Goal: Transaction & Acquisition: Purchase product/service

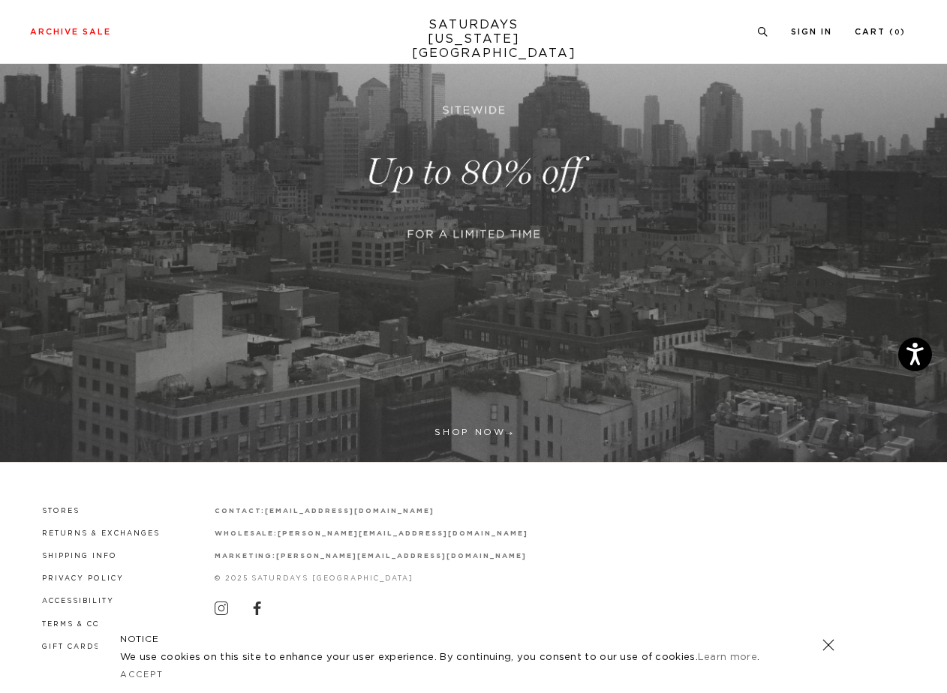
scroll to position [222, 0]
click at [454, 432] on link at bounding box center [473, 172] width 947 height 580
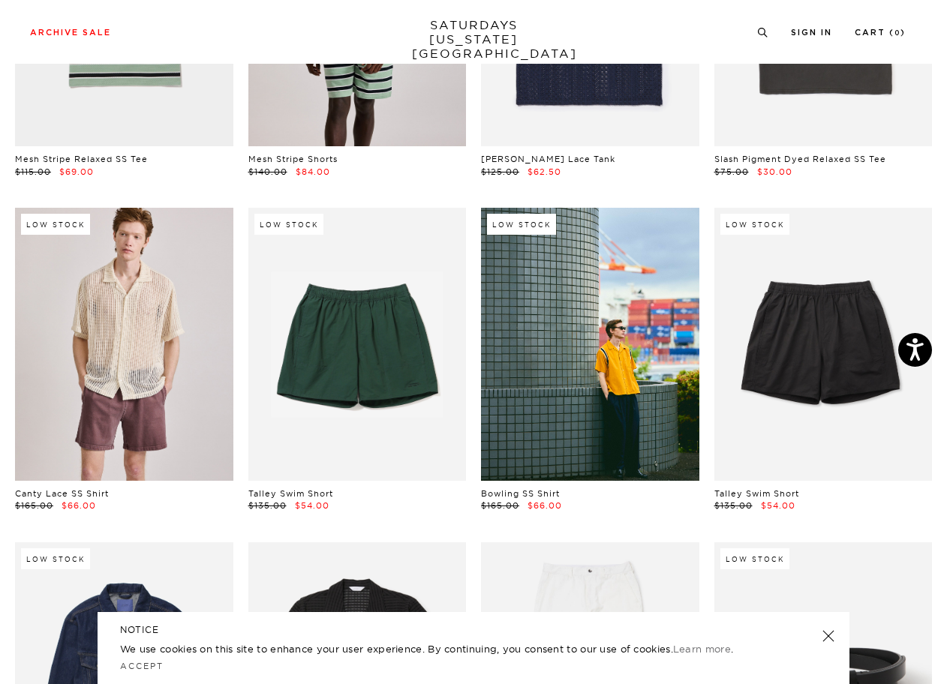
scroll to position [708, 0]
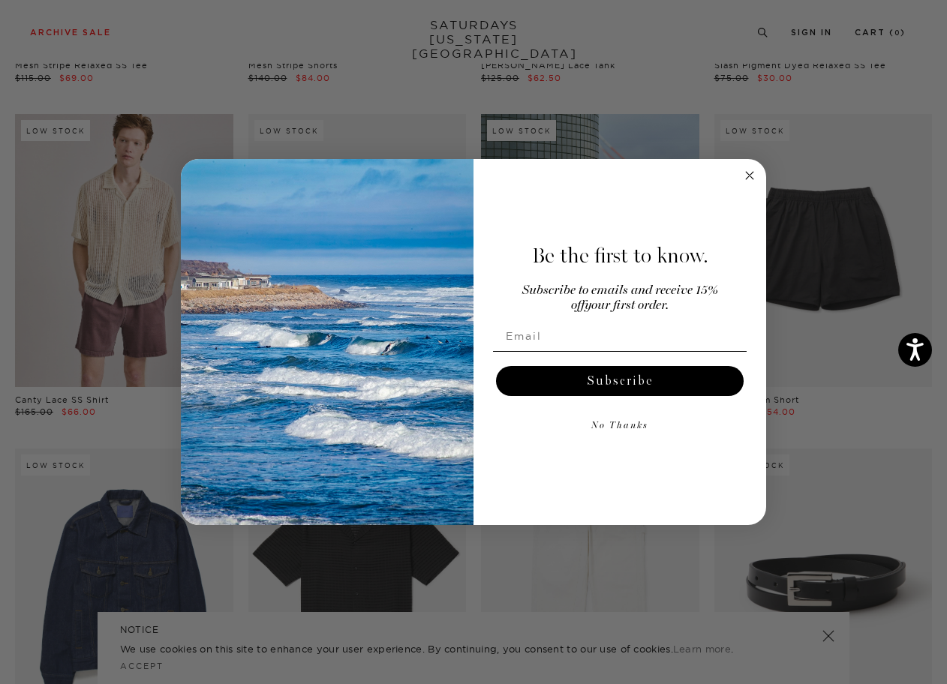
click at [750, 178] on circle "Close dialog" at bounding box center [749, 175] width 17 height 17
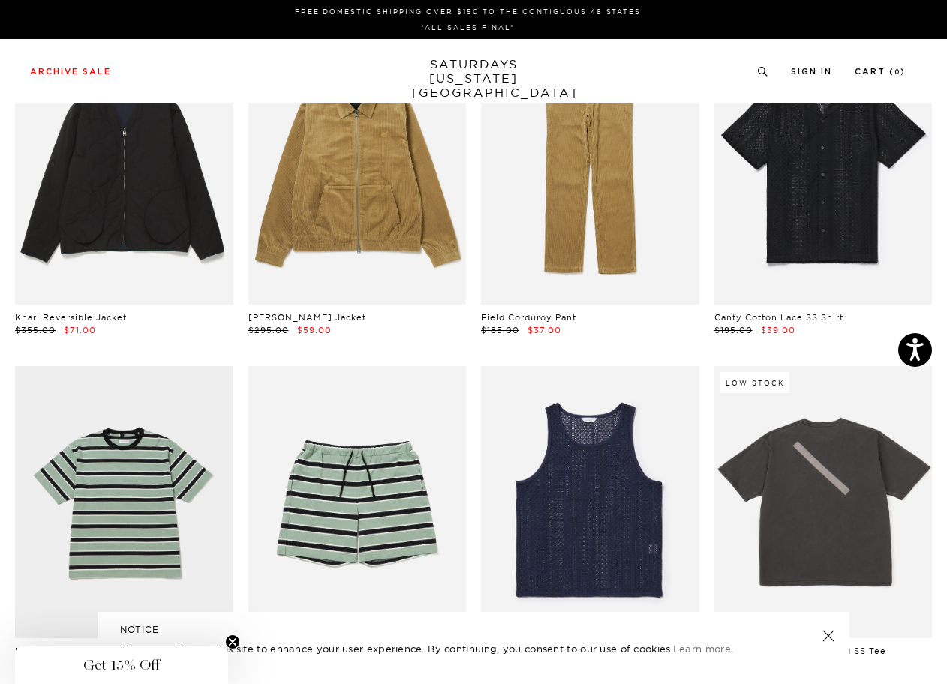
scroll to position [0, 4]
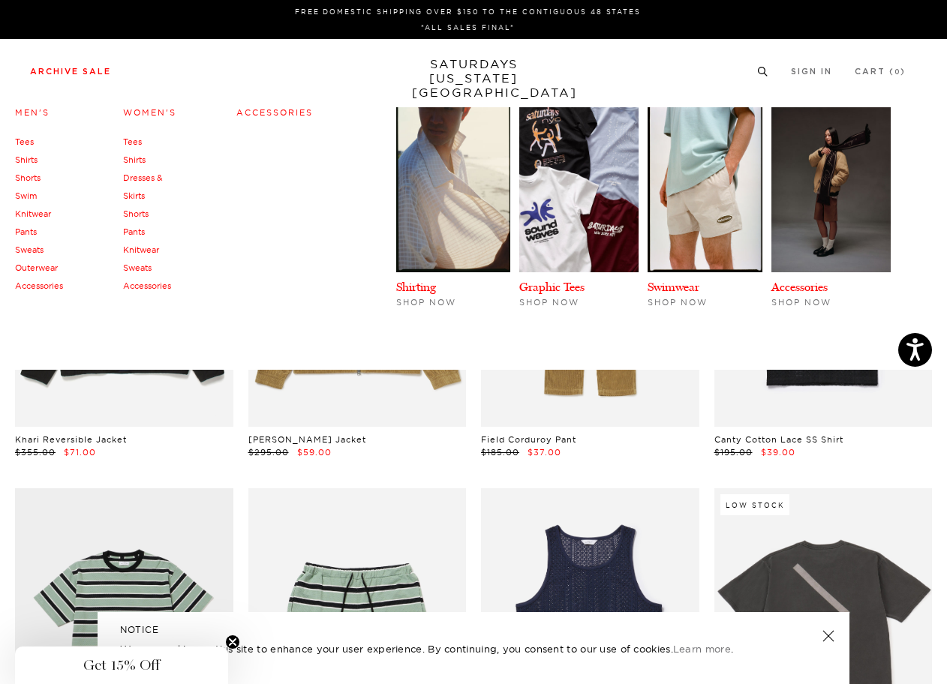
click at [36, 110] on link "Men's" at bounding box center [32, 112] width 35 height 11
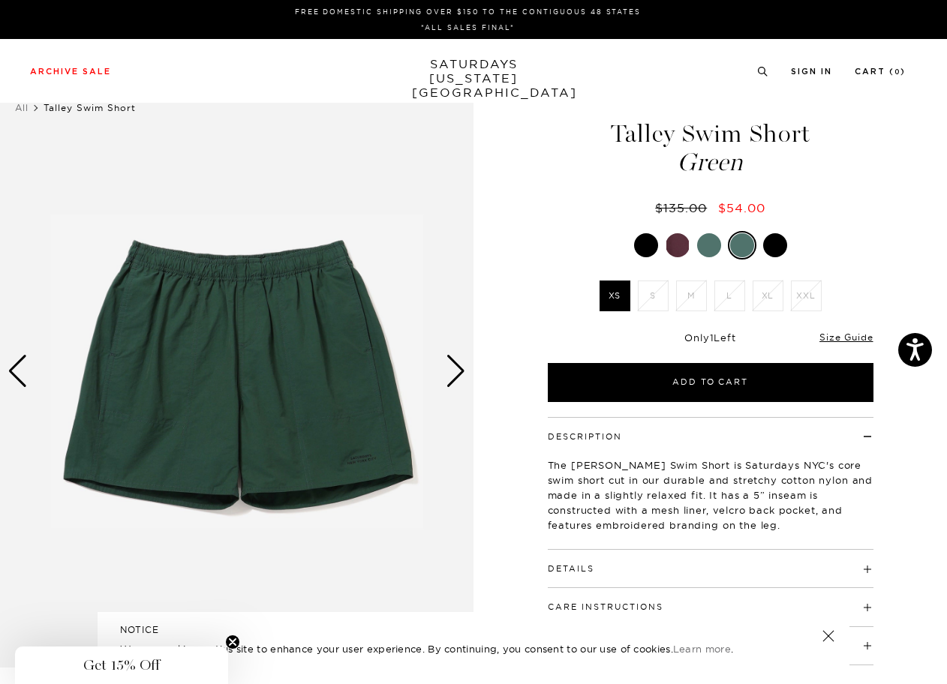
click at [450, 374] on div "Next slide" at bounding box center [456, 371] width 20 height 33
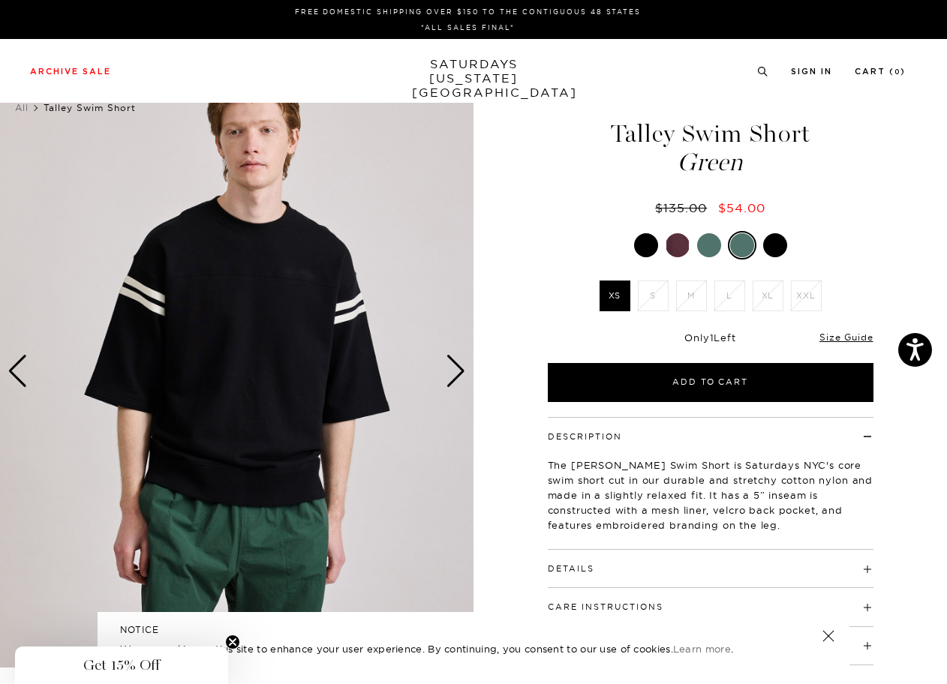
click at [450, 374] on div "Next slide" at bounding box center [456, 371] width 20 height 33
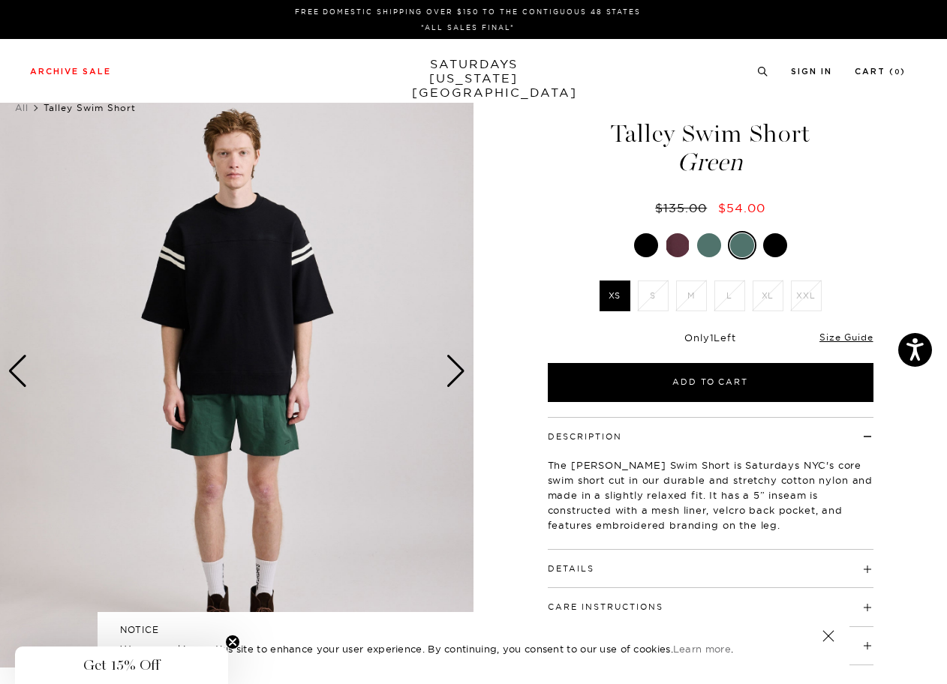
click at [450, 374] on div "Next slide" at bounding box center [456, 371] width 20 height 33
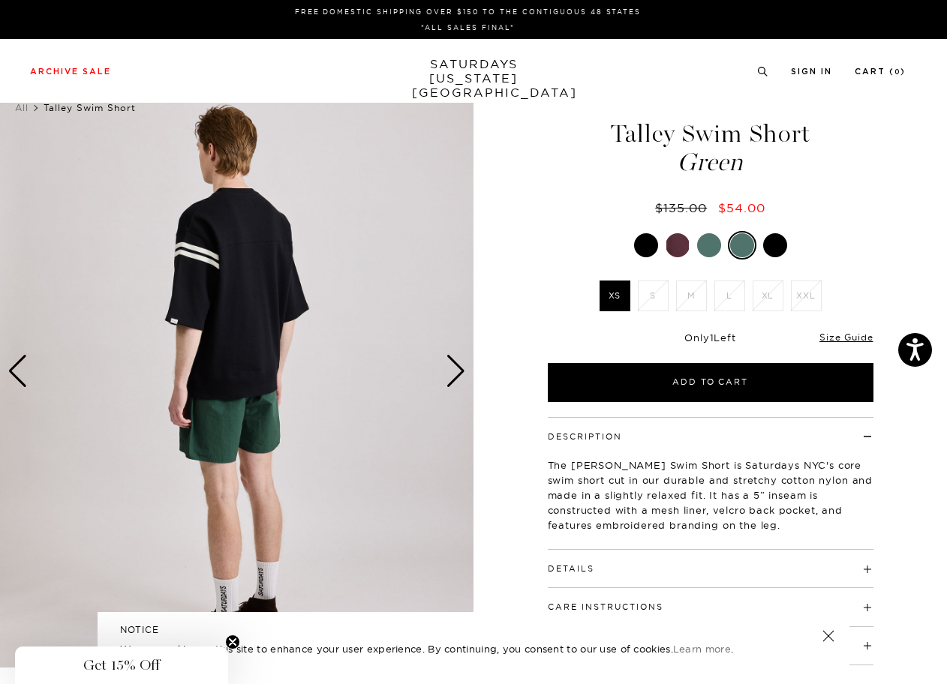
click at [450, 374] on div "Next slide" at bounding box center [456, 371] width 20 height 33
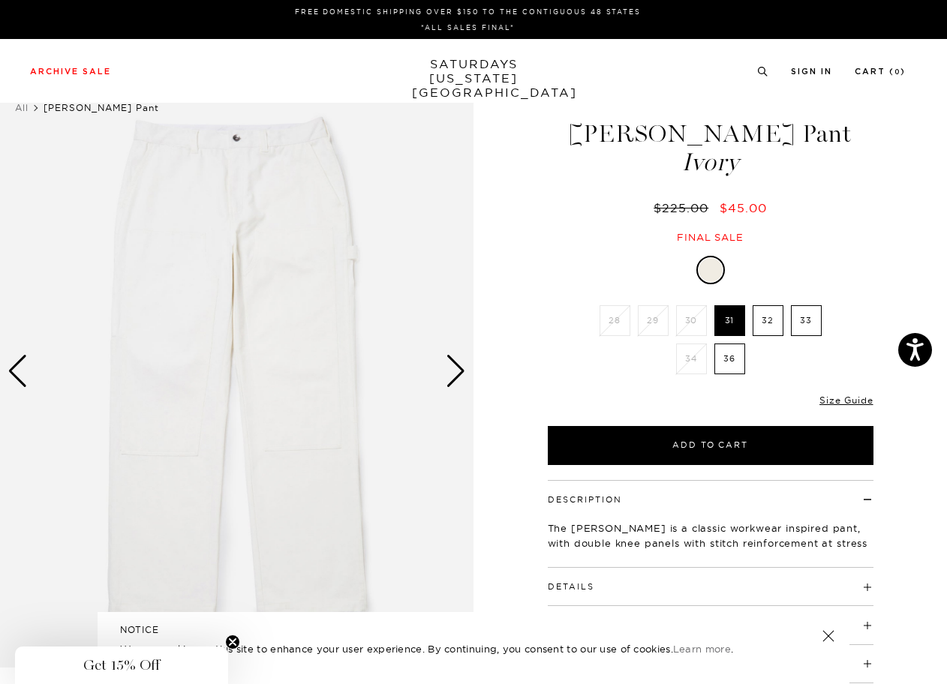
click at [431, 370] on img at bounding box center [236, 372] width 473 height 592
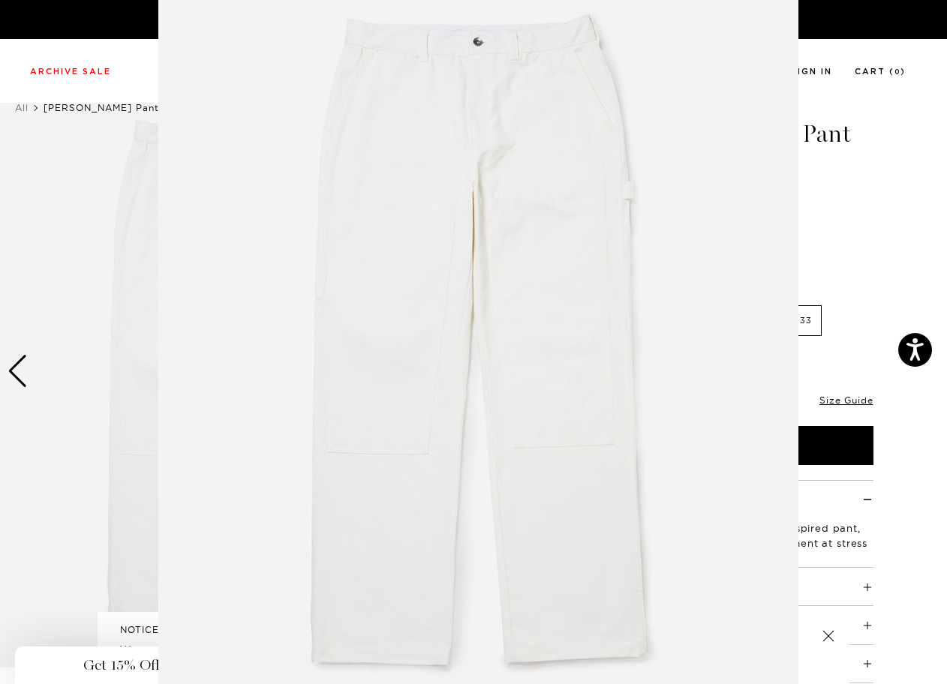
scroll to position [40, 0]
click at [431, 370] on img at bounding box center [478, 344] width 640 height 768
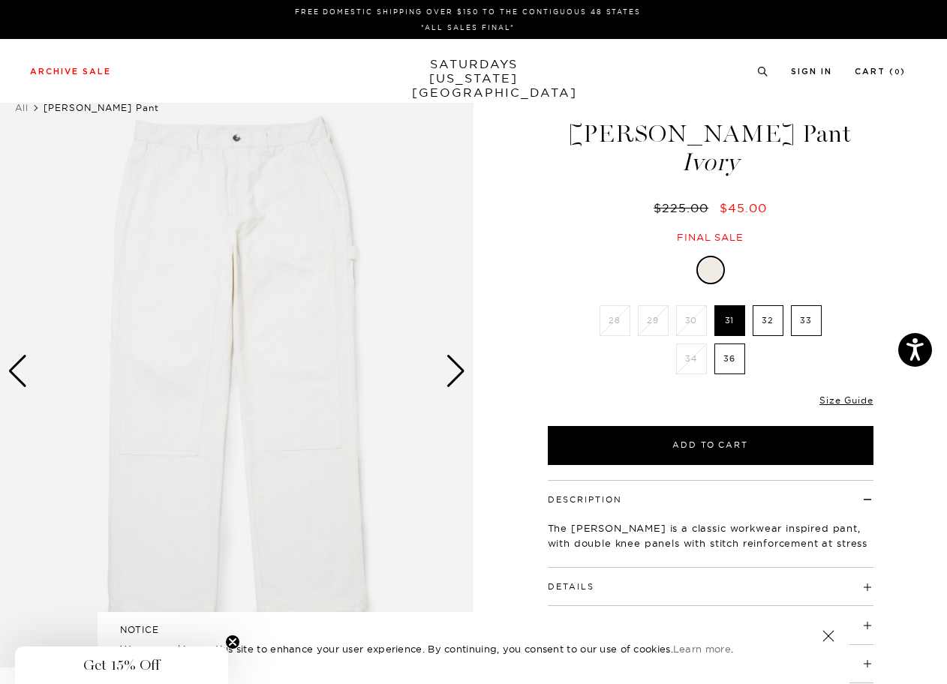
click at [454, 374] on div "Next slide" at bounding box center [456, 371] width 20 height 33
click at [458, 384] on div "Next slide" at bounding box center [456, 371] width 20 height 33
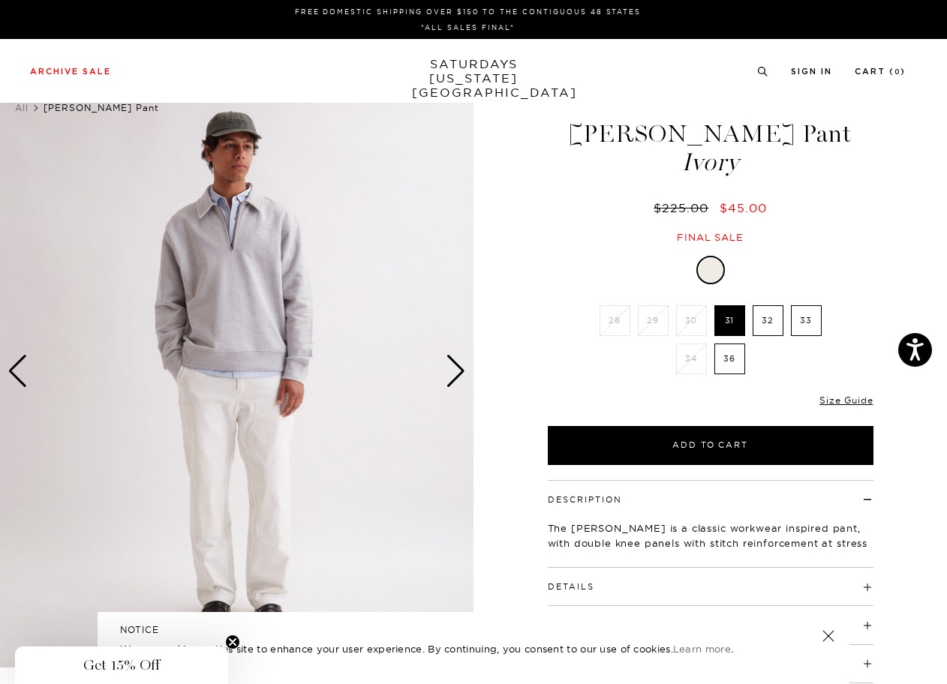
click at [458, 384] on div "Next slide" at bounding box center [456, 371] width 20 height 33
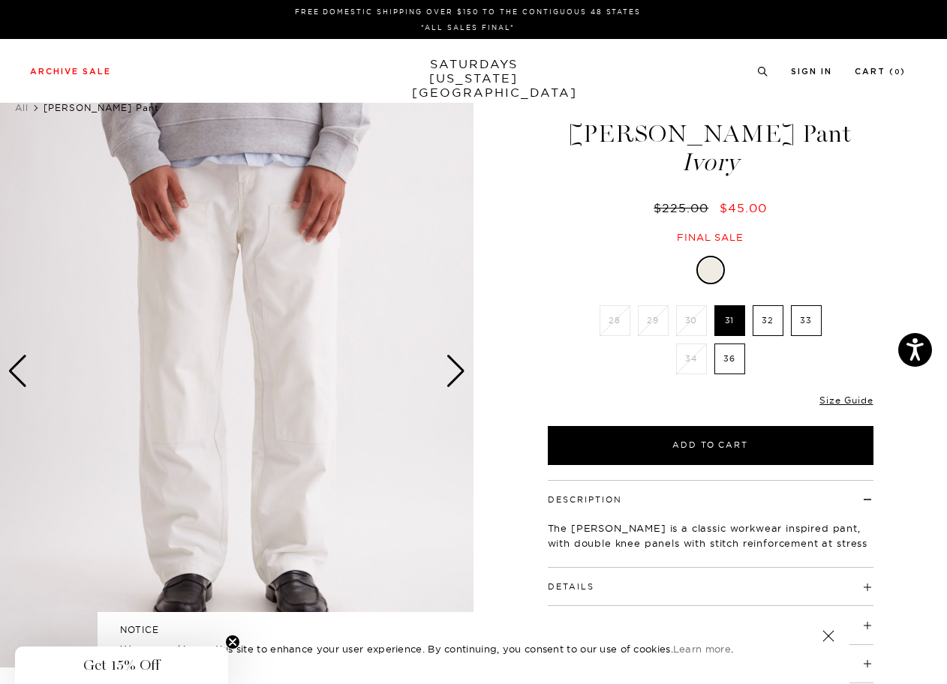
click at [458, 384] on div "Next slide" at bounding box center [456, 371] width 20 height 33
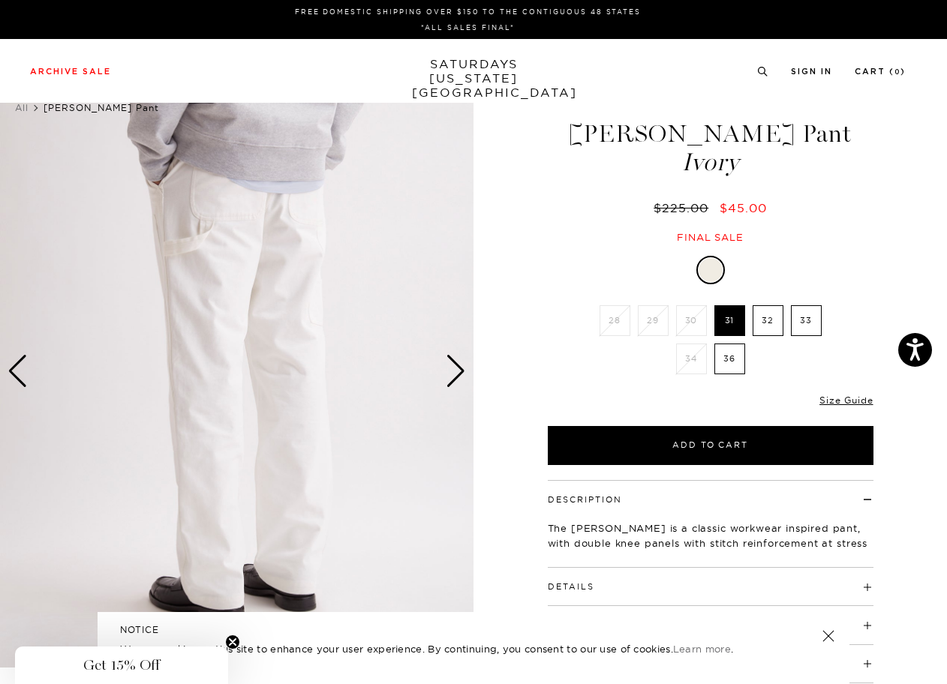
click at [458, 384] on div "Next slide" at bounding box center [456, 371] width 20 height 33
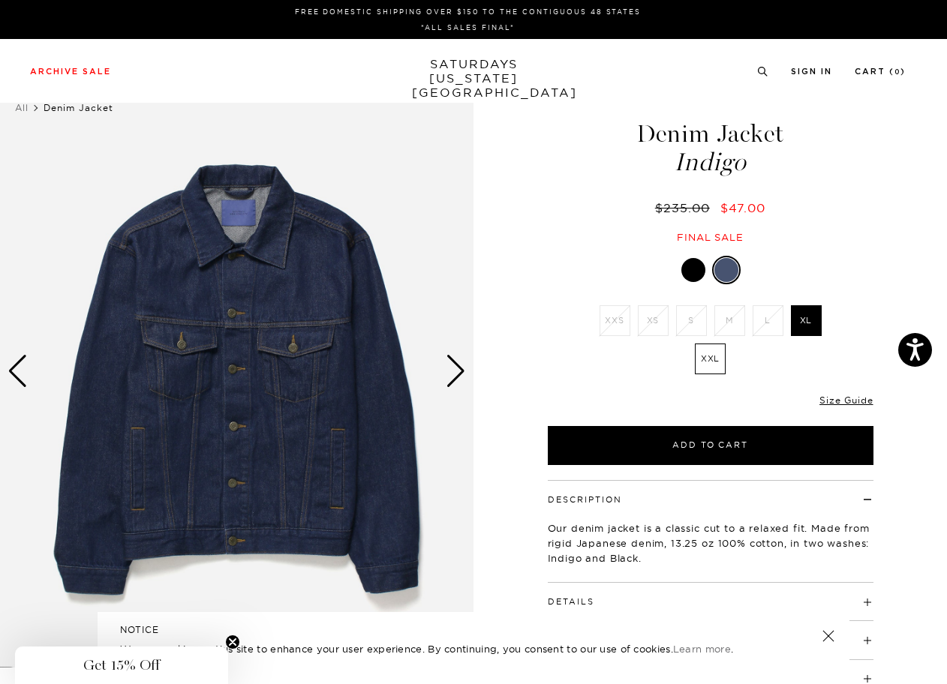
click at [726, 264] on div at bounding box center [726, 270] width 24 height 24
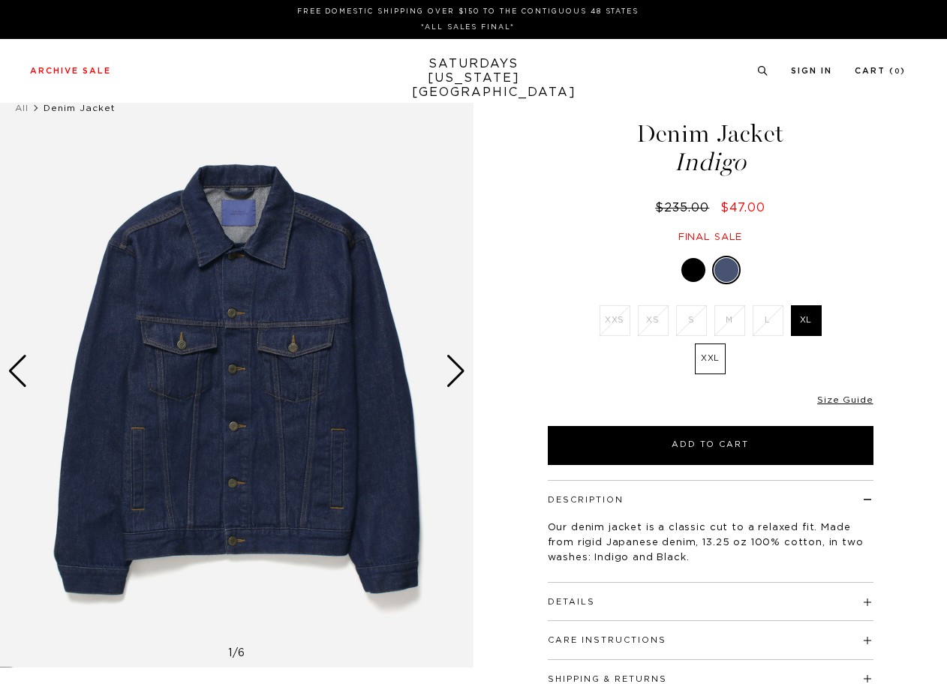
click at [692, 272] on div at bounding box center [693, 270] width 24 height 24
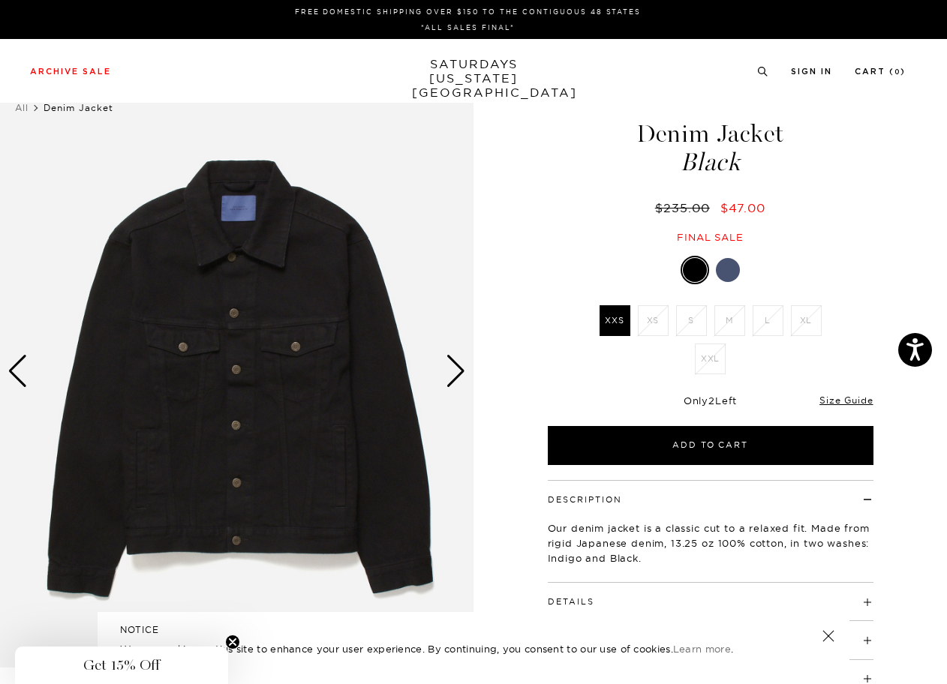
click at [732, 263] on div at bounding box center [728, 270] width 24 height 24
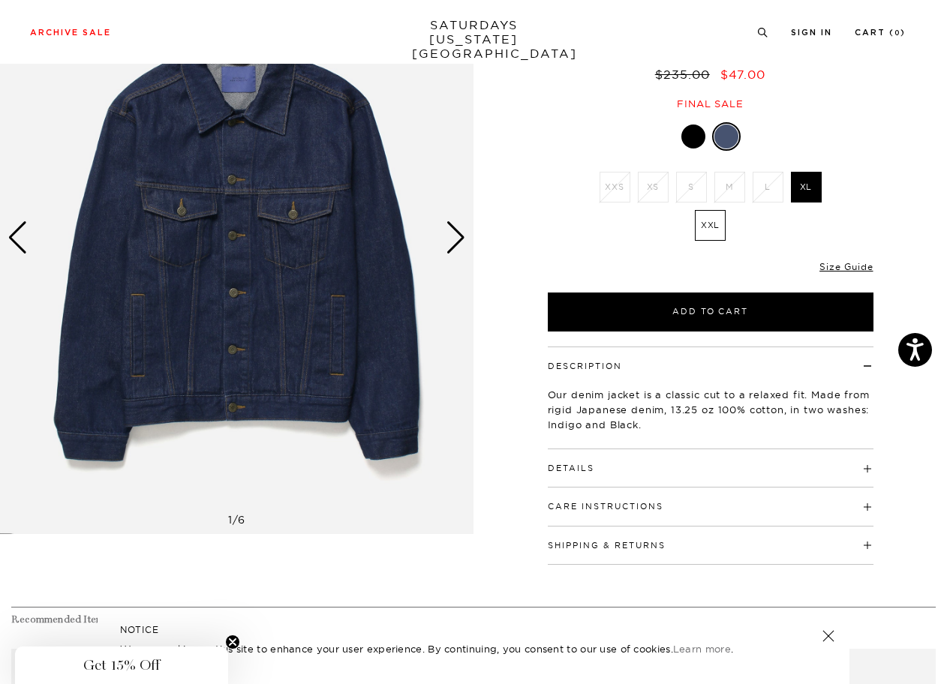
scroll to position [152, 0]
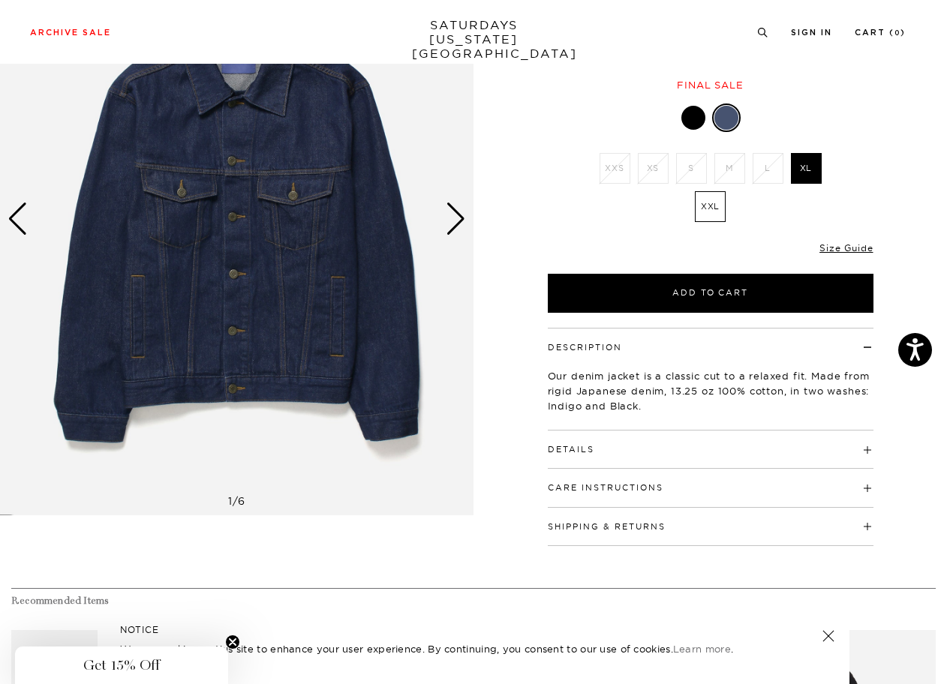
click at [727, 458] on div "Details 100% Cotton - 13.25 oz Fitted cut Button closure down front Double flap…" at bounding box center [711, 450] width 326 height 38
click at [826, 456] on div "Details 100% Cotton - 13.25 oz Fitted cut Button closure down front Double flap…" at bounding box center [711, 450] width 326 height 38
click at [861, 445] on h4 "Details" at bounding box center [711, 443] width 326 height 25
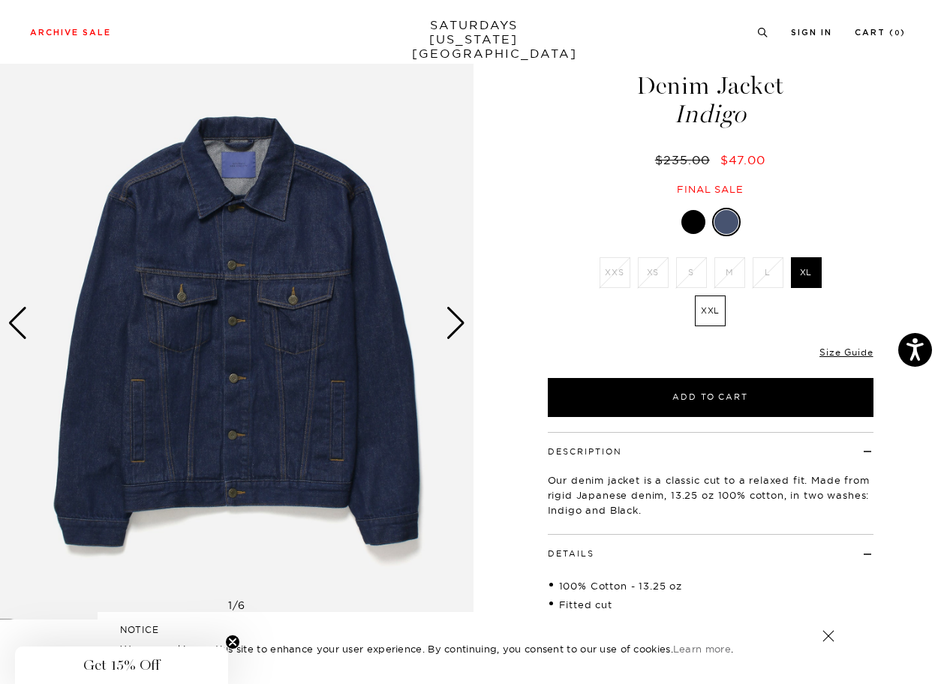
scroll to position [0, 0]
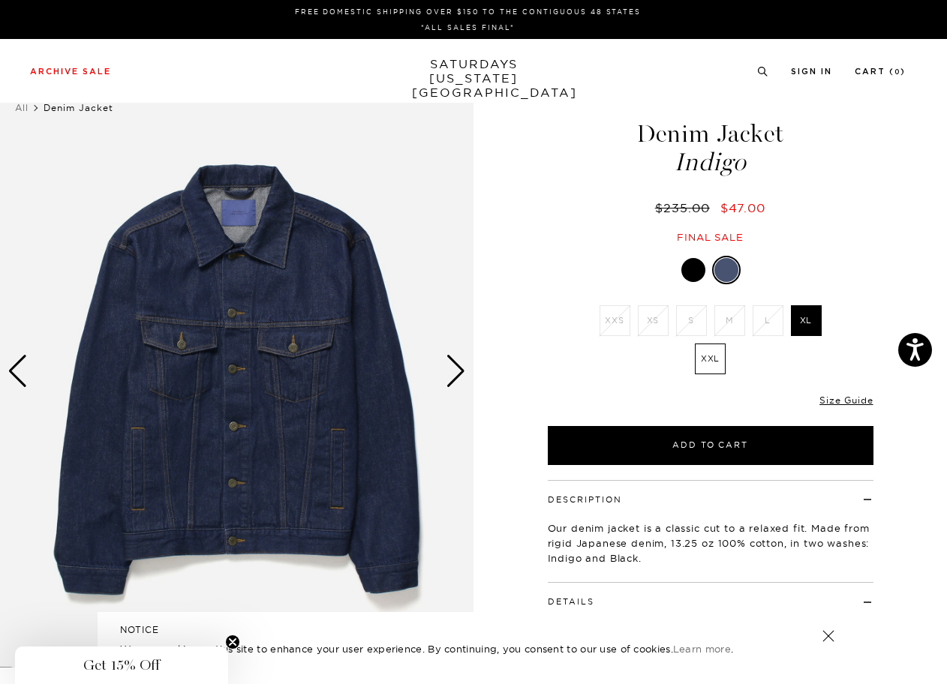
click at [449, 380] on div "Next slide" at bounding box center [456, 371] width 20 height 33
click at [461, 374] on div "Next slide" at bounding box center [456, 371] width 20 height 33
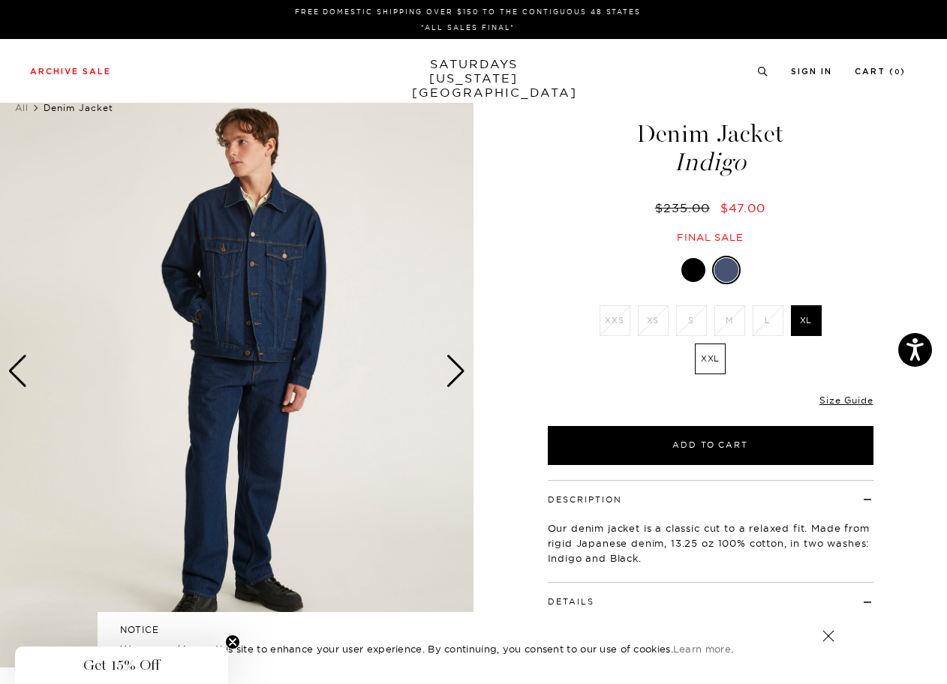
click at [461, 374] on div "Next slide" at bounding box center [456, 371] width 20 height 33
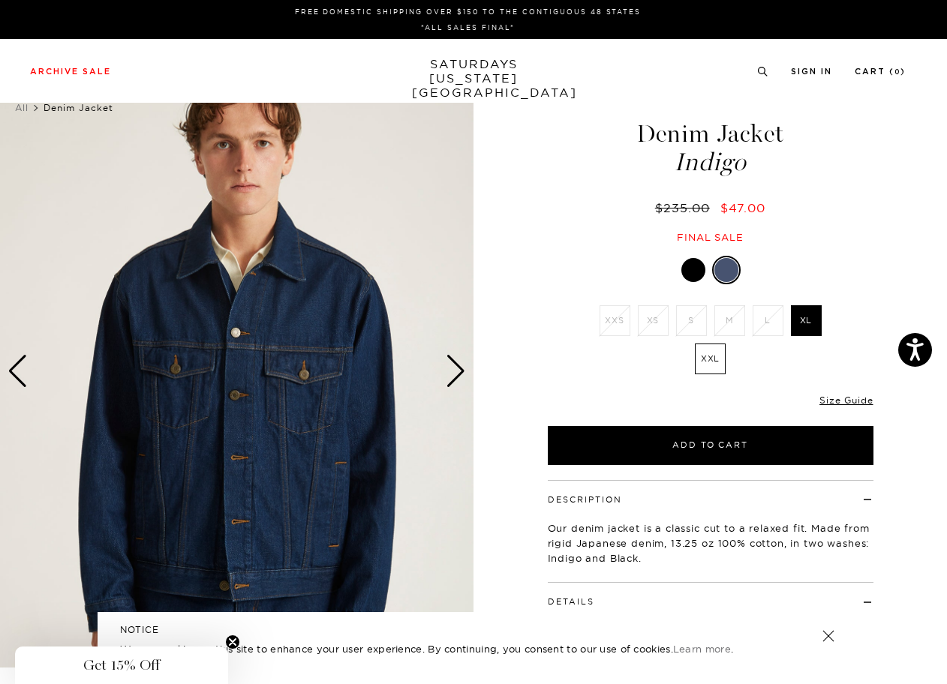
click at [772, 341] on ul "XXS XS S M L XL XXL" at bounding box center [710, 343] width 233 height 77
click at [771, 316] on li "L" at bounding box center [768, 320] width 38 height 31
click at [767, 318] on li "L" at bounding box center [768, 320] width 38 height 31
click at [460, 372] on div "Next slide" at bounding box center [456, 371] width 20 height 33
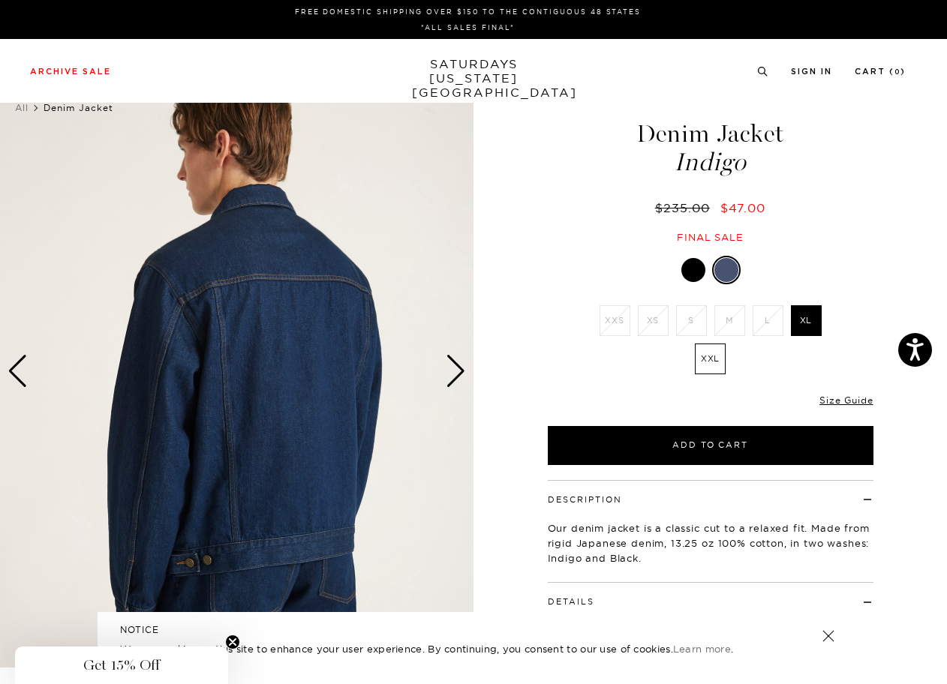
click at [460, 373] on div "Next slide" at bounding box center [456, 371] width 20 height 33
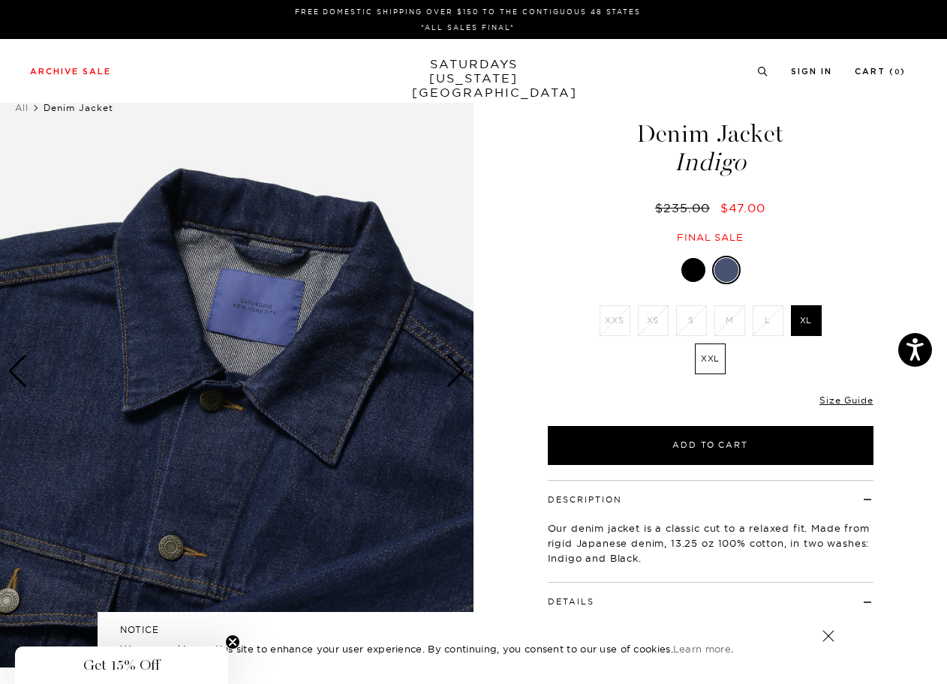
click at [460, 373] on div "Next slide" at bounding box center [456, 371] width 20 height 33
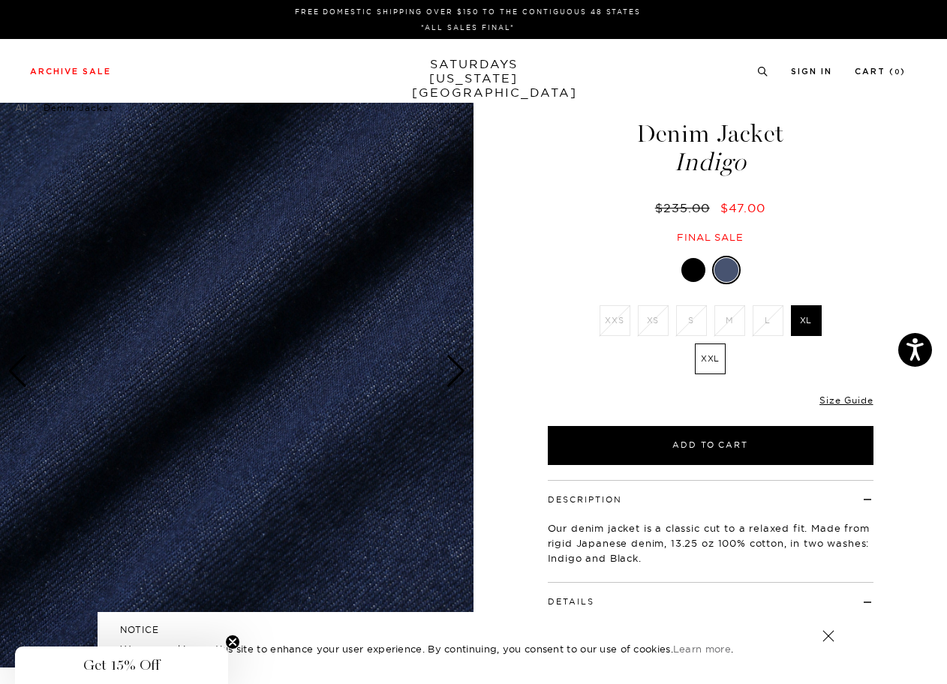
click at [460, 373] on div "Next slide" at bounding box center [456, 371] width 20 height 33
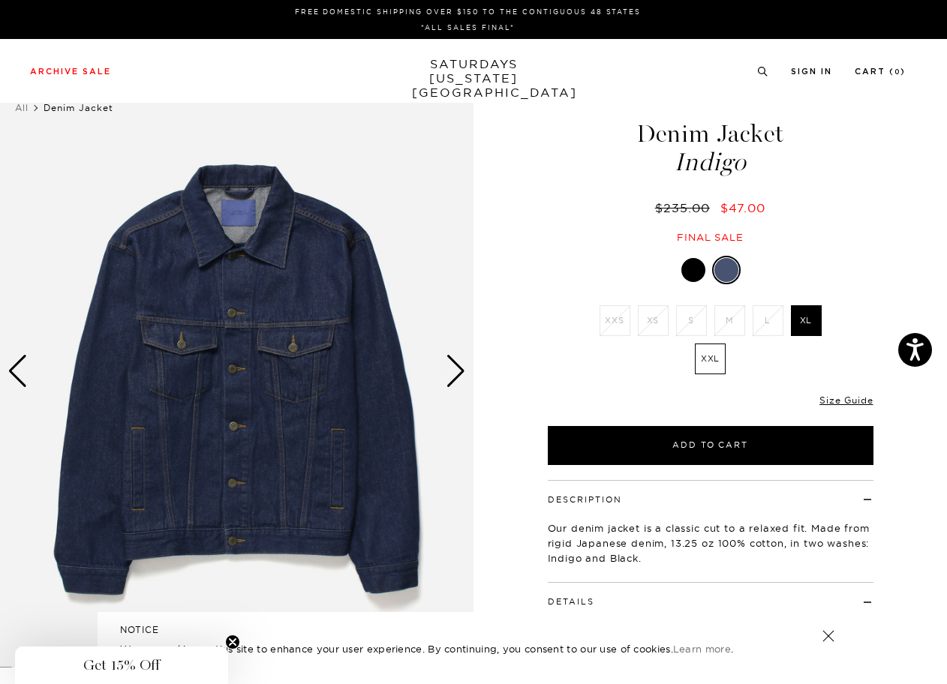
click at [459, 372] on div "Next slide" at bounding box center [456, 371] width 20 height 33
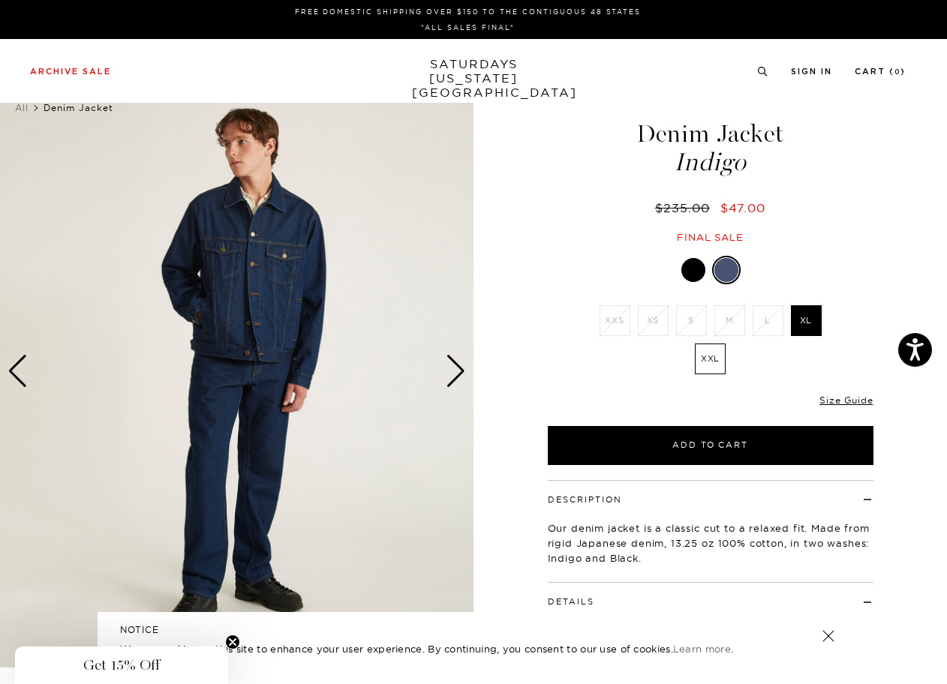
click at [459, 372] on div "Next slide" at bounding box center [456, 371] width 20 height 33
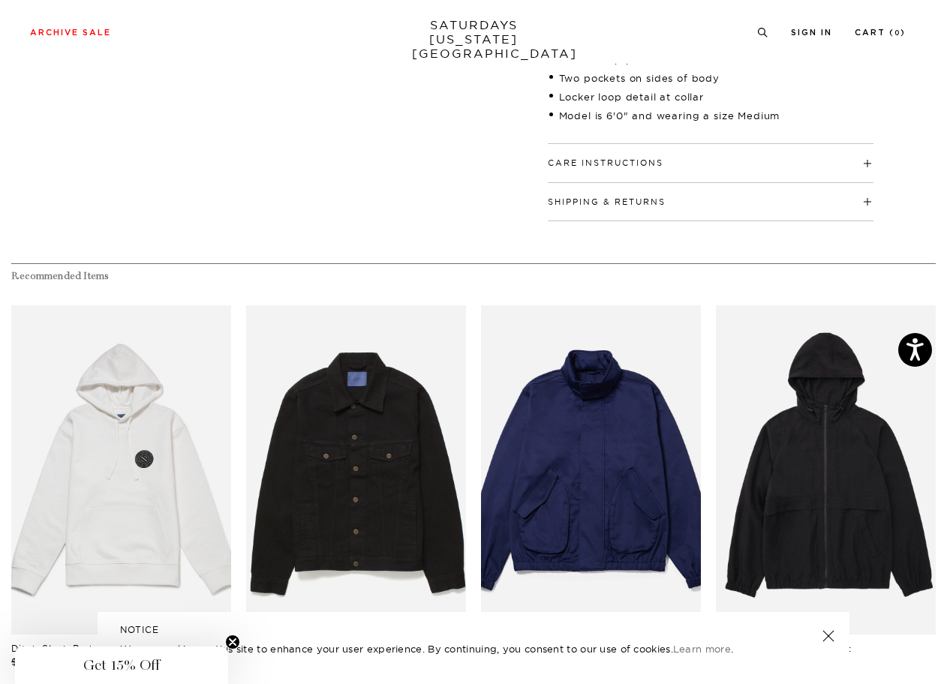
scroll to position [702, 0]
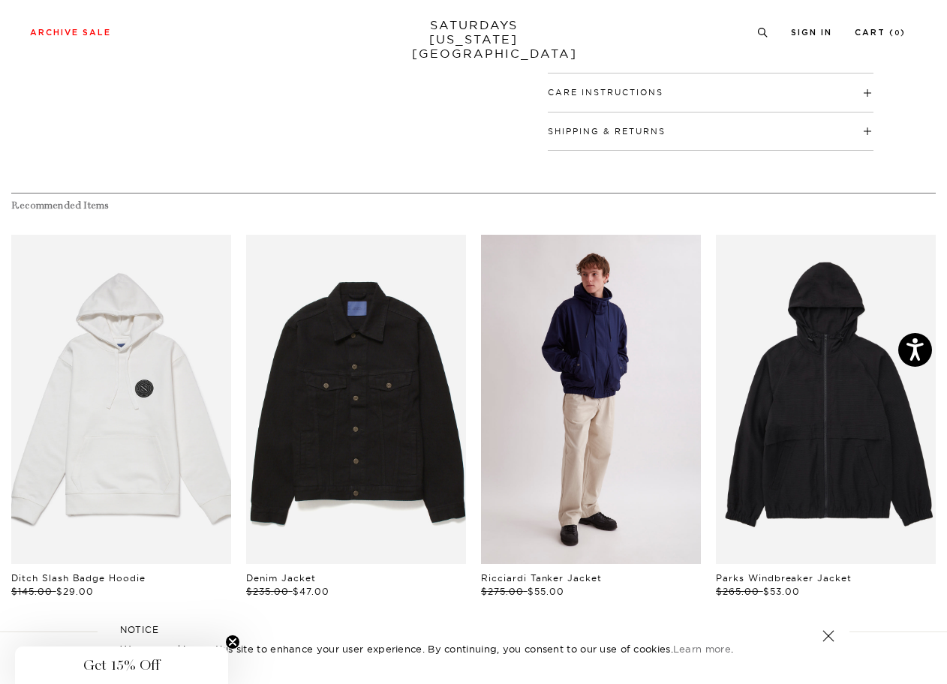
click at [605, 382] on link "files/U12417JA03-OCEAN_03.jpg" at bounding box center [591, 400] width 220 height 330
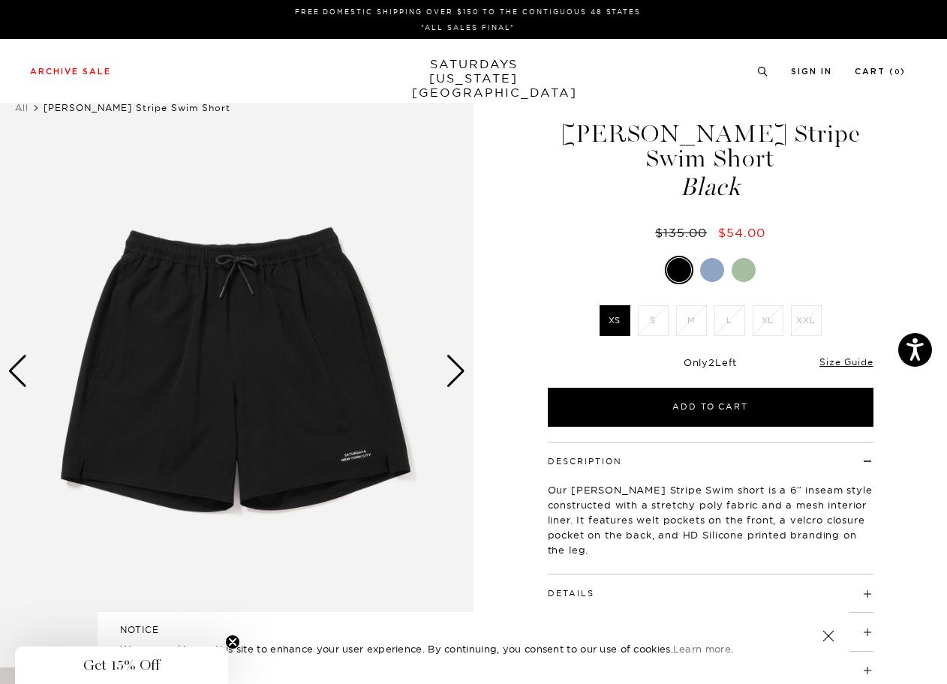
click at [222, 248] on img at bounding box center [236, 372] width 473 height 592
click at [447, 374] on div "Next slide" at bounding box center [456, 371] width 20 height 33
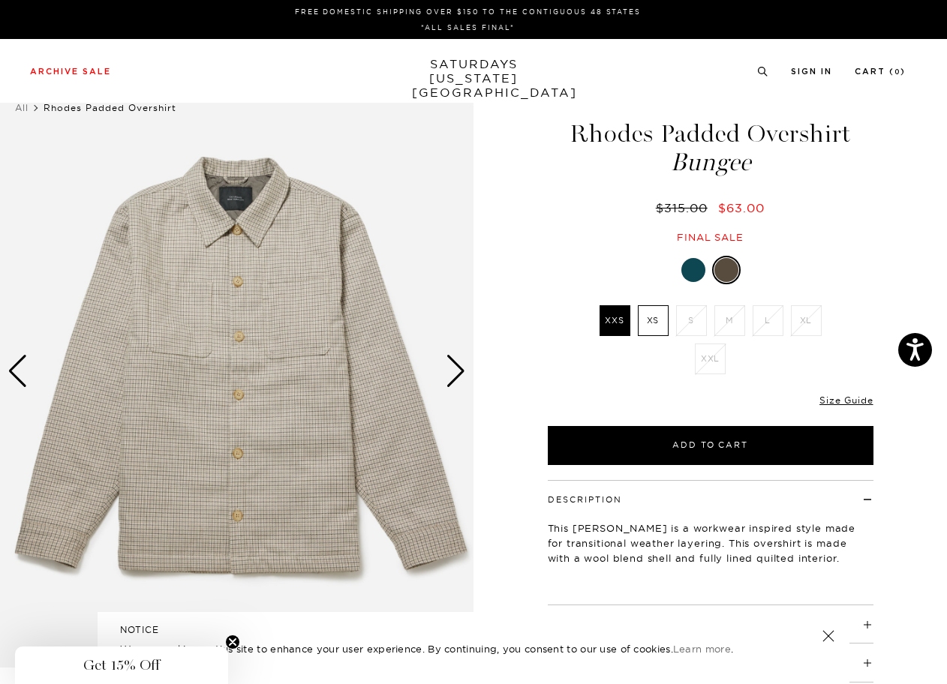
click at [680, 263] on div at bounding box center [711, 270] width 326 height 29
click at [699, 273] on div at bounding box center [693, 270] width 24 height 24
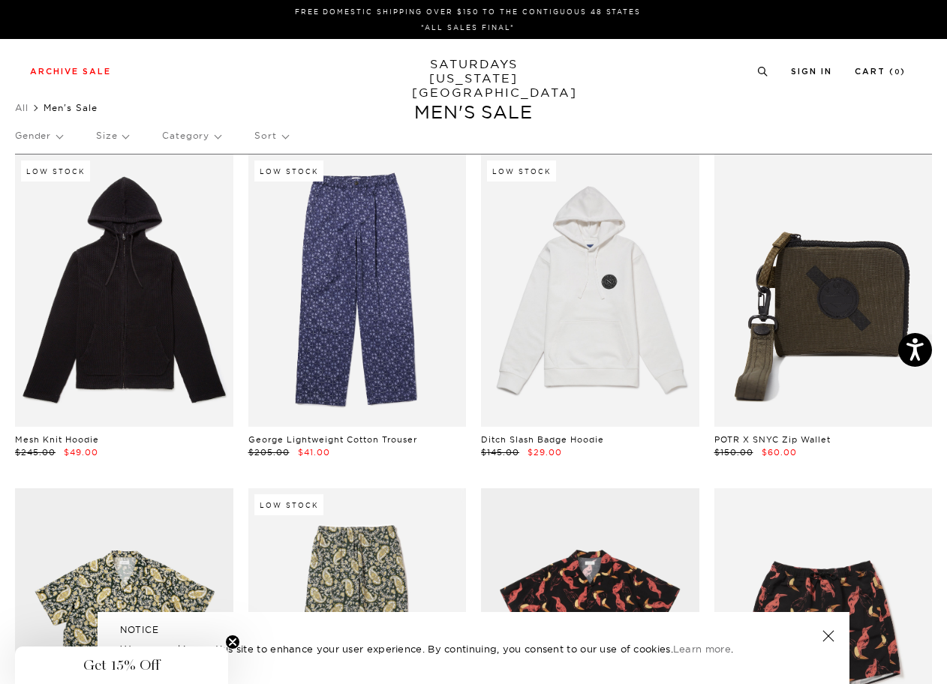
click at [834, 631] on link at bounding box center [828, 636] width 21 height 21
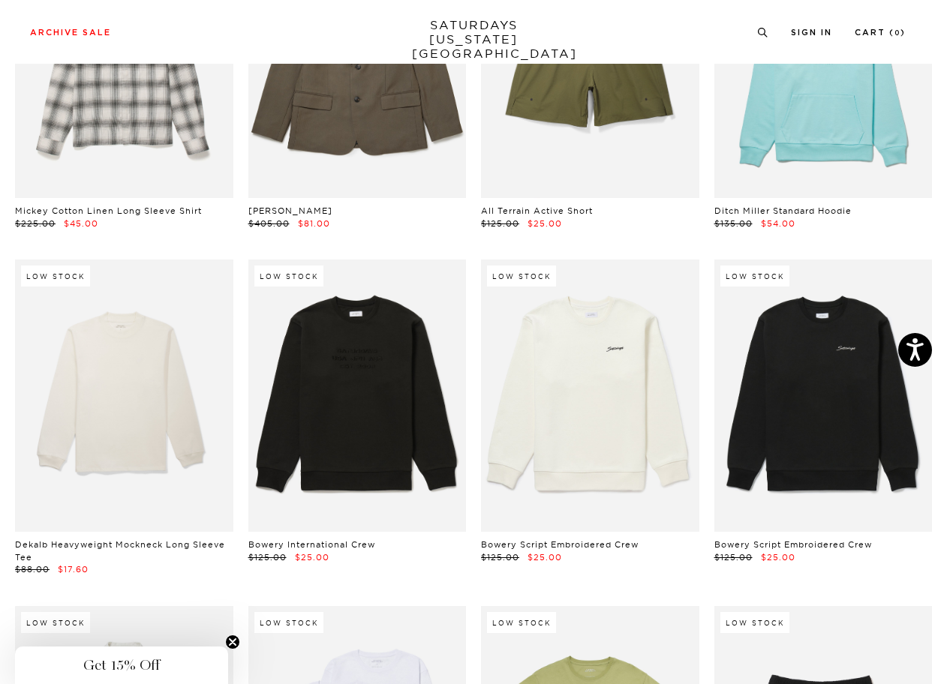
scroll to position [14614, 5]
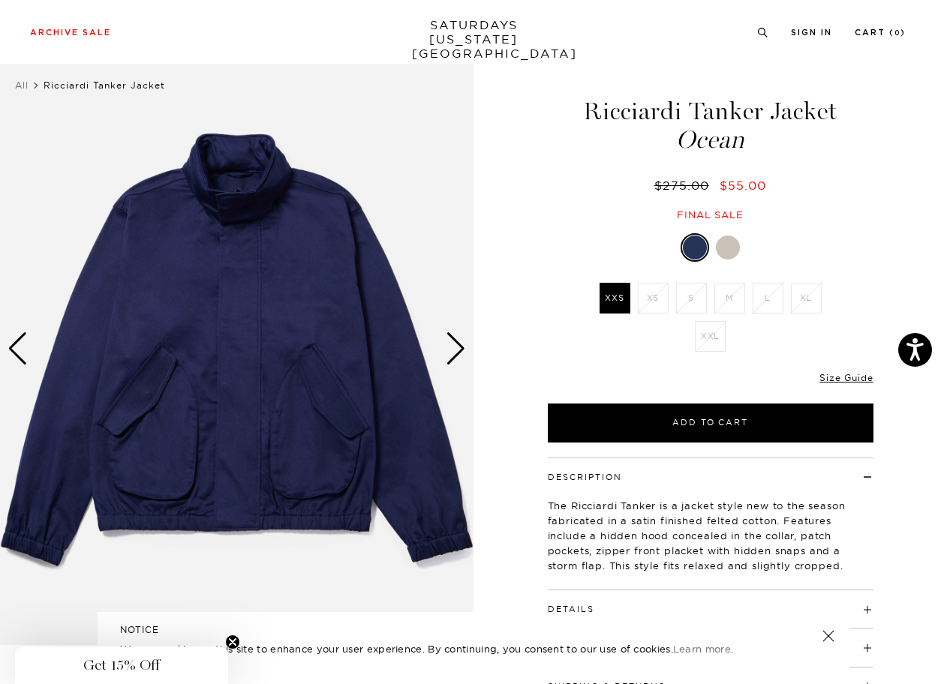
click at [727, 255] on div at bounding box center [728, 248] width 24 height 24
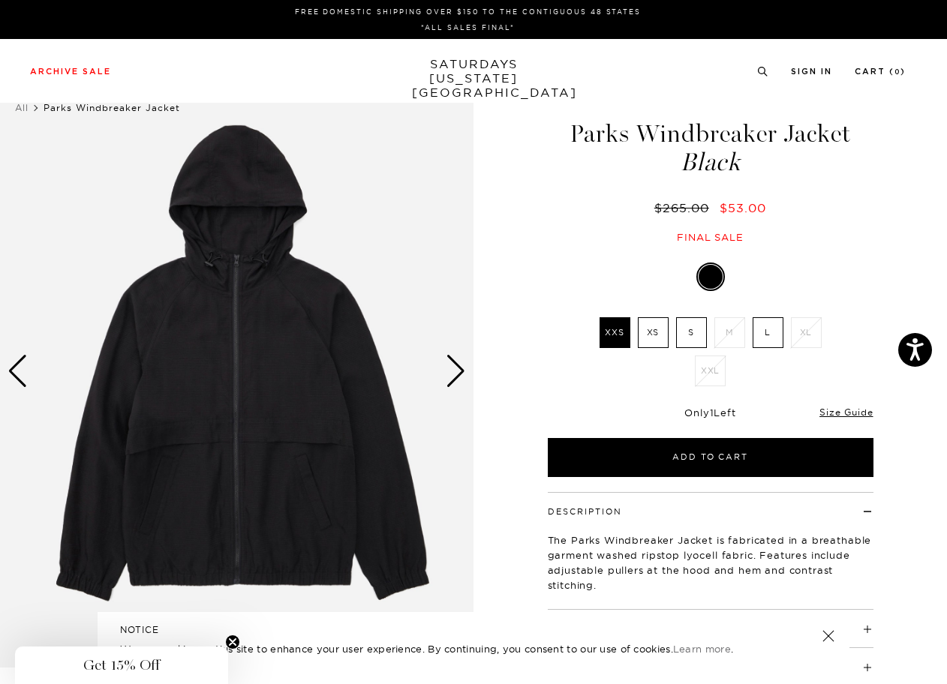
click at [771, 330] on label "L" at bounding box center [768, 332] width 31 height 31
click at [0, 0] on input "L" at bounding box center [0, 0] width 0 height 0
click at [459, 365] on div "Next slide" at bounding box center [456, 371] width 20 height 33
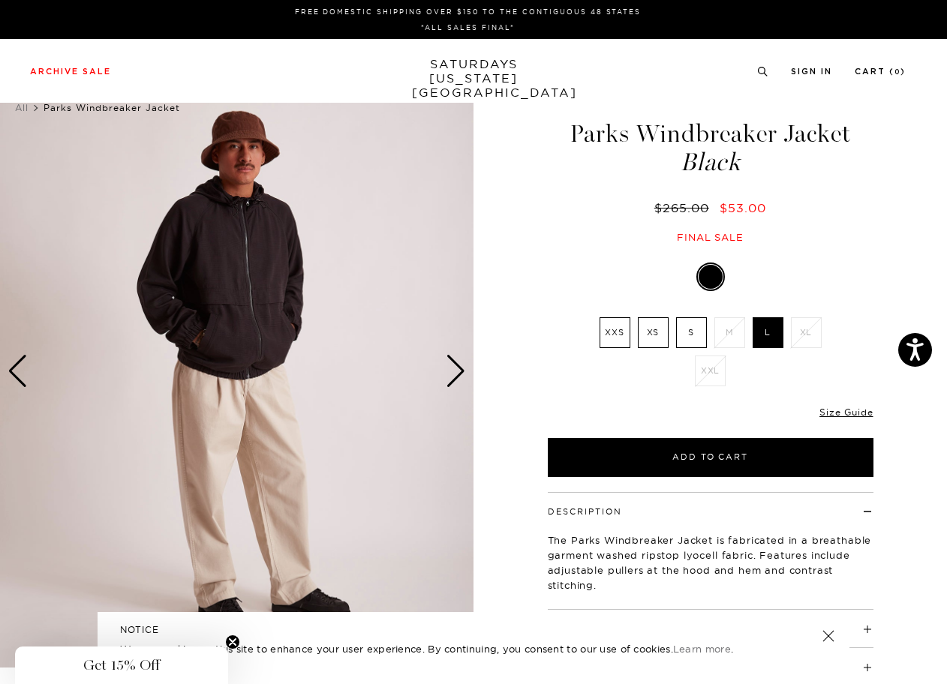
click at [459, 365] on div "Next slide" at bounding box center [456, 371] width 20 height 33
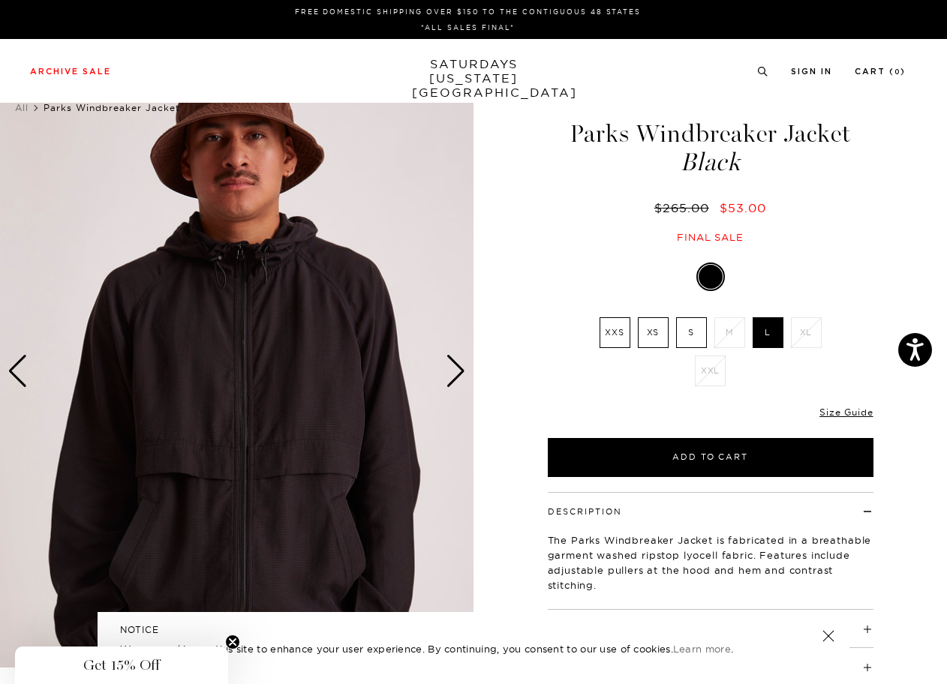
click at [459, 365] on div "Next slide" at bounding box center [456, 371] width 20 height 33
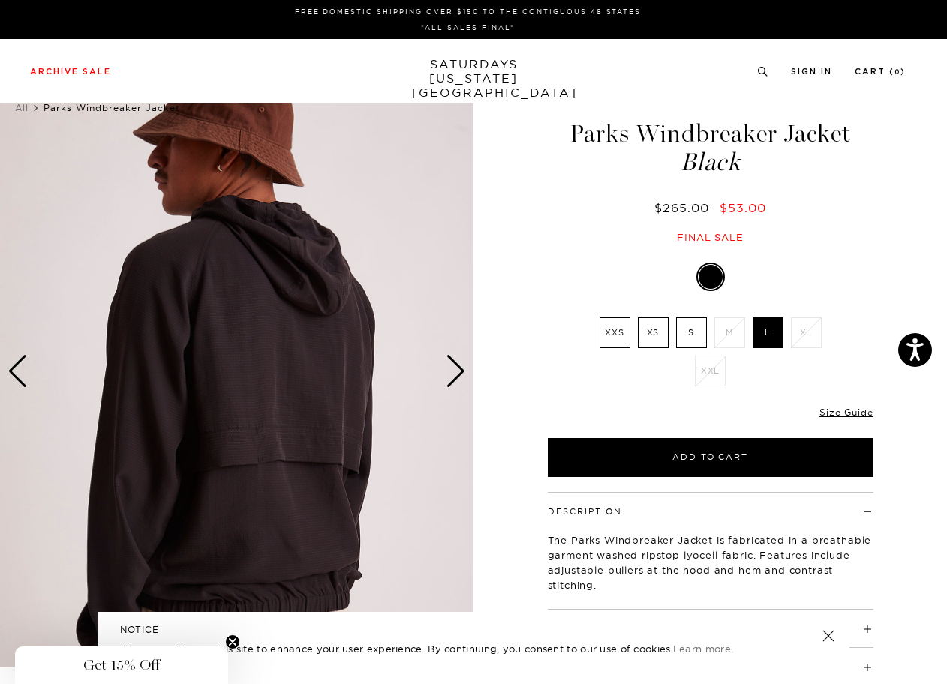
click at [459, 365] on div "Next slide" at bounding box center [456, 371] width 20 height 33
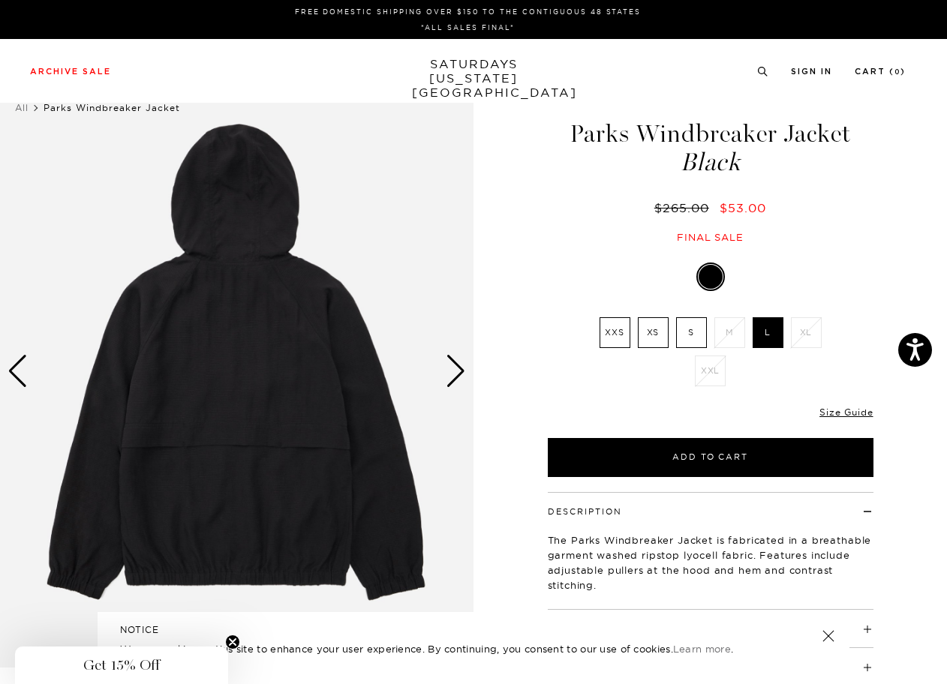
click at [459, 365] on div "Next slide" at bounding box center [456, 371] width 20 height 33
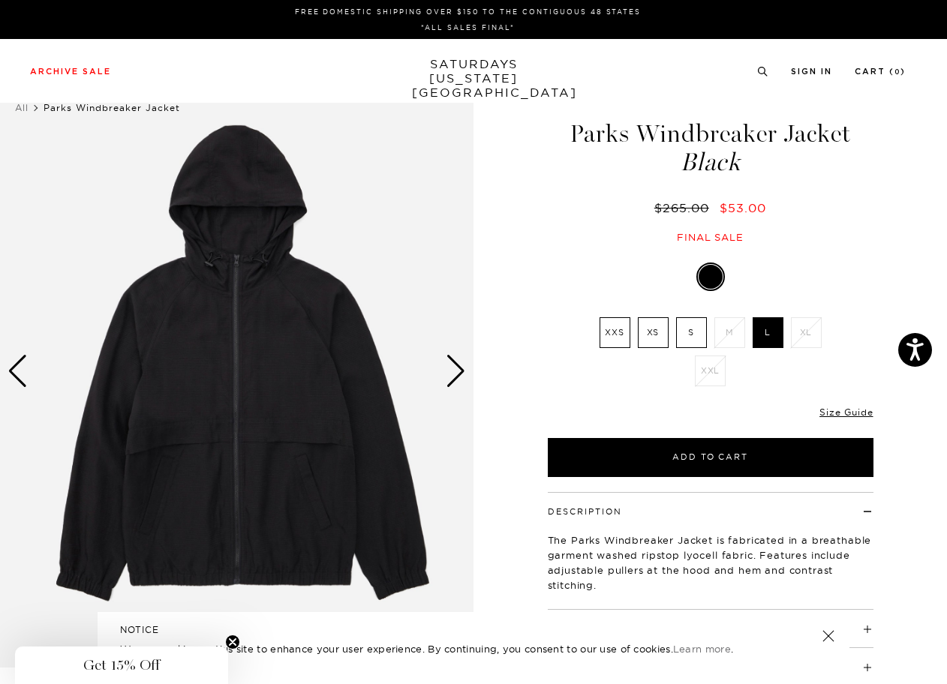
click at [459, 365] on div "Next slide" at bounding box center [456, 371] width 20 height 33
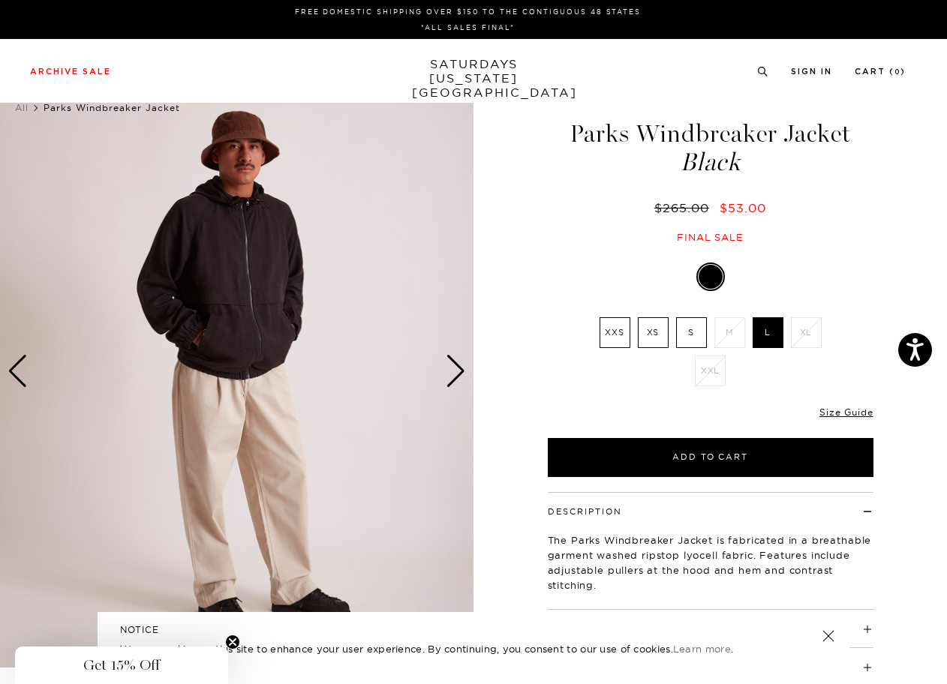
click at [459, 365] on div "Next slide" at bounding box center [456, 371] width 20 height 33
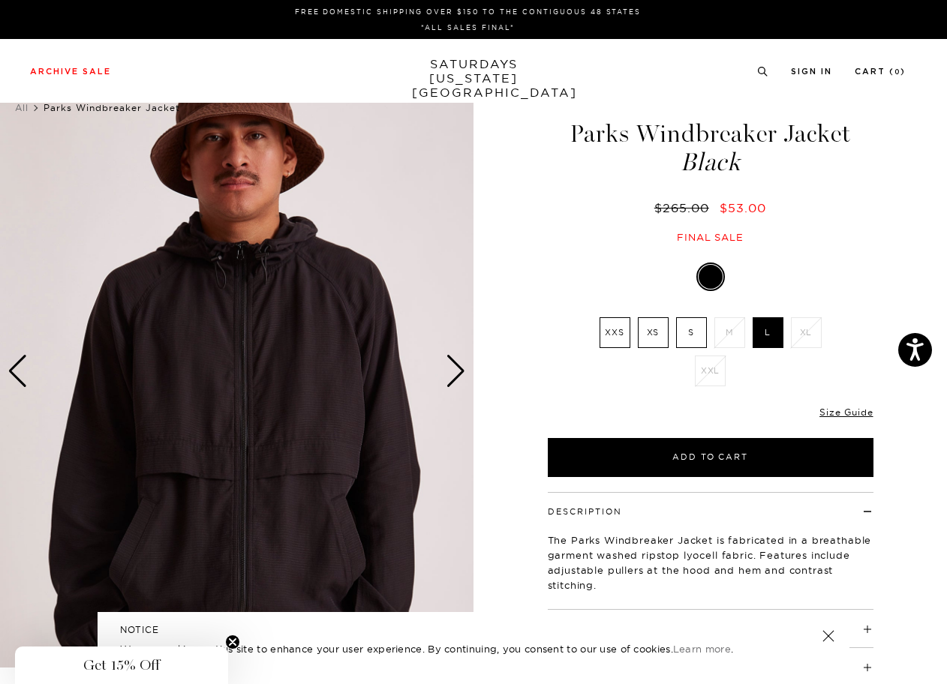
click at [458, 374] on div "Next slide" at bounding box center [456, 371] width 20 height 33
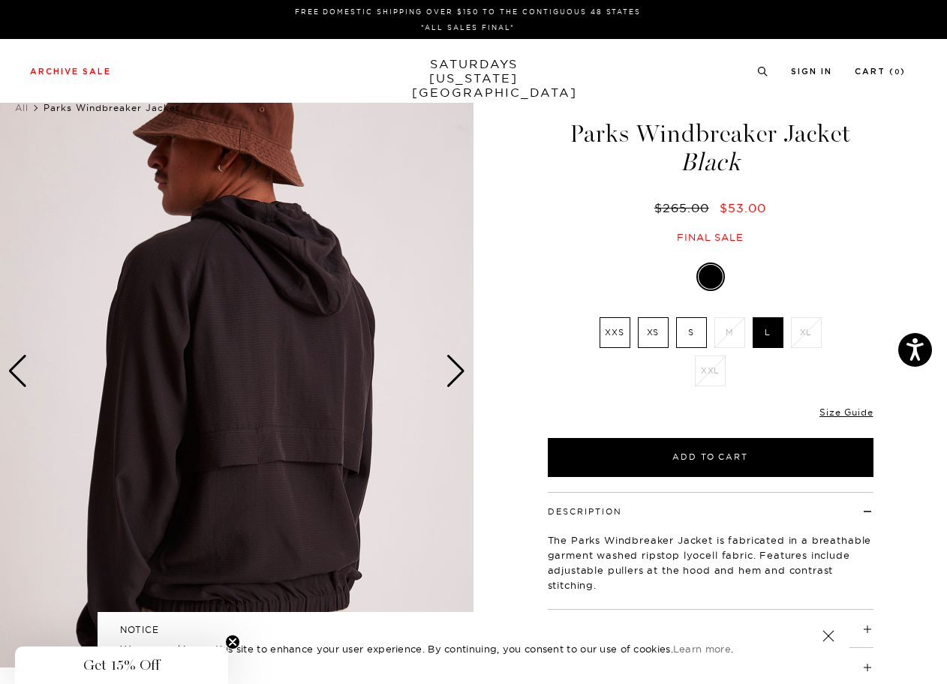
click at [458, 374] on div "Next slide" at bounding box center [456, 371] width 20 height 33
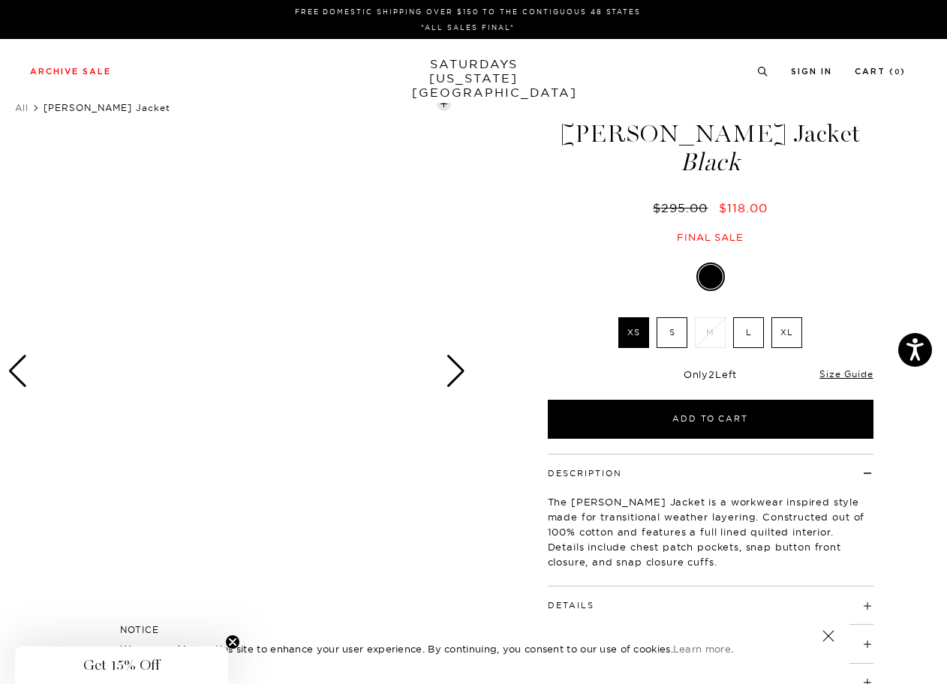
click at [454, 373] on div "Next slide" at bounding box center [456, 371] width 20 height 33
click at [464, 369] on div "Next slide" at bounding box center [456, 371] width 20 height 33
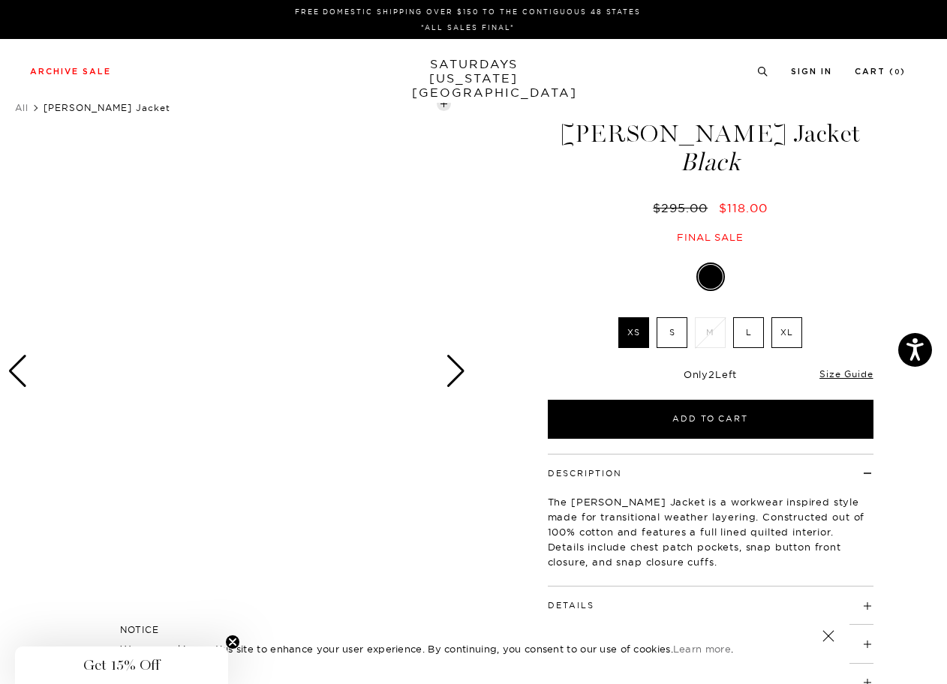
click at [278, 387] on div at bounding box center [236, 372] width 473 height 592
click at [668, 335] on label "S" at bounding box center [672, 332] width 31 height 31
click at [0, 0] on input "S" at bounding box center [0, 0] width 0 height 0
click at [774, 339] on label "XL" at bounding box center [786, 332] width 31 height 31
click at [0, 0] on input "XL" at bounding box center [0, 0] width 0 height 0
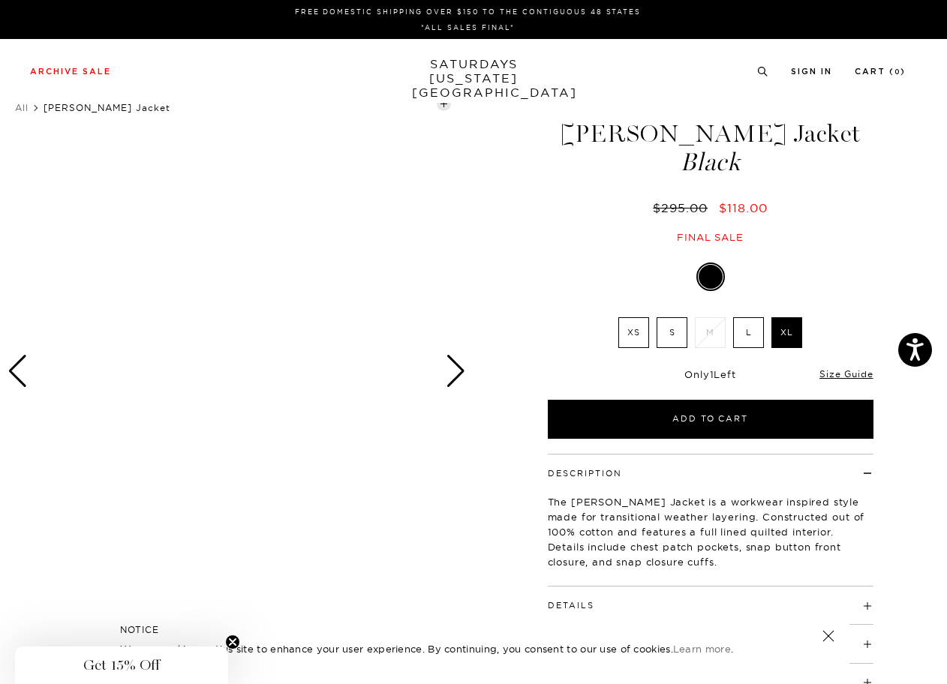
click at [750, 338] on label "L" at bounding box center [748, 332] width 31 height 31
click at [0, 0] on input "L" at bounding box center [0, 0] width 0 height 0
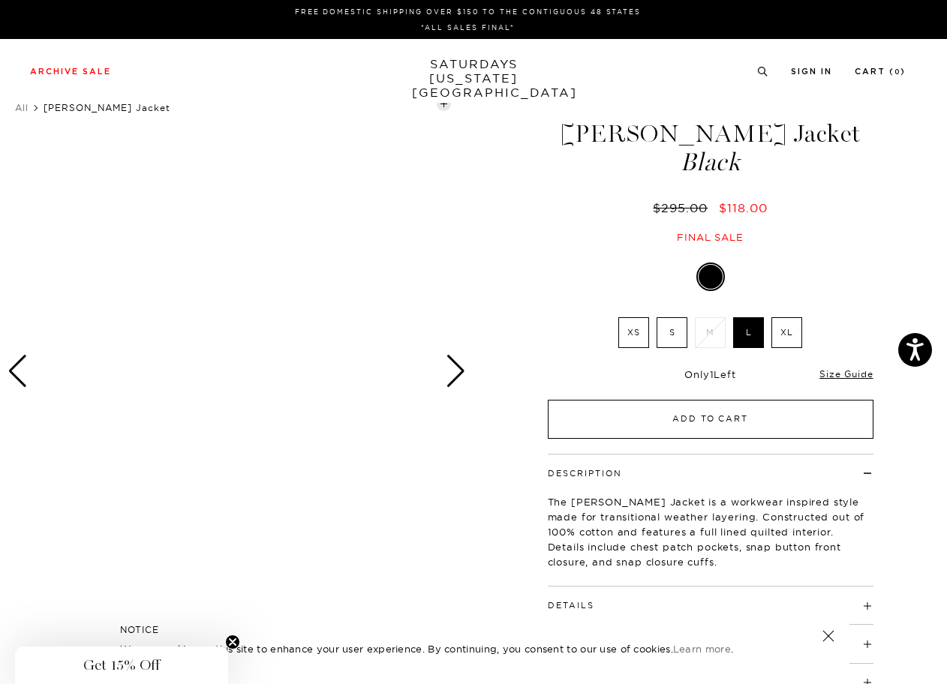
click at [687, 425] on button "Add to Cart" at bounding box center [711, 419] width 326 height 39
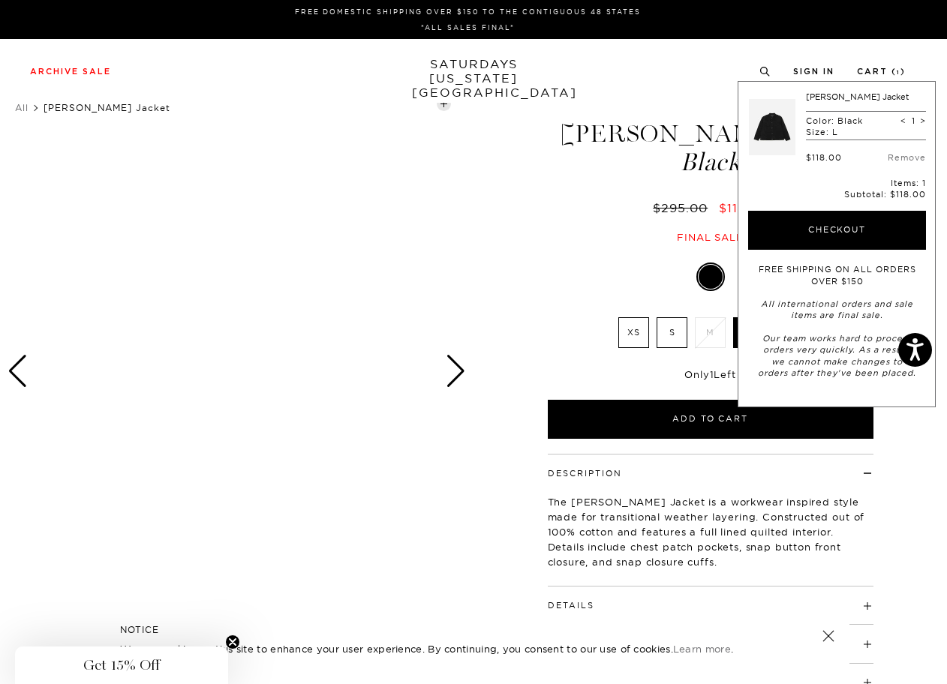
click at [774, 143] on link at bounding box center [772, 127] width 47 height 71
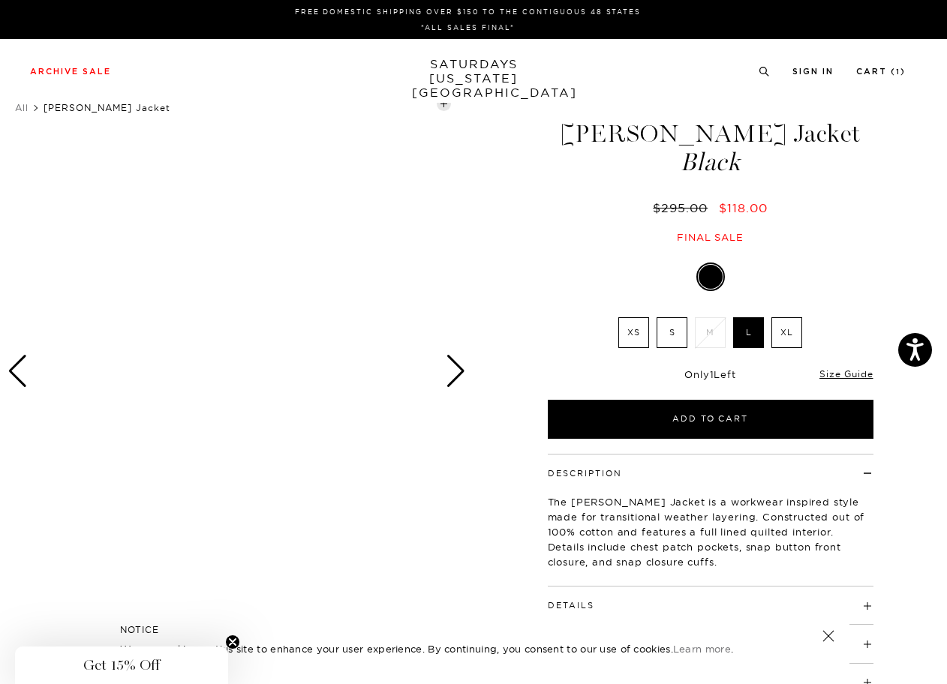
click at [134, 659] on div "Get 15% Off Close teaser" at bounding box center [121, 666] width 213 height 38
click at [134, 666] on div "Close dialog Be the first to know. Subscribe to emails and receive 15% off your…" at bounding box center [473, 342] width 947 height 684
click at [237, 637] on circle "Close teaser" at bounding box center [233, 643] width 14 height 14
click at [135, 668] on link "Accept" at bounding box center [142, 666] width 44 height 11
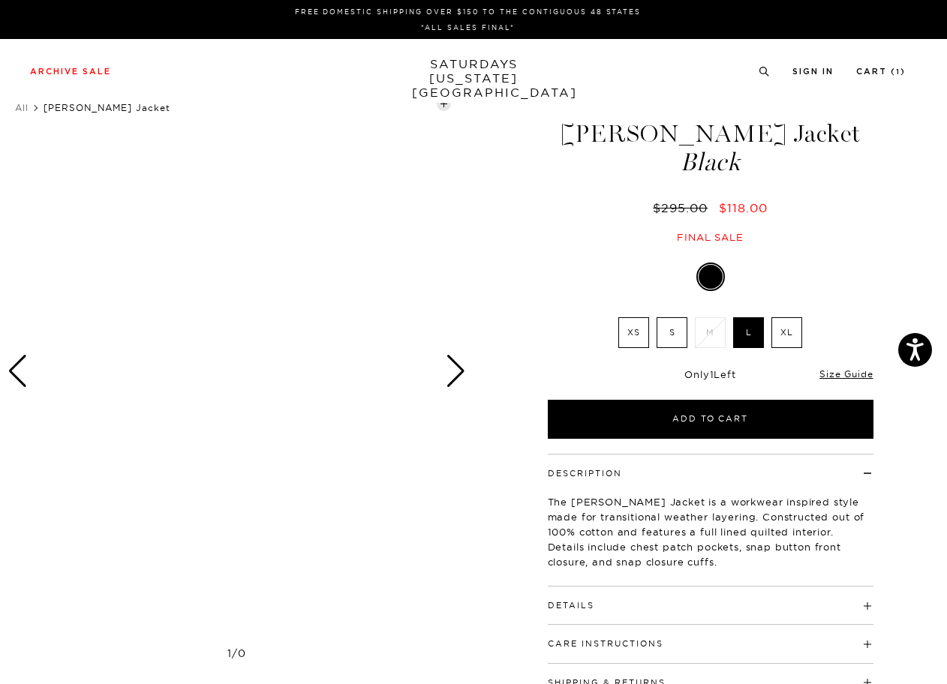
click at [675, 137] on h1 "[PERSON_NAME] [PERSON_NAME]" at bounding box center [710, 148] width 330 height 53
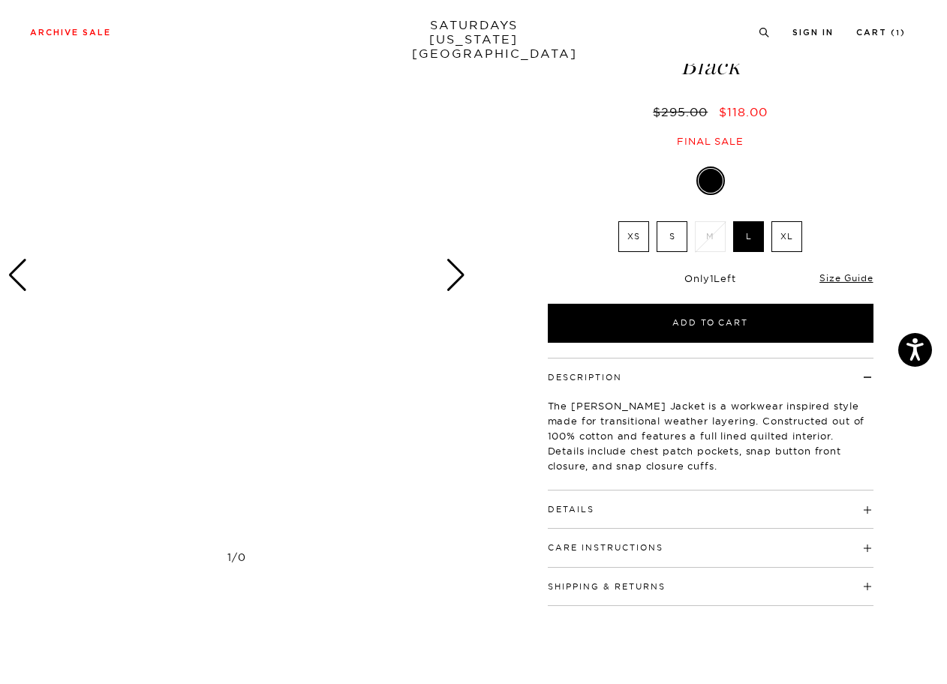
scroll to position [104, 0]
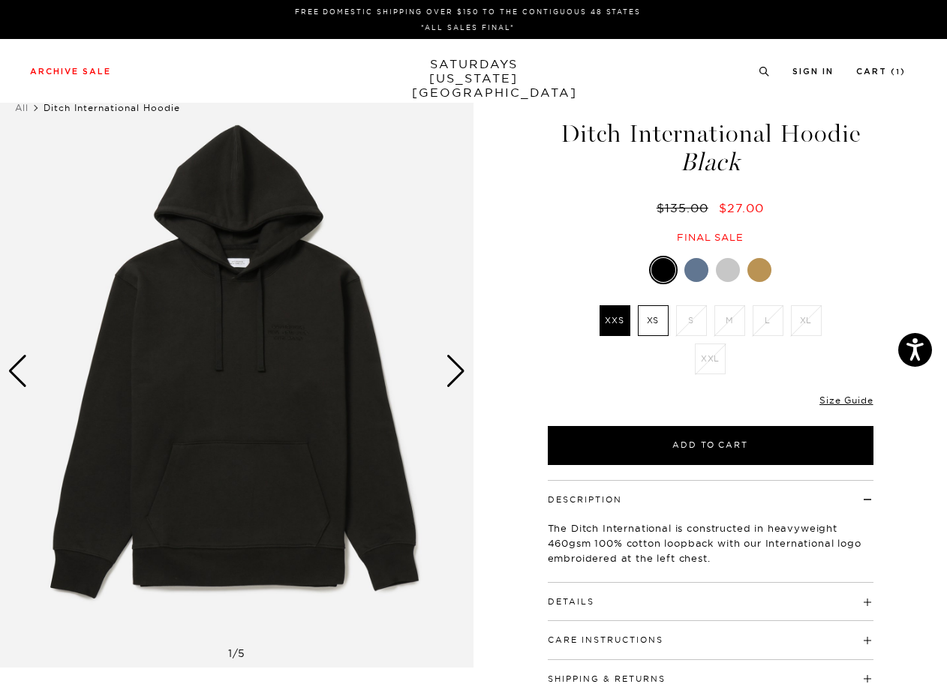
click at [450, 385] on div "Next slide" at bounding box center [456, 371] width 20 height 33
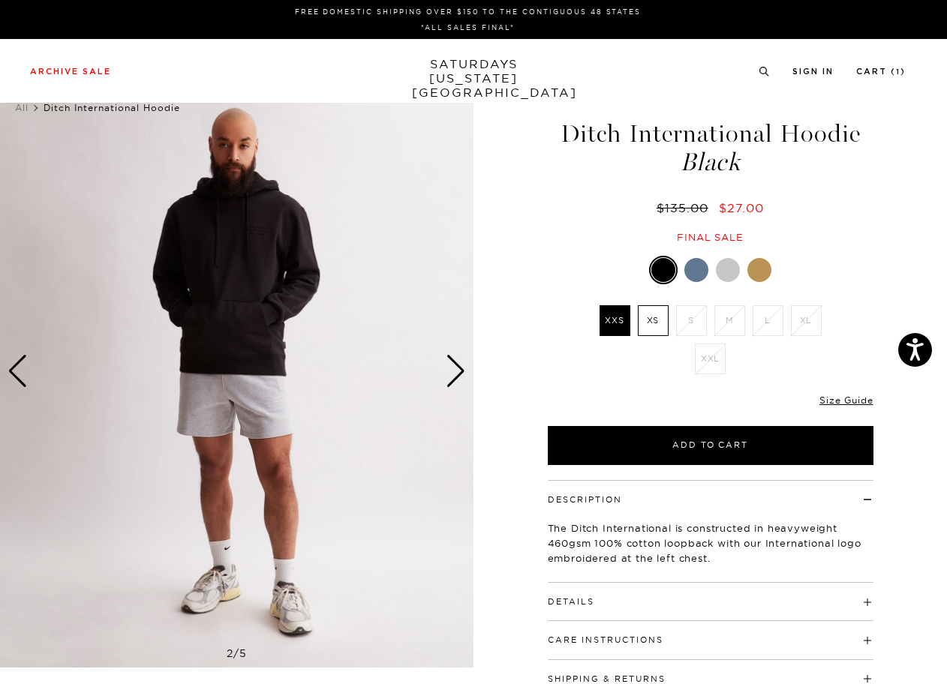
click at [450, 385] on div "Next slide" at bounding box center [456, 371] width 20 height 33
click at [693, 269] on div at bounding box center [696, 270] width 24 height 24
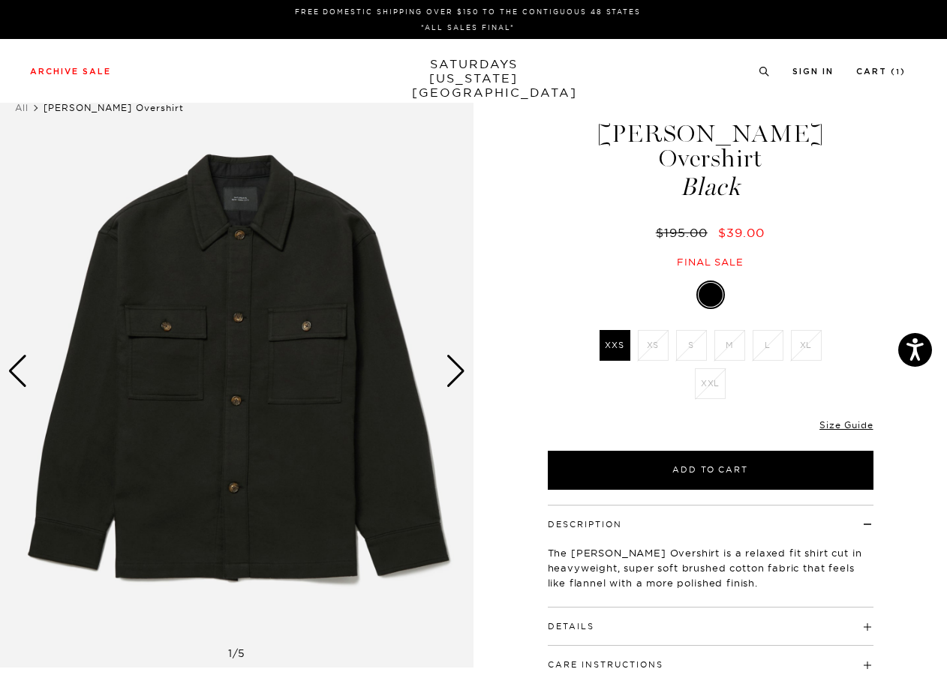
click at [453, 364] on div "Next slide" at bounding box center [456, 371] width 20 height 33
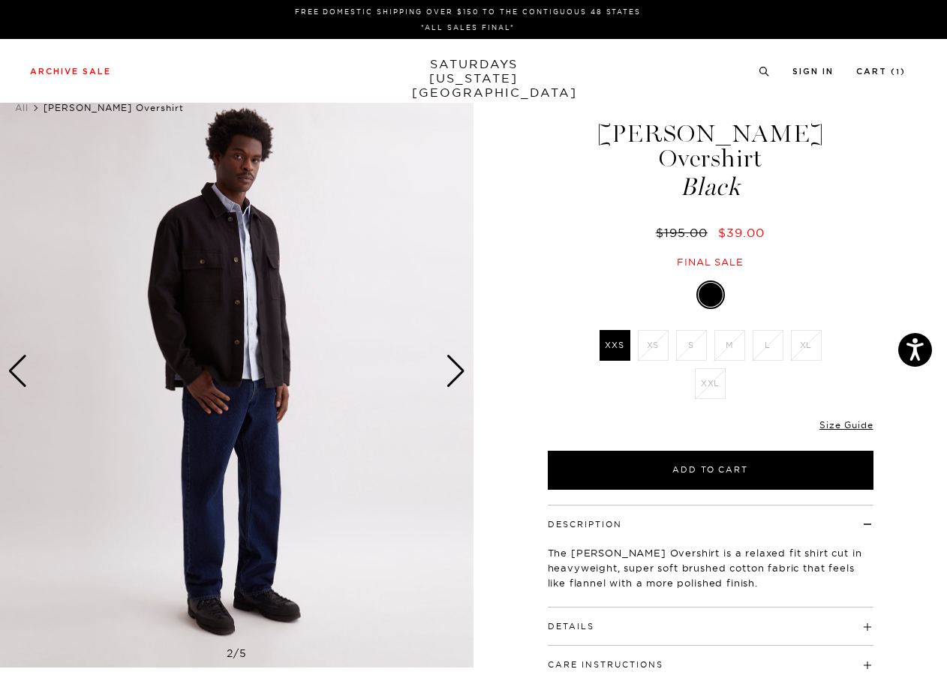
click at [452, 364] on div "Next slide" at bounding box center [456, 371] width 20 height 33
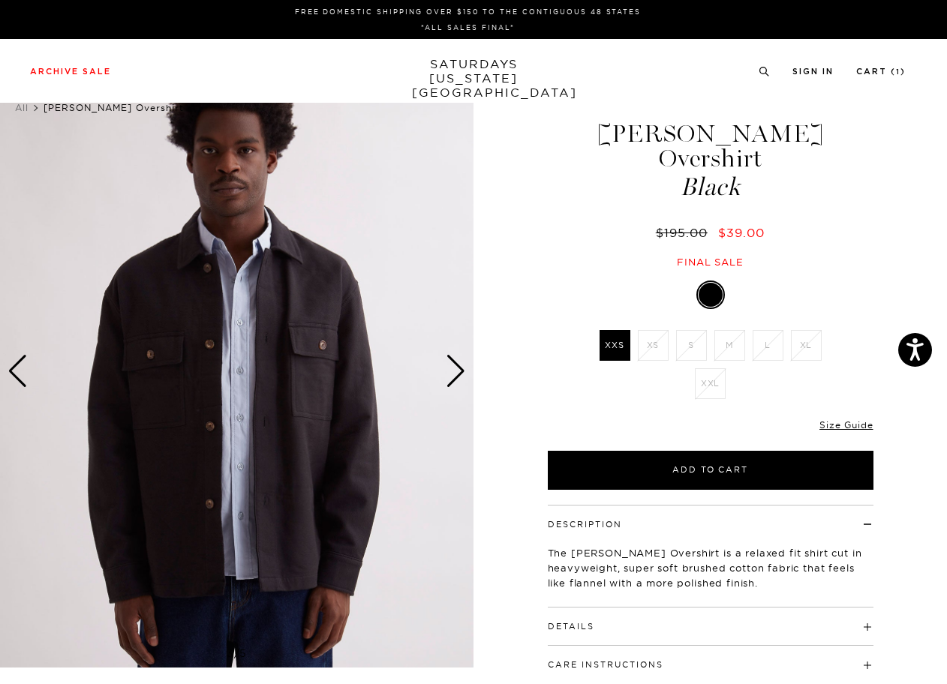
click at [452, 364] on div "Next slide" at bounding box center [456, 371] width 20 height 33
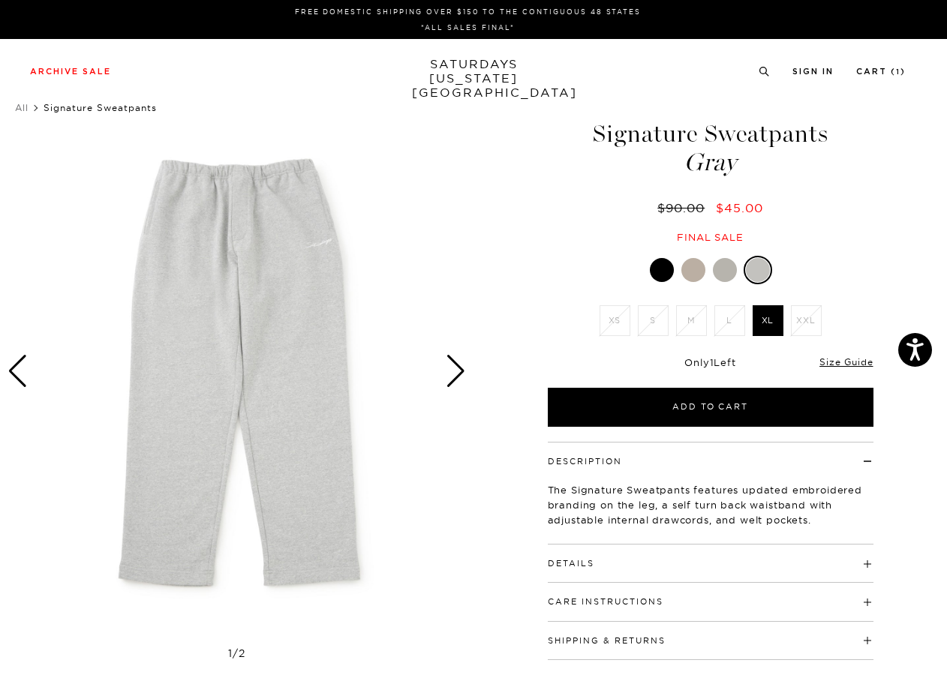
click at [470, 368] on img at bounding box center [236, 372] width 473 height 592
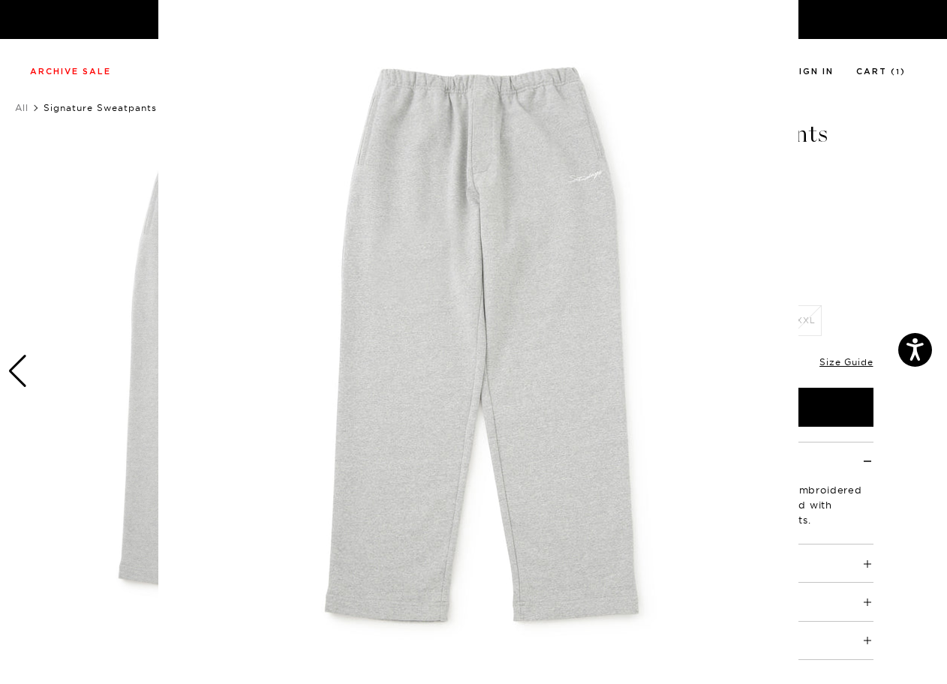
scroll to position [41, 0]
click at [471, 379] on img at bounding box center [478, 343] width 640 height 768
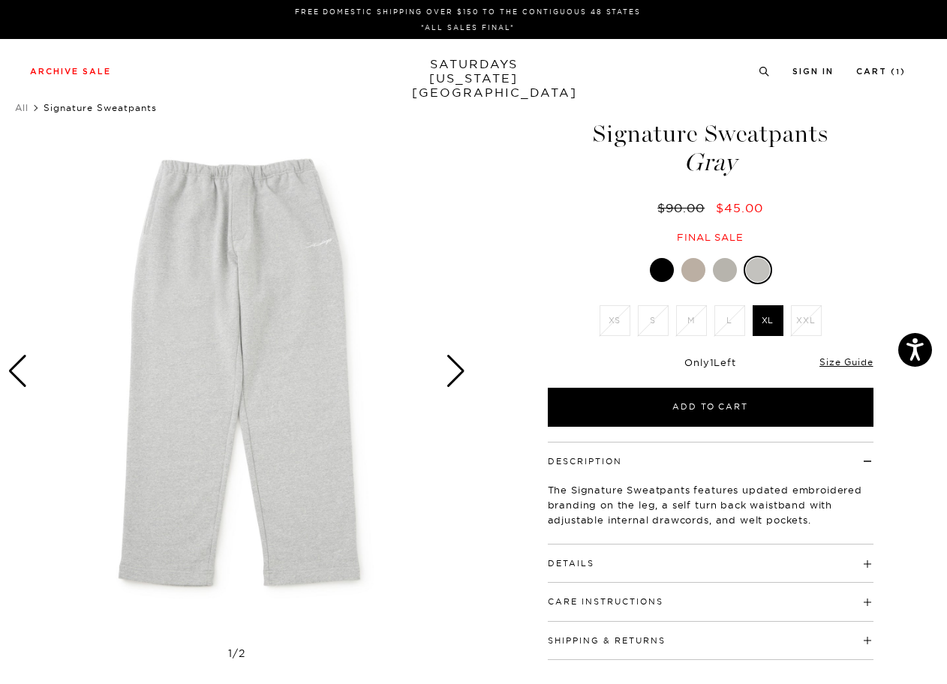
click at [664, 276] on div at bounding box center [662, 270] width 24 height 24
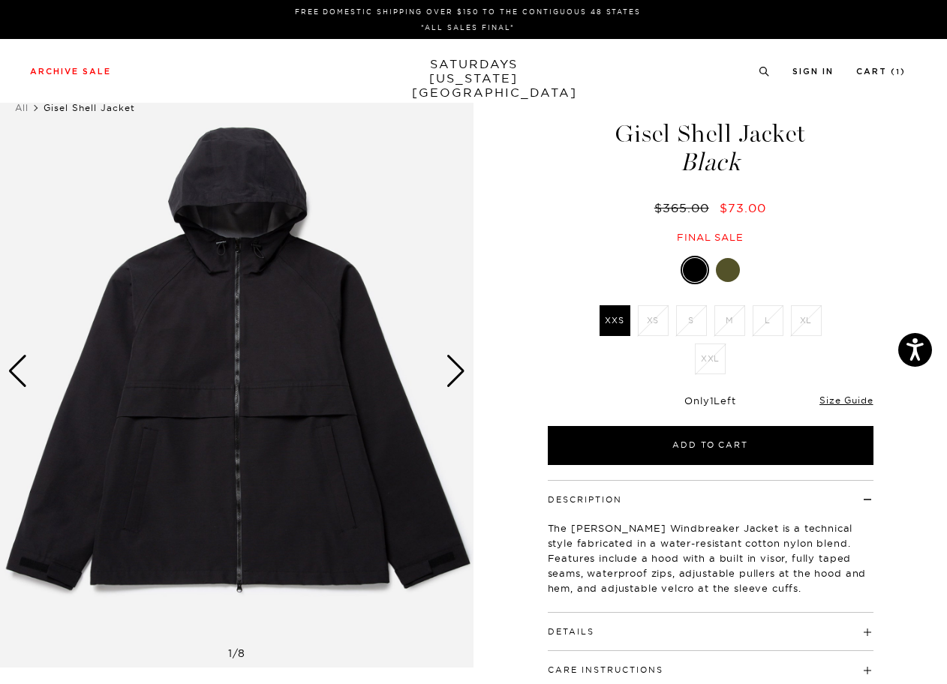
click at [729, 268] on div at bounding box center [728, 270] width 24 height 24
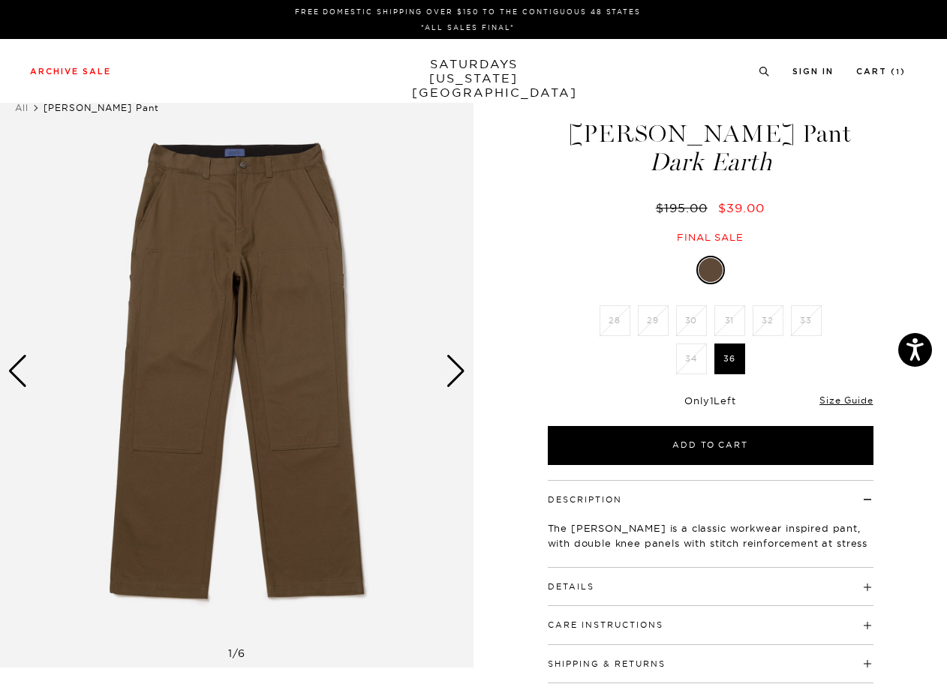
click at [466, 368] on img at bounding box center [236, 372] width 473 height 592
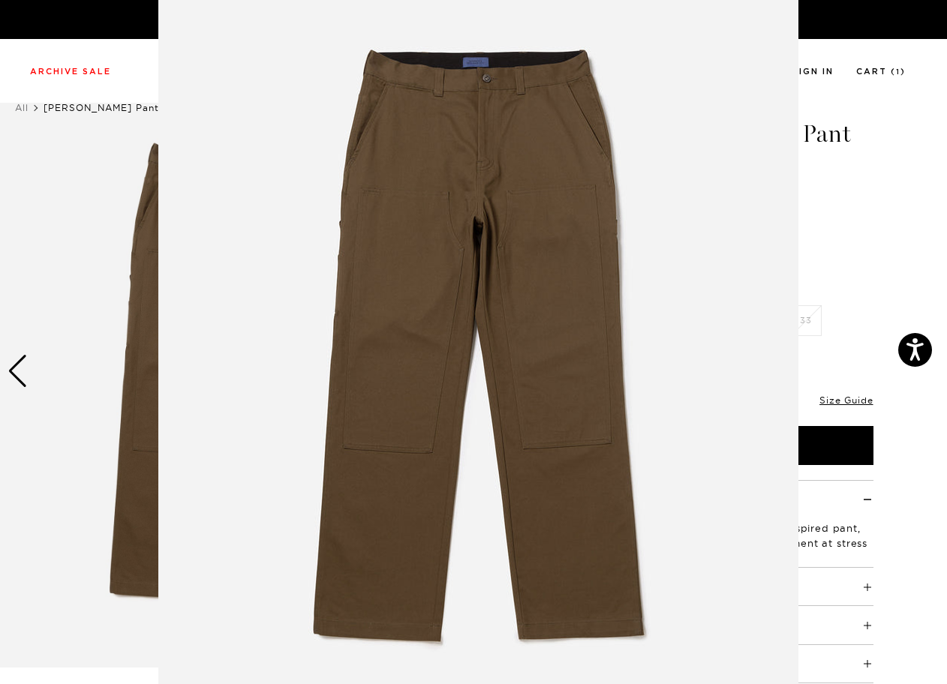
click at [454, 368] on img at bounding box center [478, 346] width 640 height 768
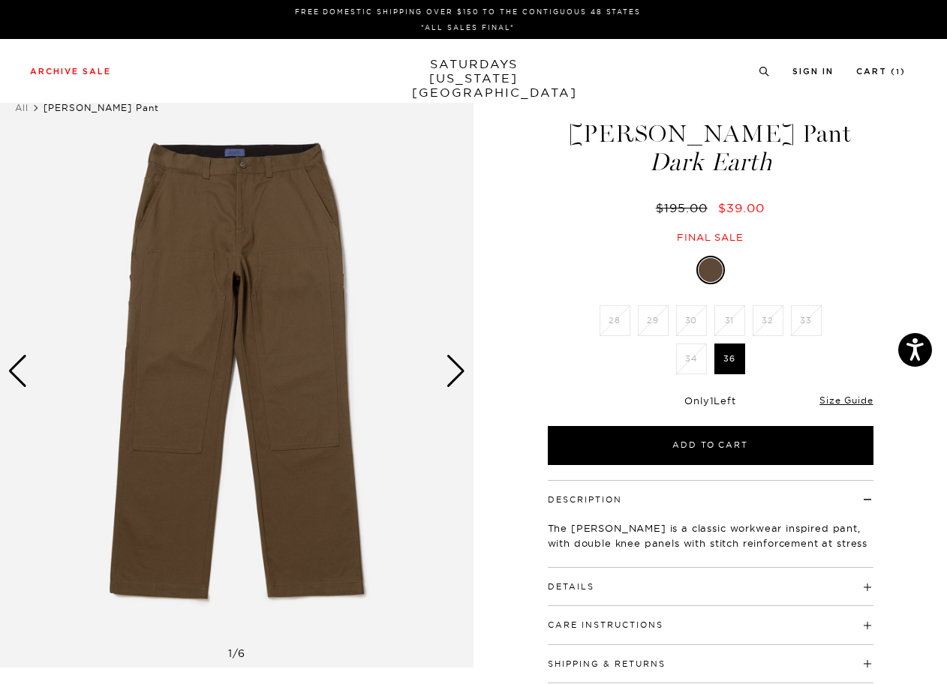
click at [461, 369] on div "Next slide" at bounding box center [456, 371] width 20 height 33
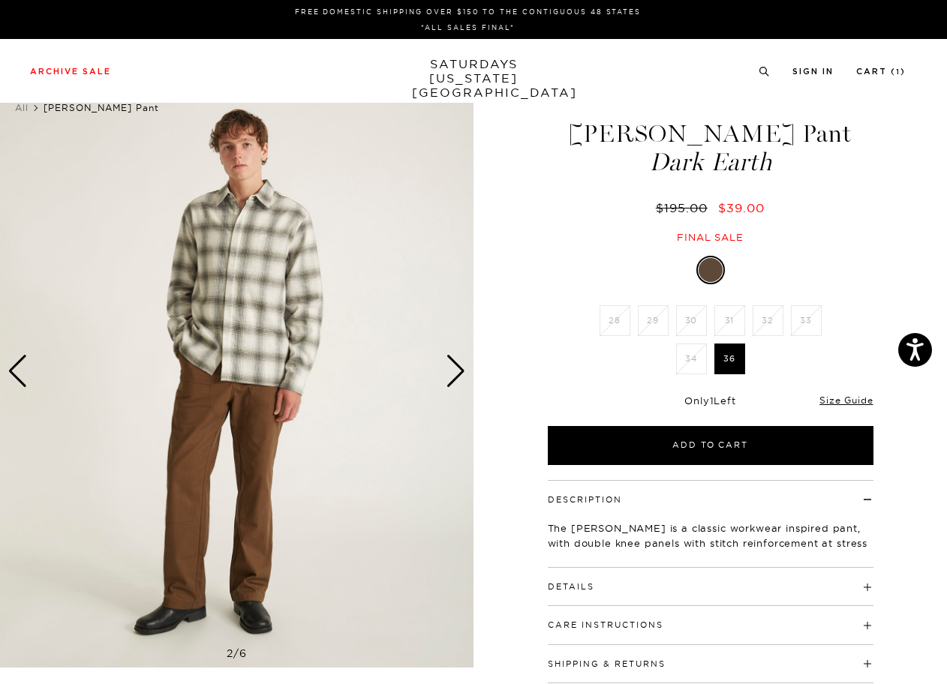
click at [461, 369] on div "Next slide" at bounding box center [456, 371] width 20 height 33
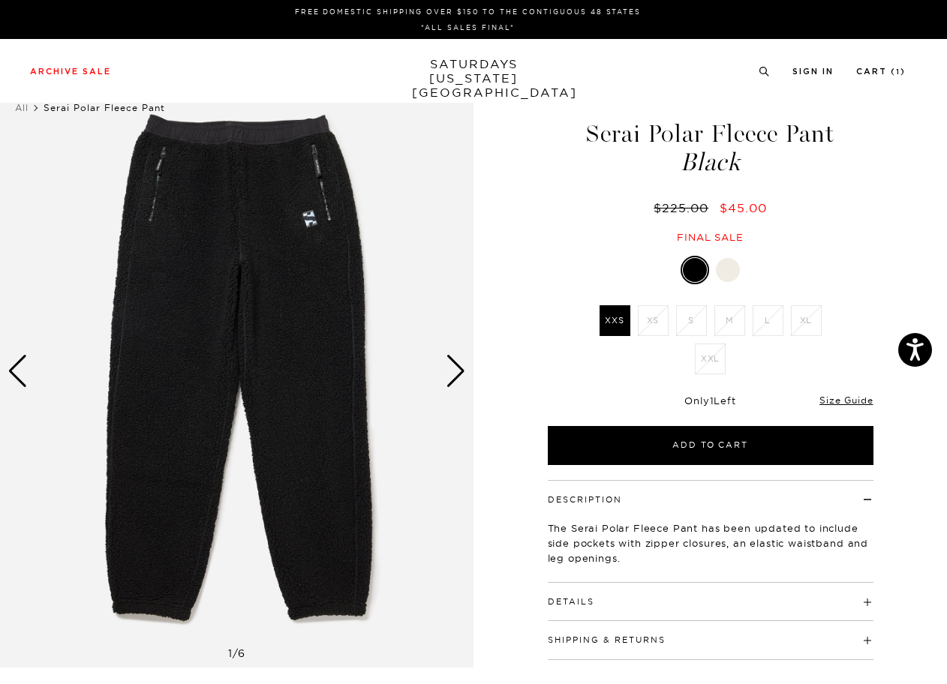
click at [729, 269] on div at bounding box center [728, 270] width 24 height 24
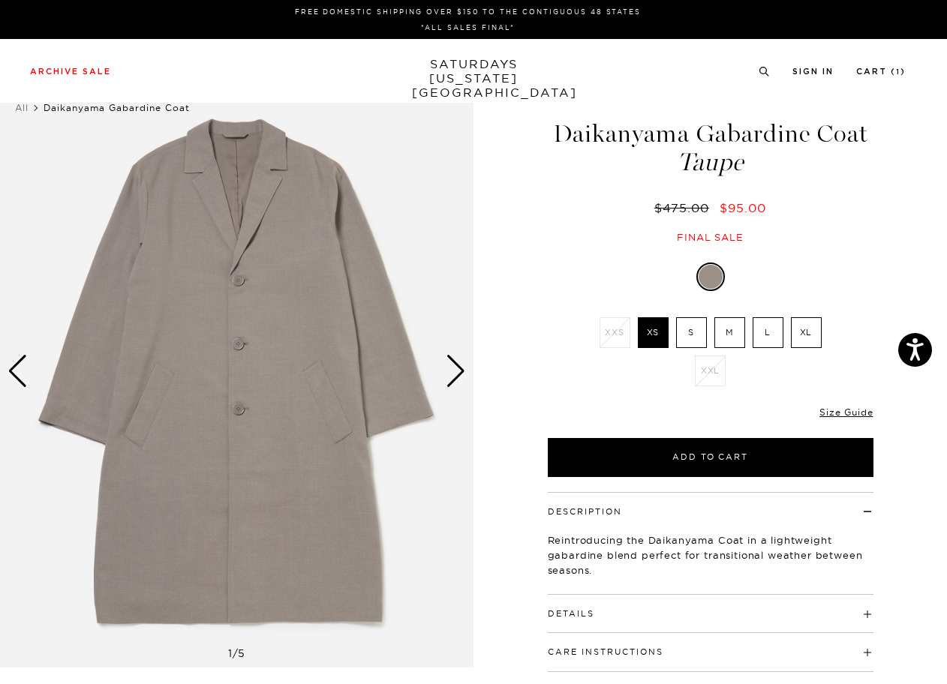
click at [465, 372] on div "Next slide" at bounding box center [456, 371] width 20 height 33
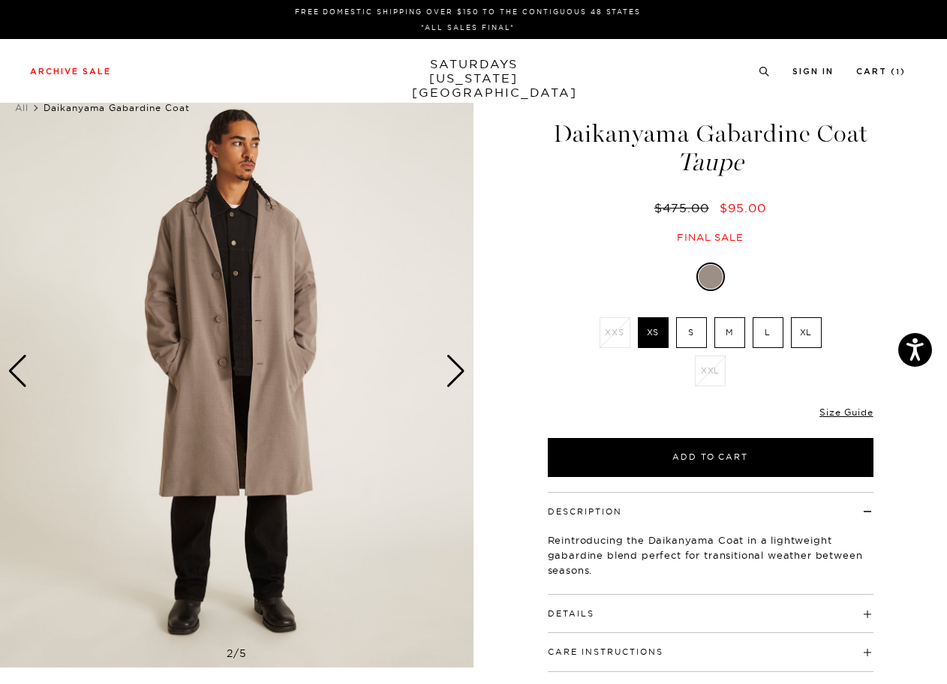
click at [465, 372] on div "Next slide" at bounding box center [456, 371] width 20 height 33
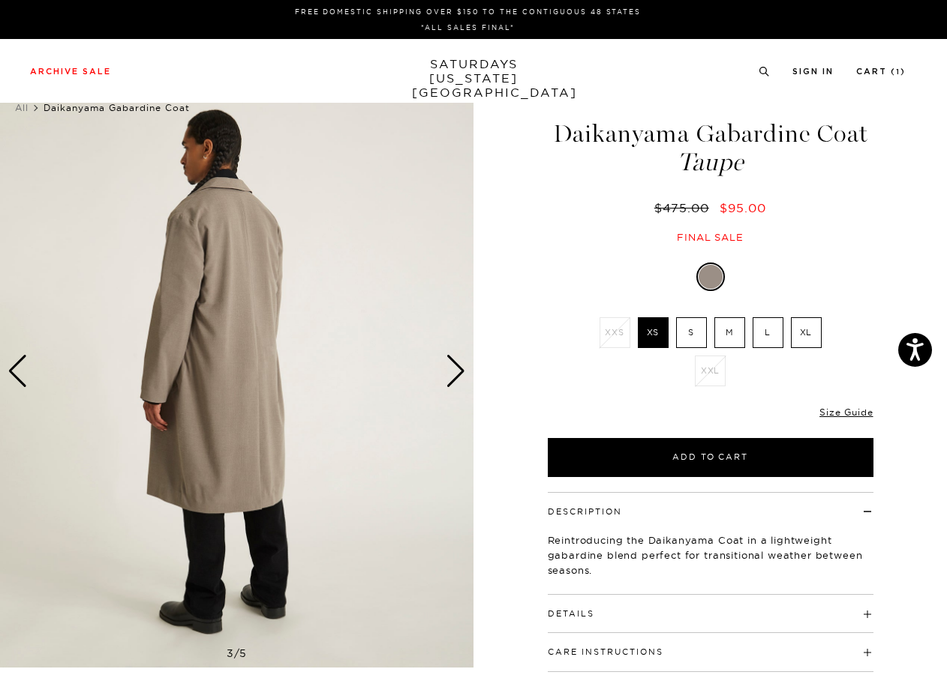
click at [465, 372] on div "Next slide" at bounding box center [456, 371] width 20 height 33
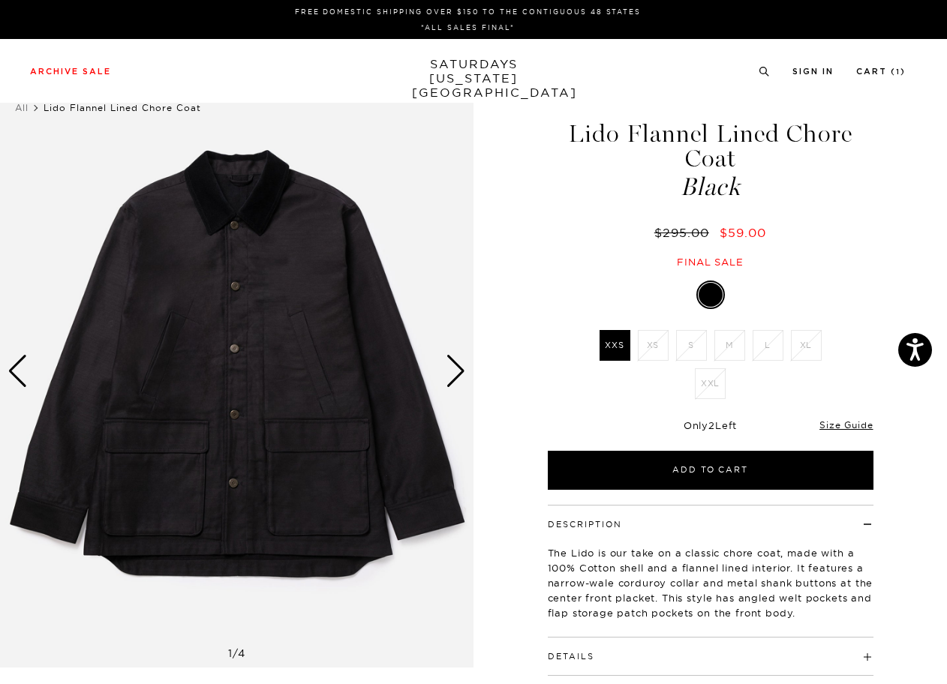
click at [452, 374] on div "Next slide" at bounding box center [456, 371] width 20 height 33
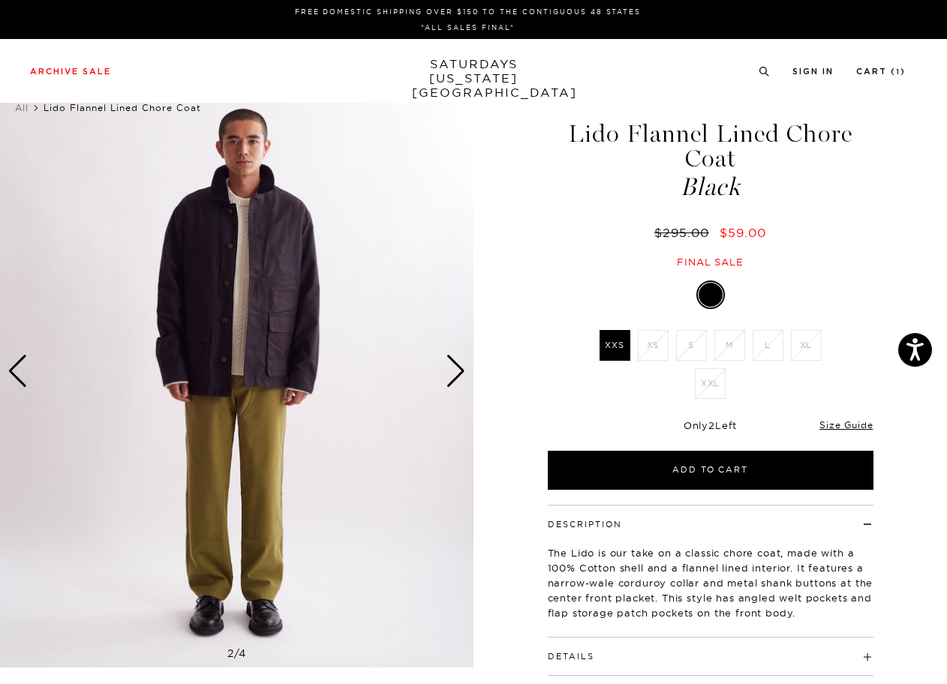
click at [452, 374] on div "Next slide" at bounding box center [456, 371] width 20 height 33
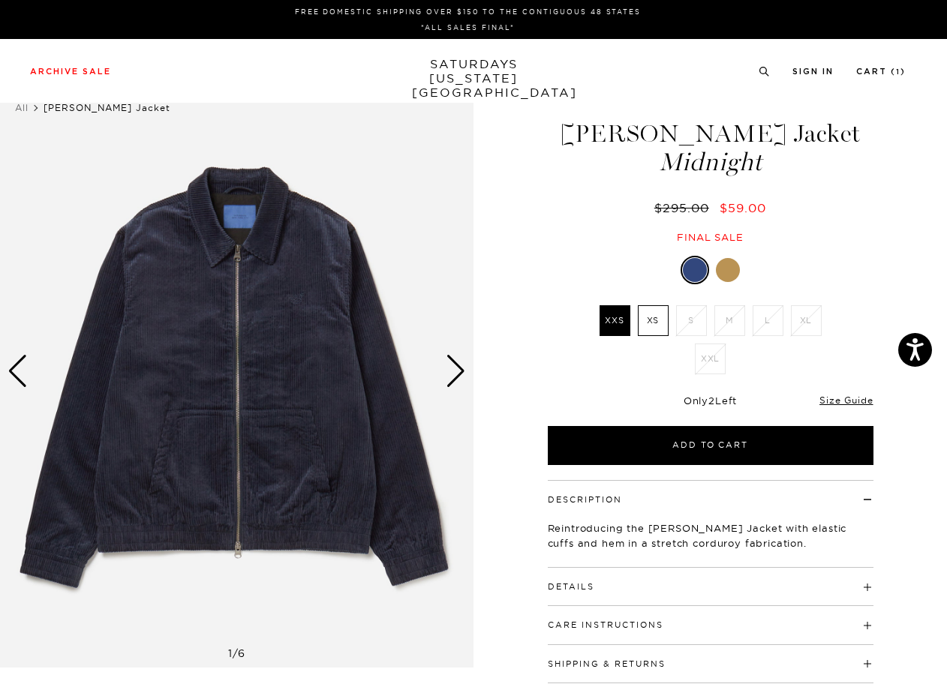
click at [732, 269] on div at bounding box center [728, 270] width 24 height 24
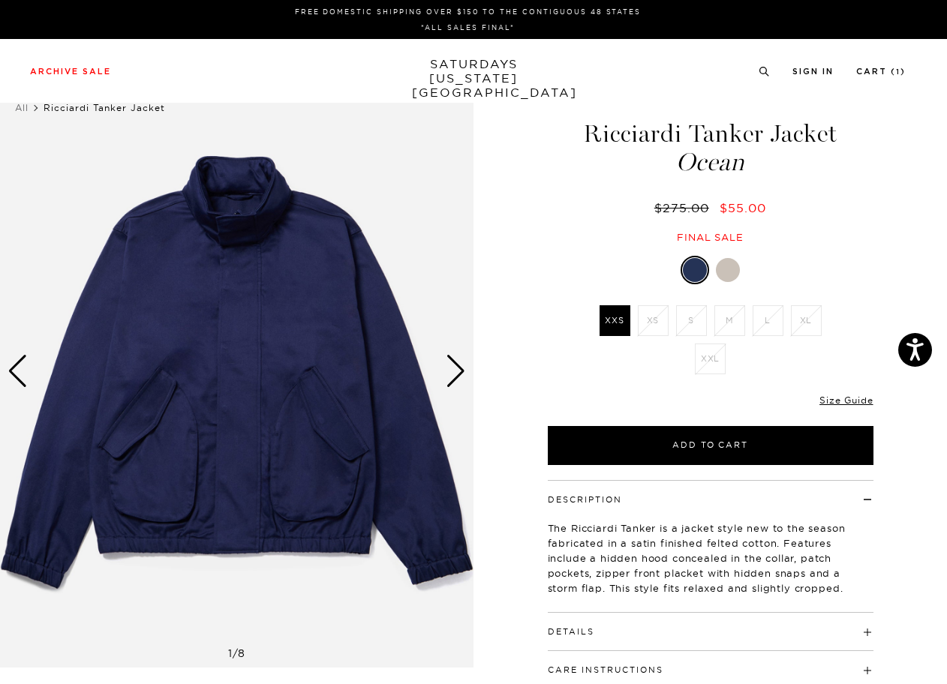
click at [455, 370] on div "Next slide" at bounding box center [456, 371] width 20 height 33
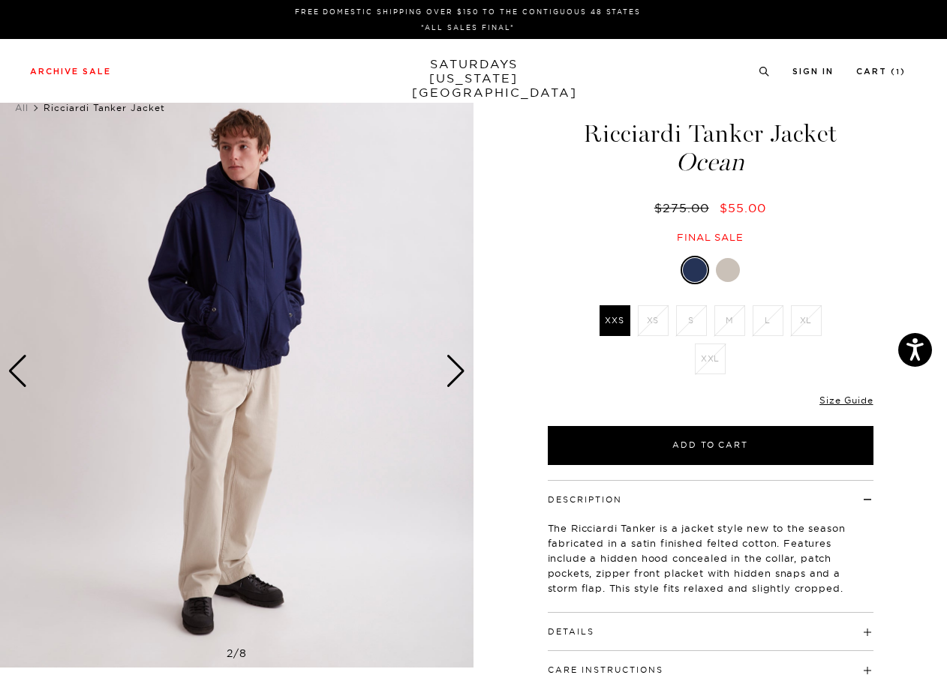
click at [455, 370] on div "Next slide" at bounding box center [456, 371] width 20 height 33
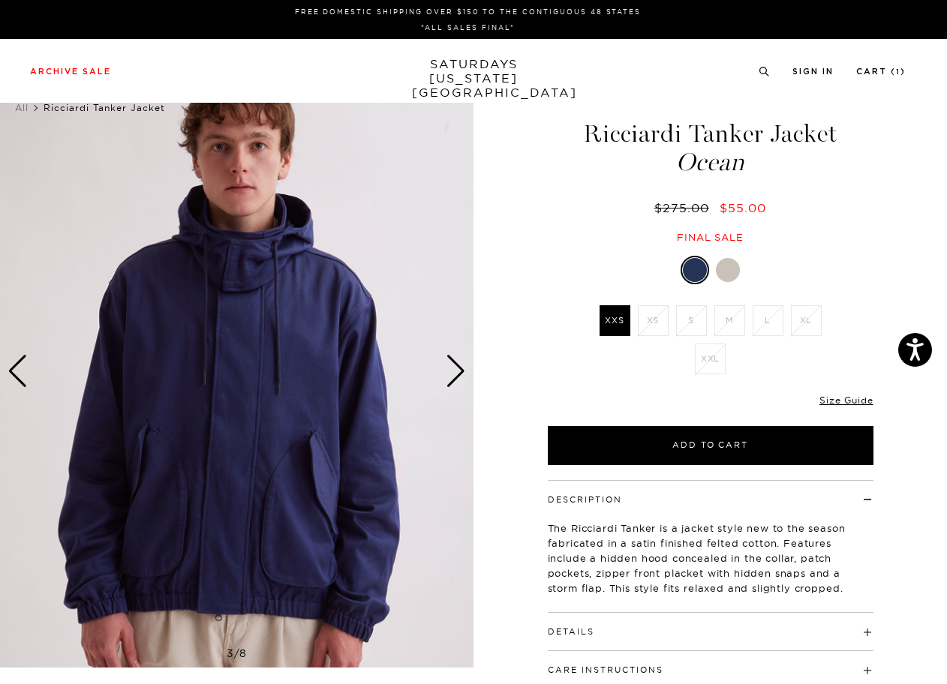
click at [455, 370] on div "Next slide" at bounding box center [456, 371] width 20 height 33
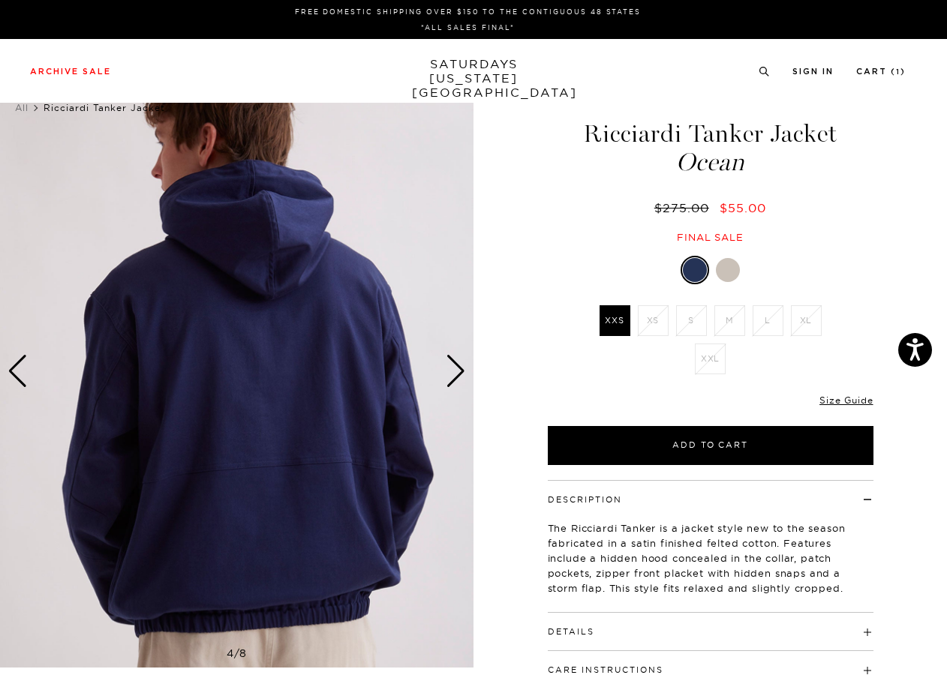
click at [726, 269] on div at bounding box center [728, 270] width 24 height 24
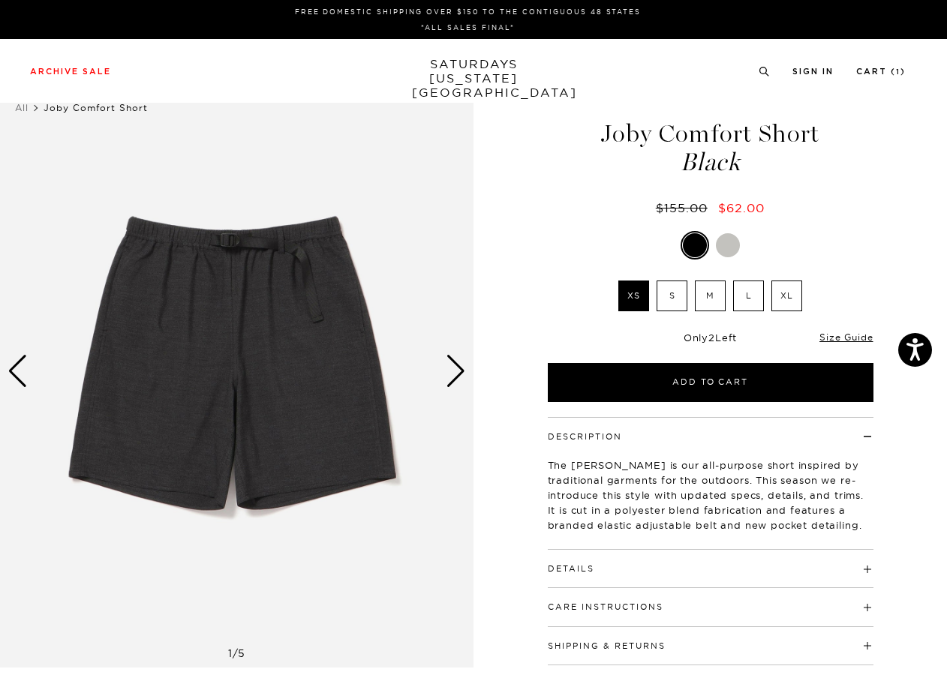
click at [464, 378] on div "Next slide" at bounding box center [456, 371] width 20 height 33
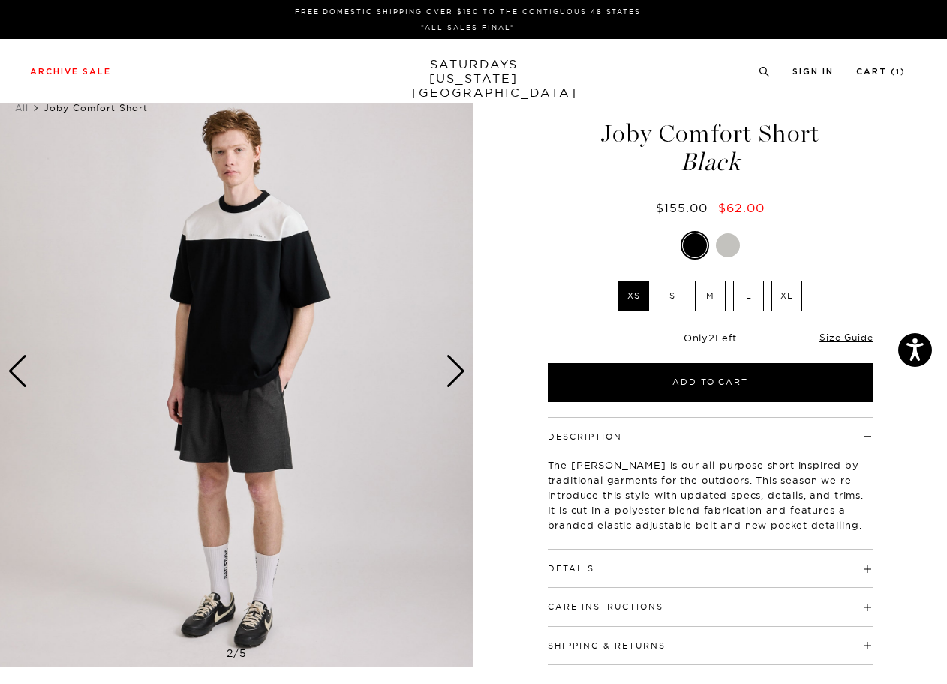
click at [464, 379] on div "Next slide" at bounding box center [456, 371] width 20 height 33
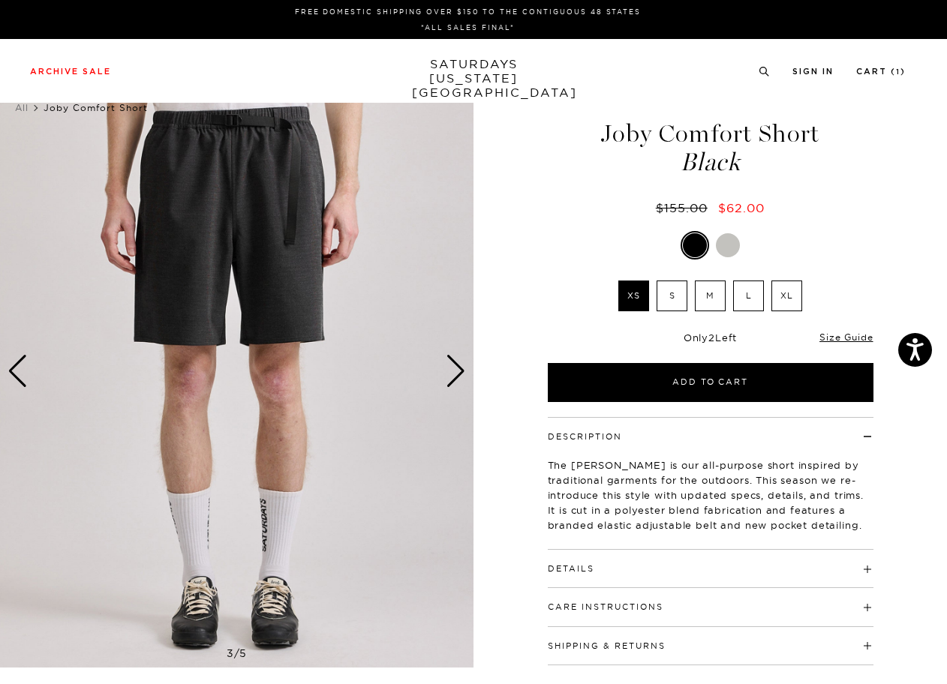
click at [464, 376] on div "Next slide" at bounding box center [456, 371] width 20 height 33
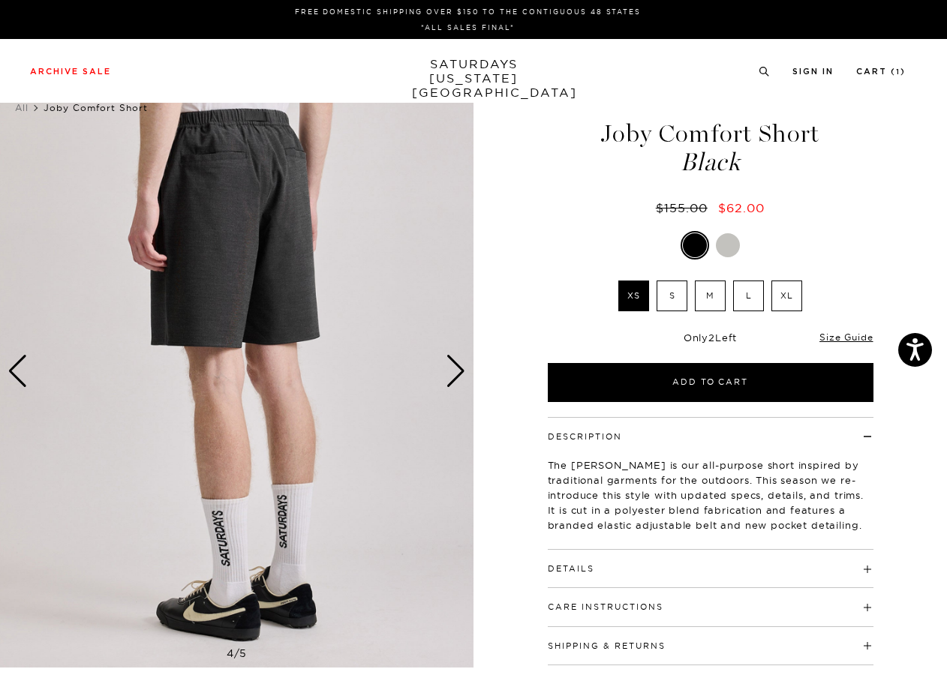
click at [464, 376] on div "Next slide" at bounding box center [456, 371] width 20 height 33
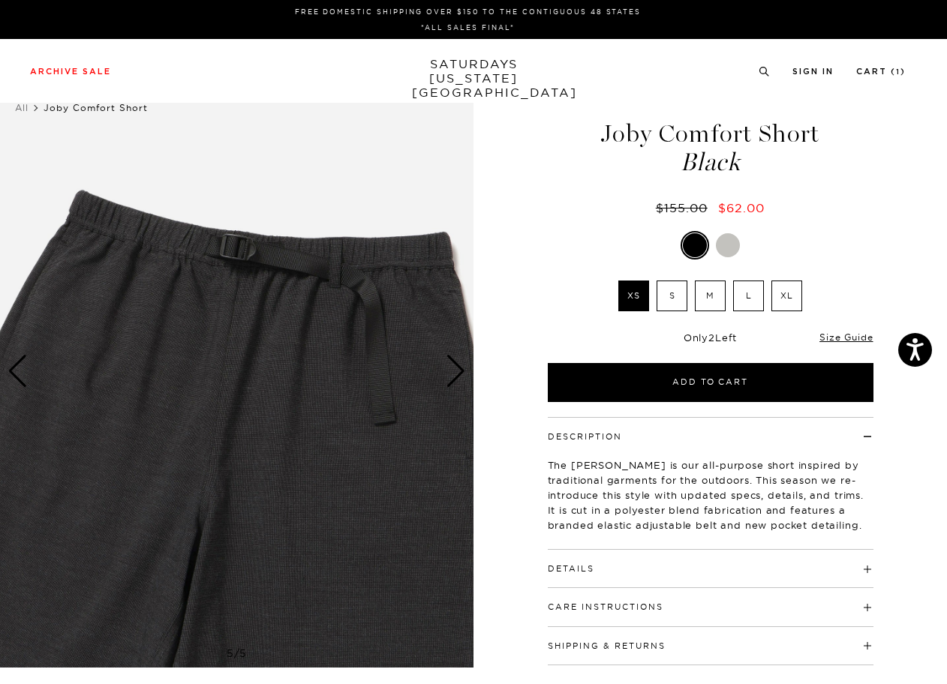
click at [464, 376] on div "Next slide" at bounding box center [456, 371] width 20 height 33
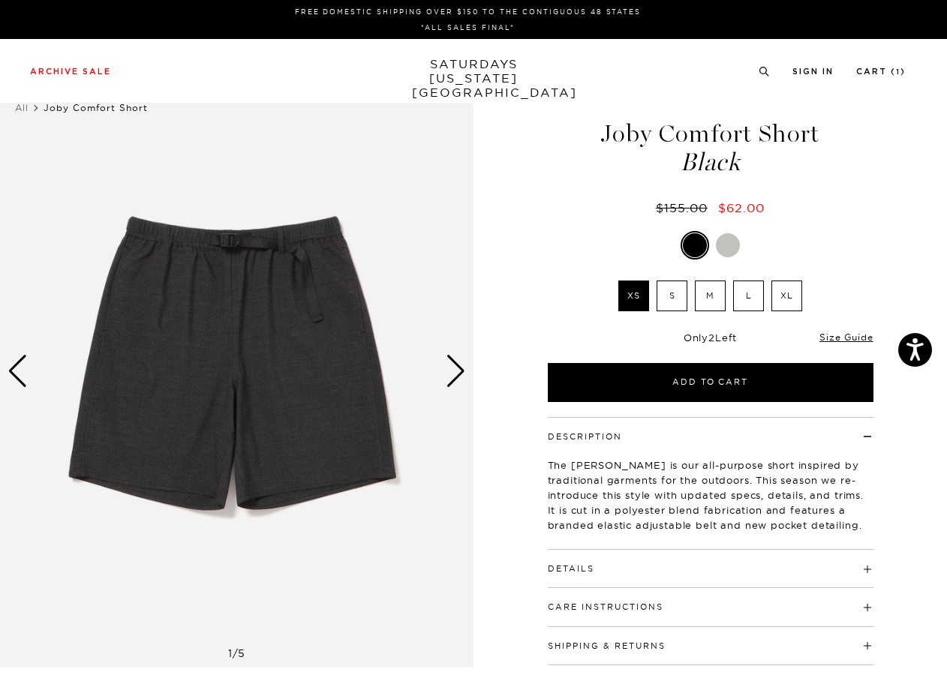
click at [746, 291] on label "L" at bounding box center [748, 296] width 31 height 31
click at [0, 0] on input "L" at bounding box center [0, 0] width 0 height 0
click at [726, 243] on div at bounding box center [728, 245] width 24 height 24
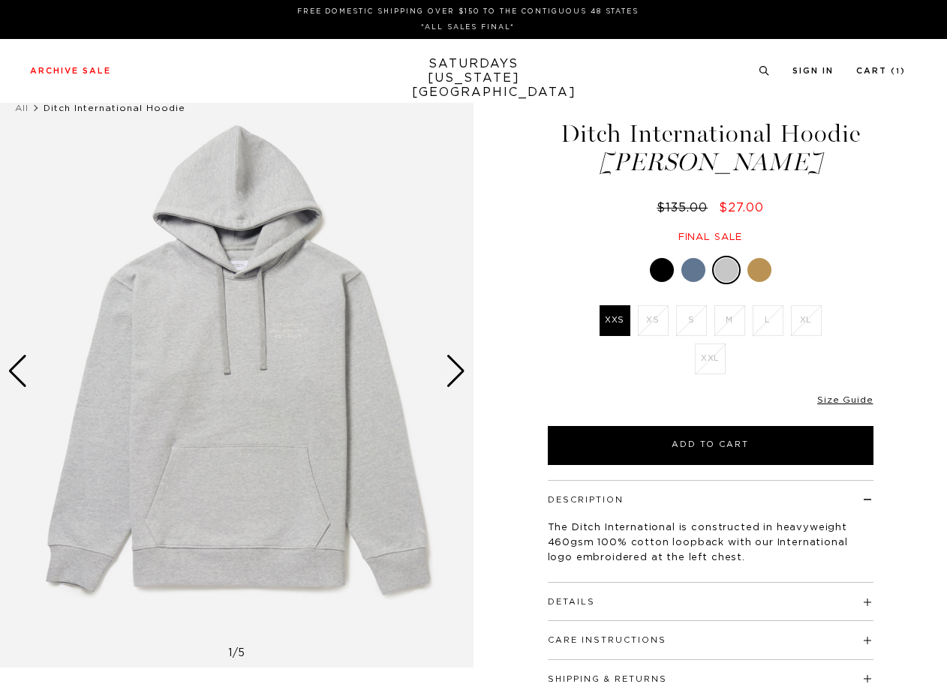
click at [780, 275] on div at bounding box center [711, 270] width 326 height 29
click at [765, 275] on div at bounding box center [759, 270] width 24 height 24
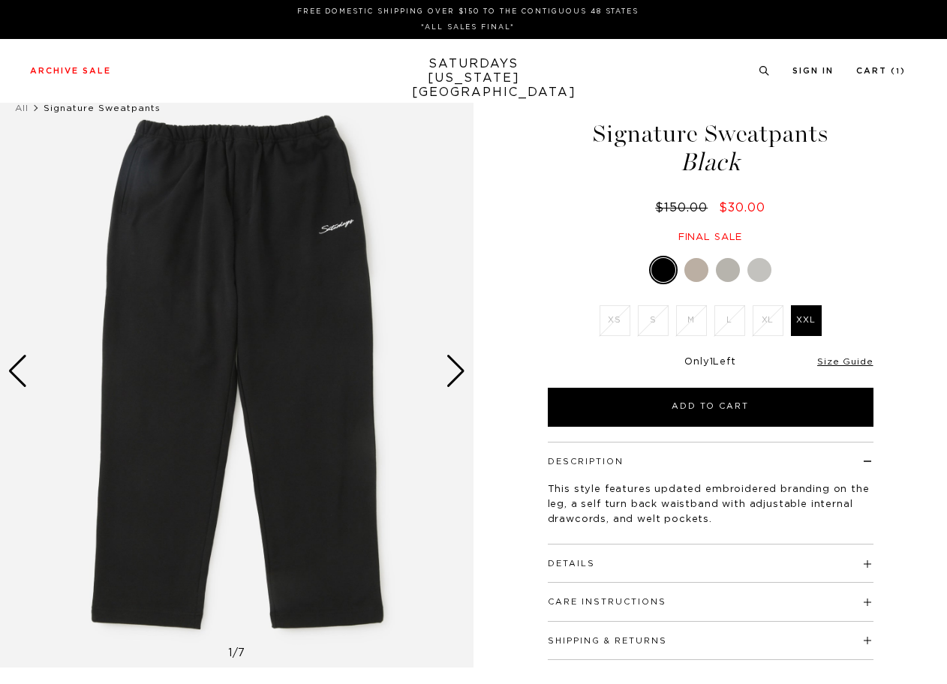
click at [695, 273] on div at bounding box center [696, 270] width 24 height 24
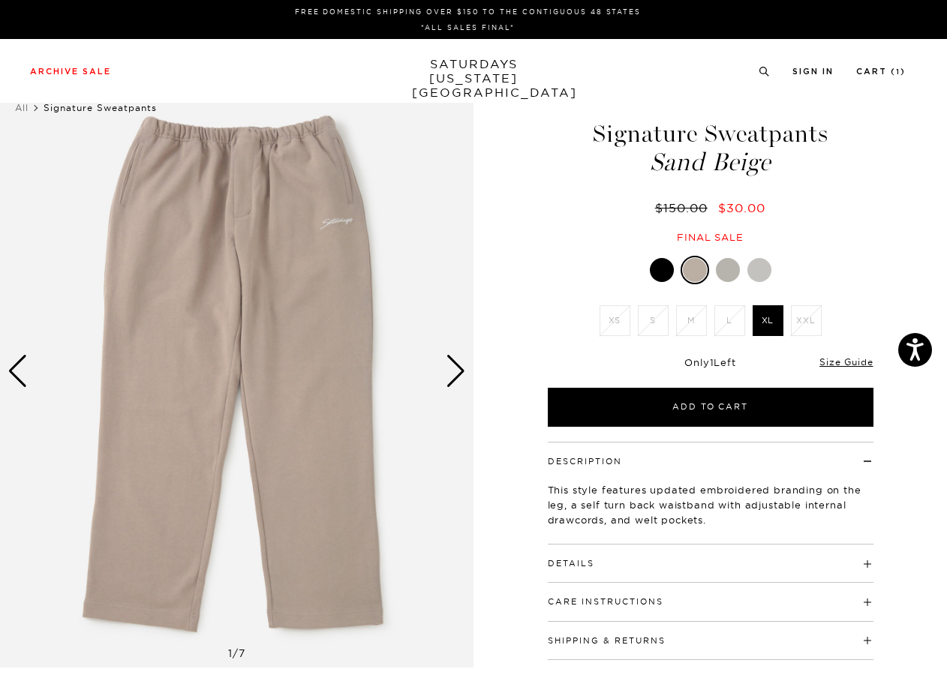
click at [731, 274] on div at bounding box center [728, 270] width 24 height 24
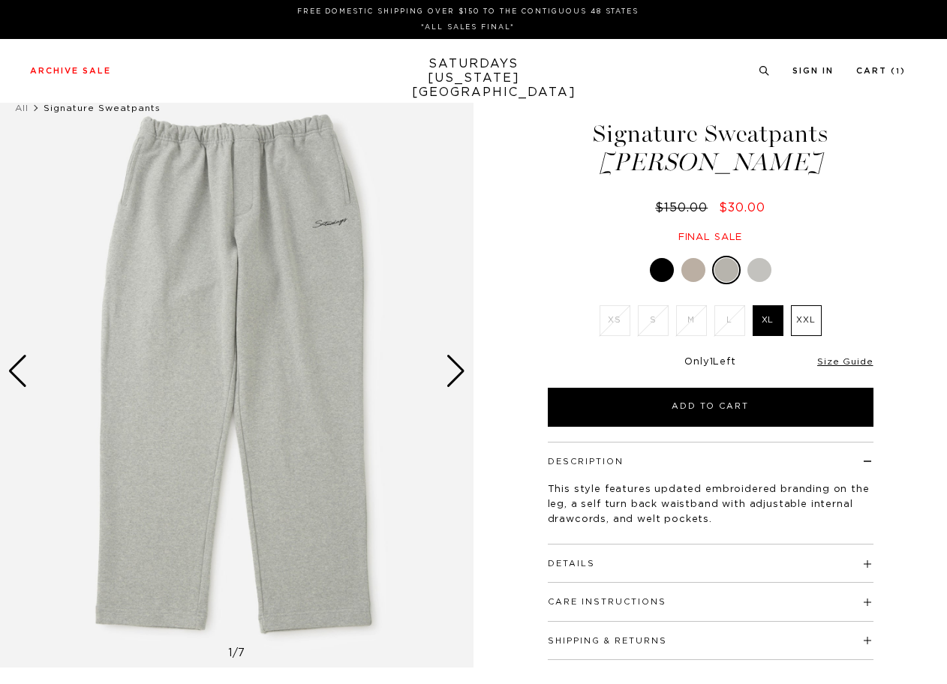
click at [763, 268] on div at bounding box center [759, 270] width 24 height 24
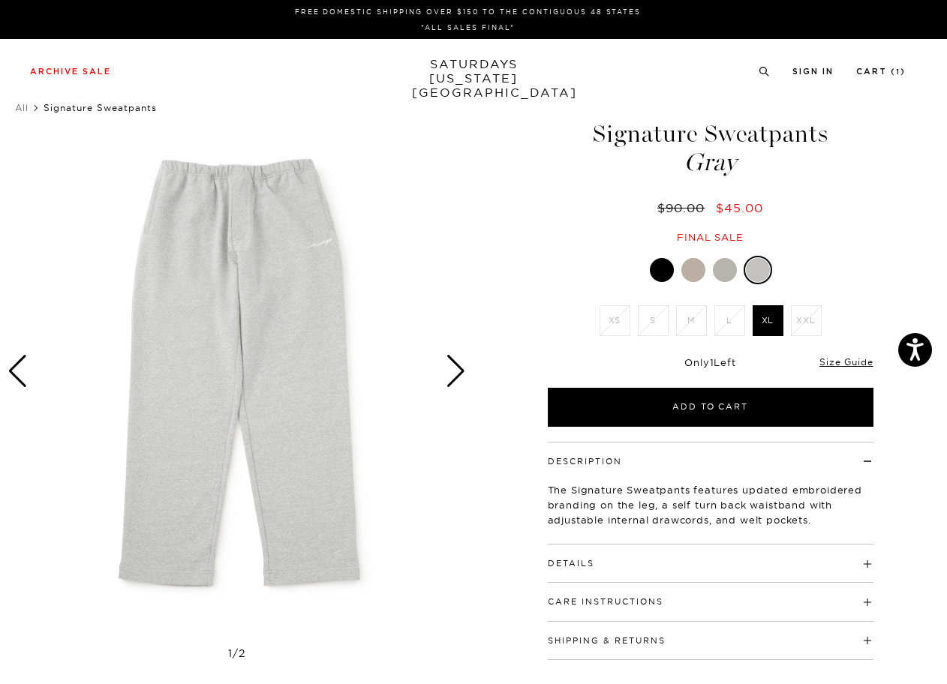
click at [717, 268] on div at bounding box center [725, 270] width 24 height 24
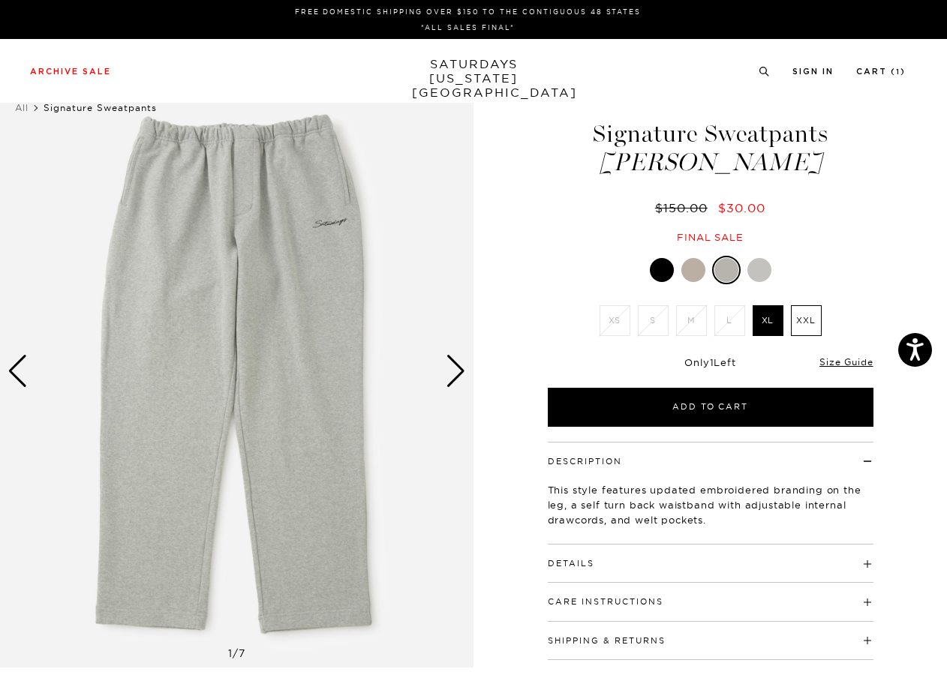
click at [460, 366] on div "Next slide" at bounding box center [456, 371] width 20 height 33
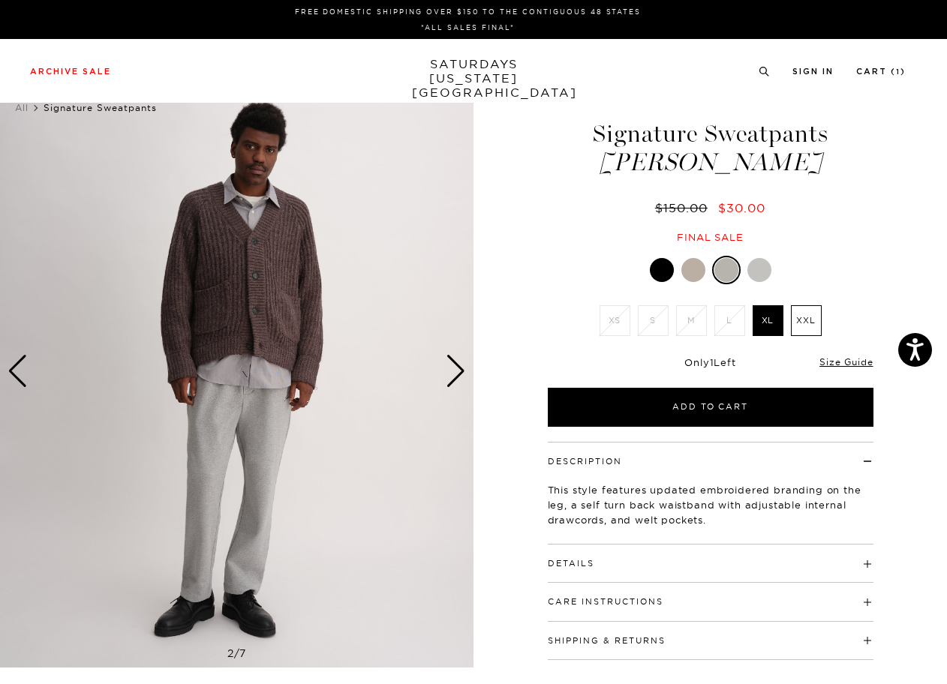
click at [460, 366] on div "Next slide" at bounding box center [456, 371] width 20 height 33
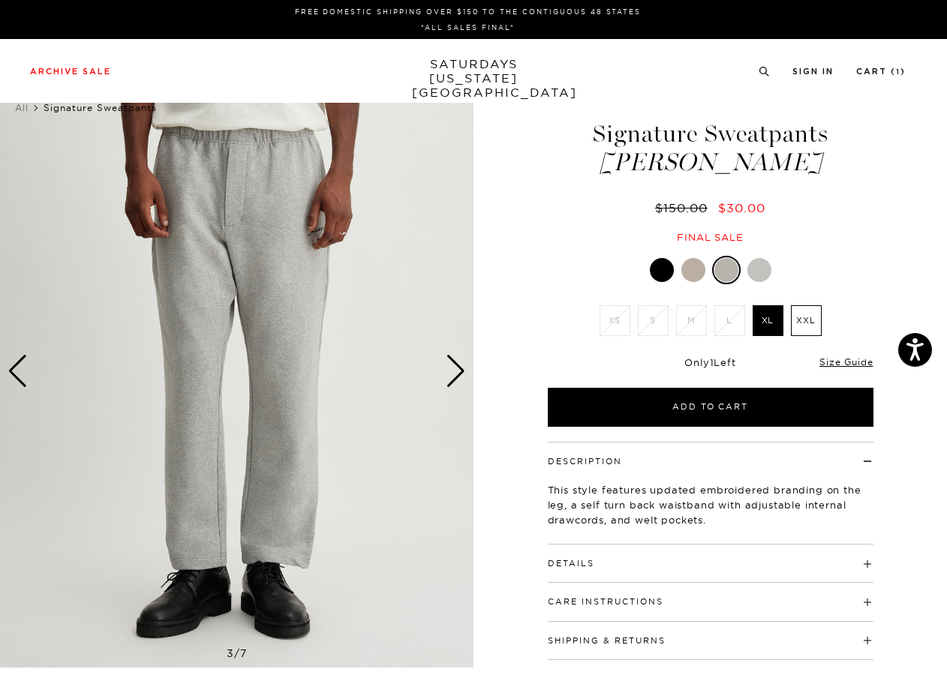
click at [460, 366] on div "Next slide" at bounding box center [456, 371] width 20 height 33
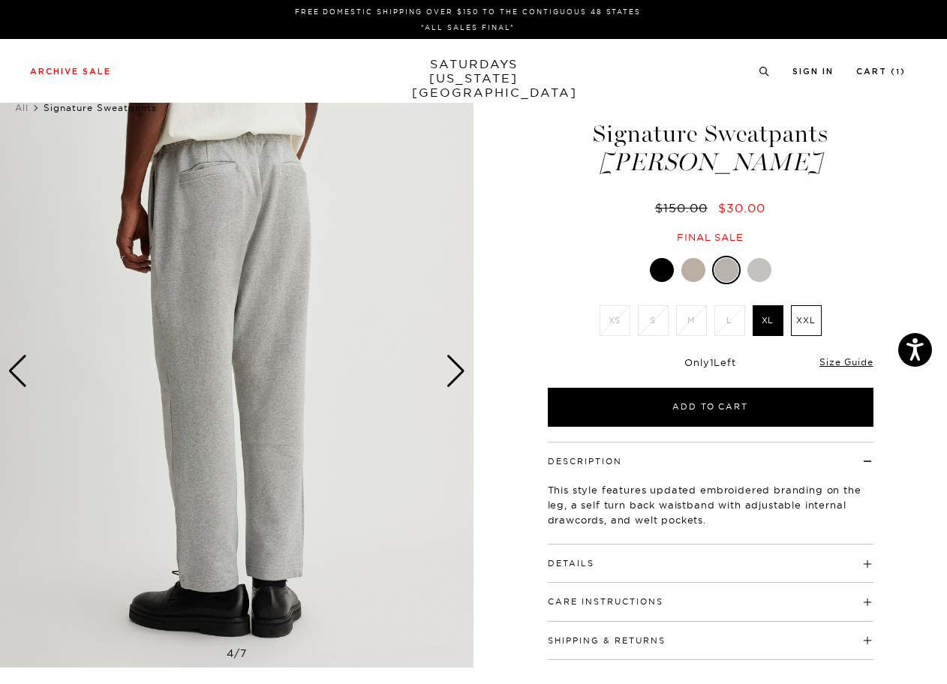
click at [460, 366] on div "Next slide" at bounding box center [456, 371] width 20 height 33
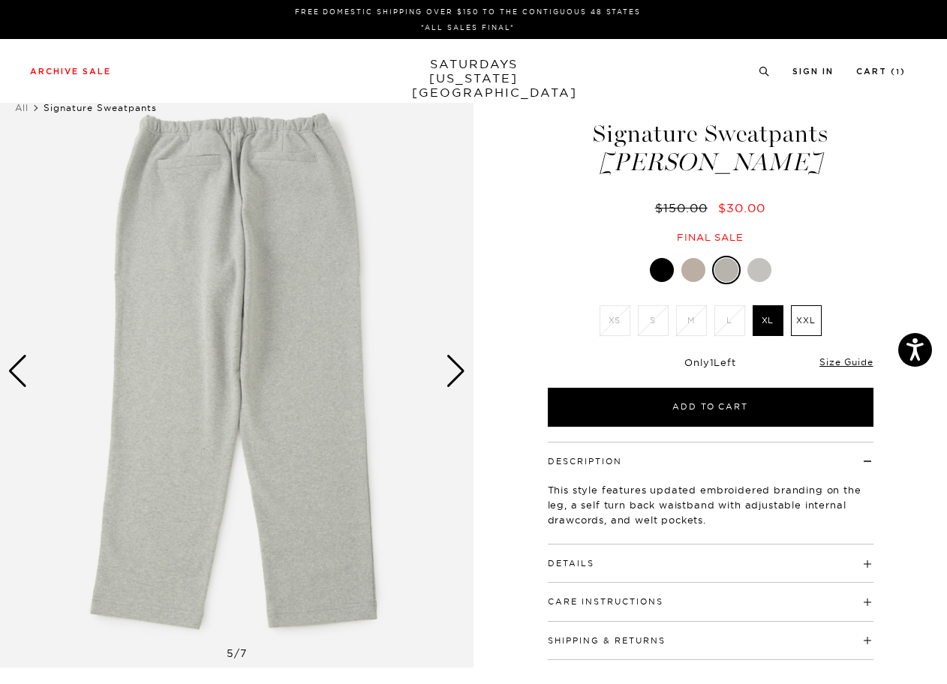
click at [575, 560] on button "Details" at bounding box center [571, 564] width 47 height 8
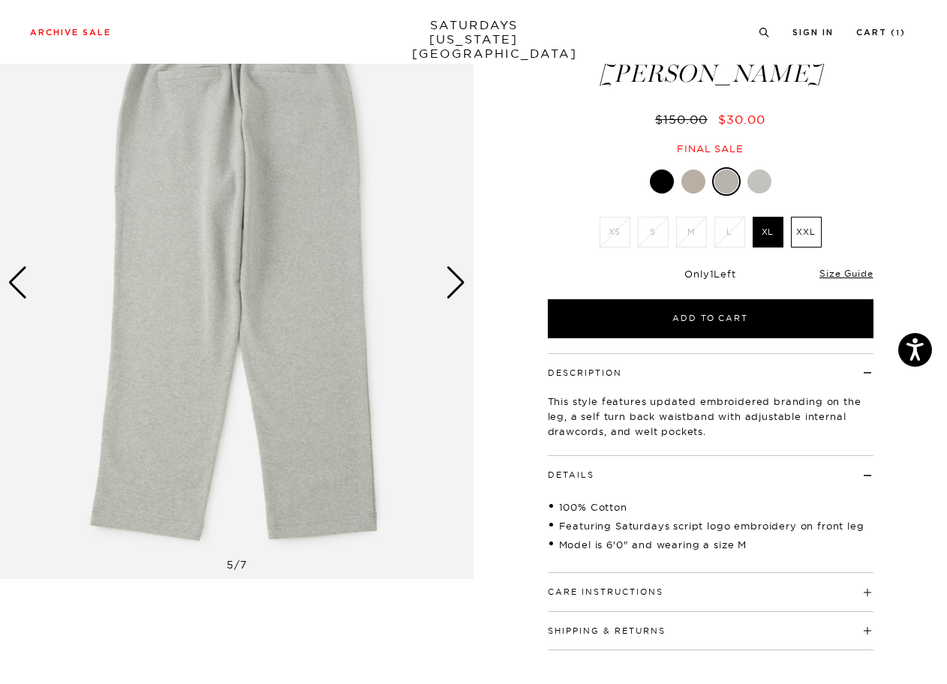
scroll to position [95, 0]
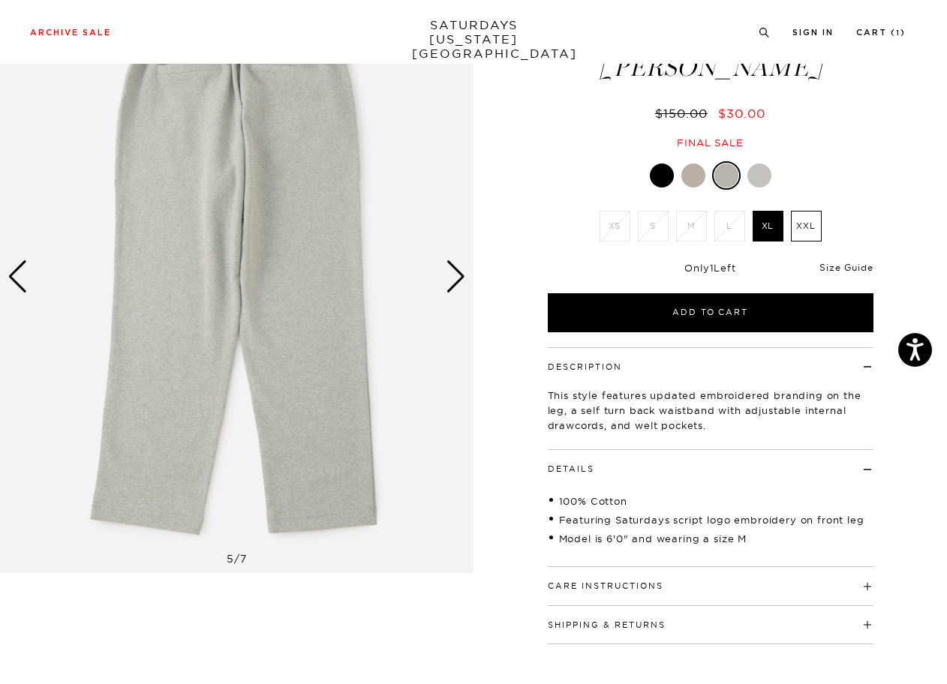
click at [841, 271] on link "Size Guide" at bounding box center [845, 267] width 53 height 11
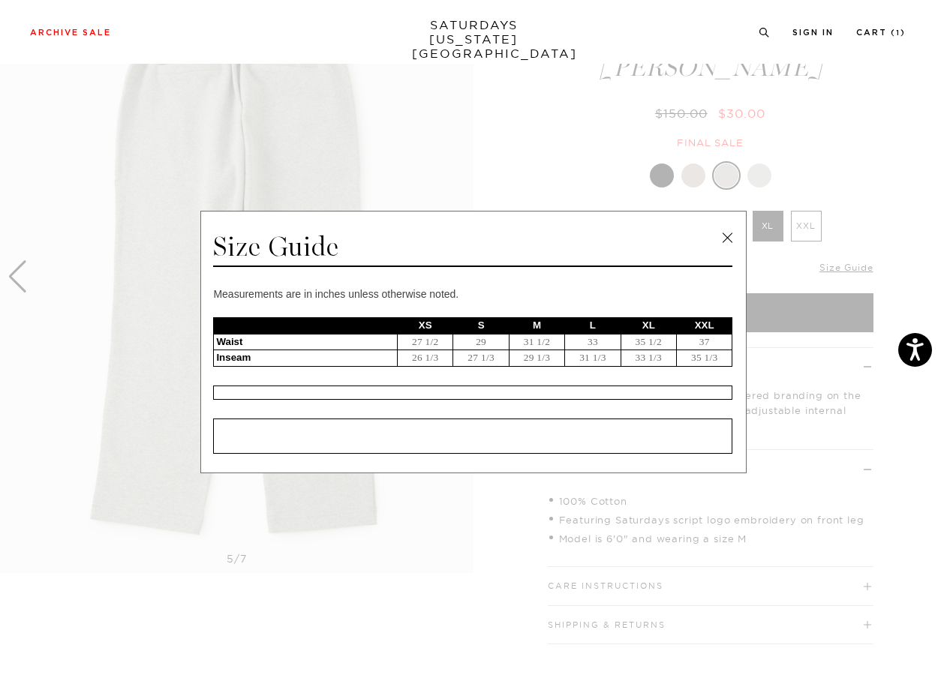
click at [735, 242] on link at bounding box center [727, 238] width 23 height 23
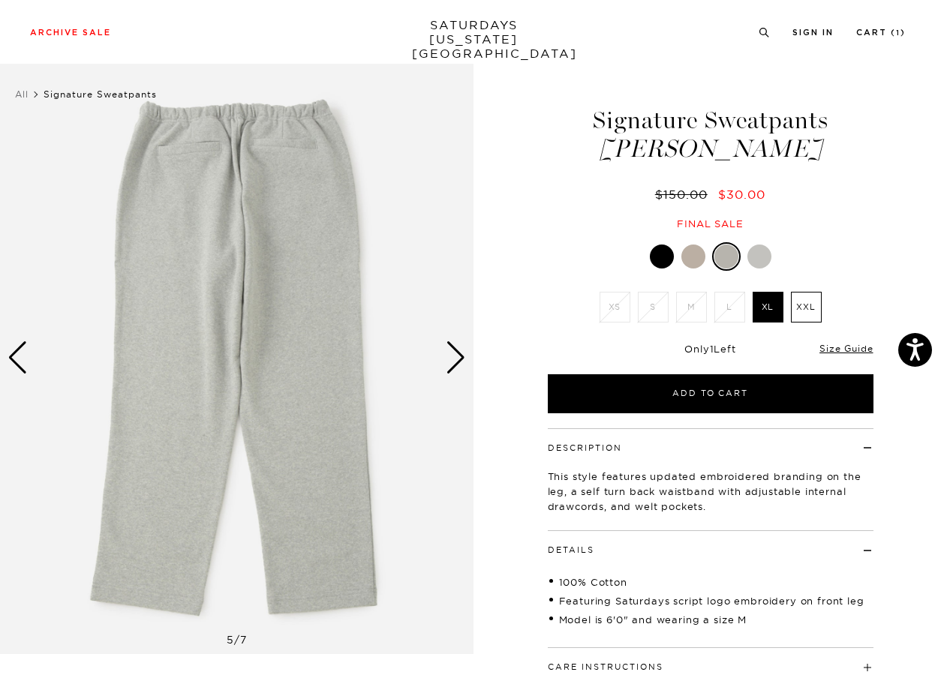
scroll to position [7, 0]
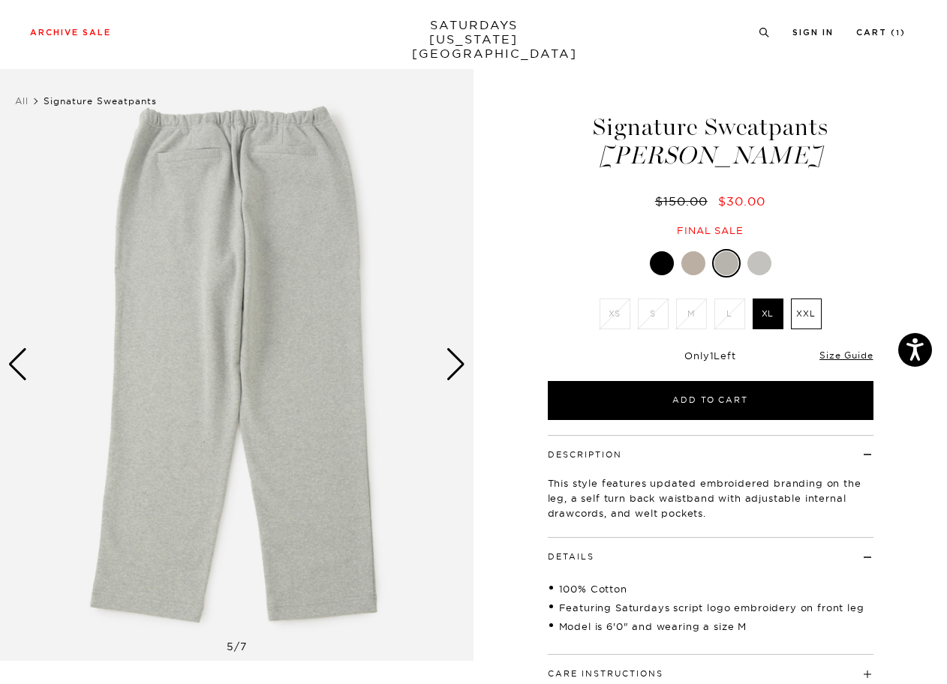
click at [461, 373] on div "Next slide" at bounding box center [456, 364] width 20 height 33
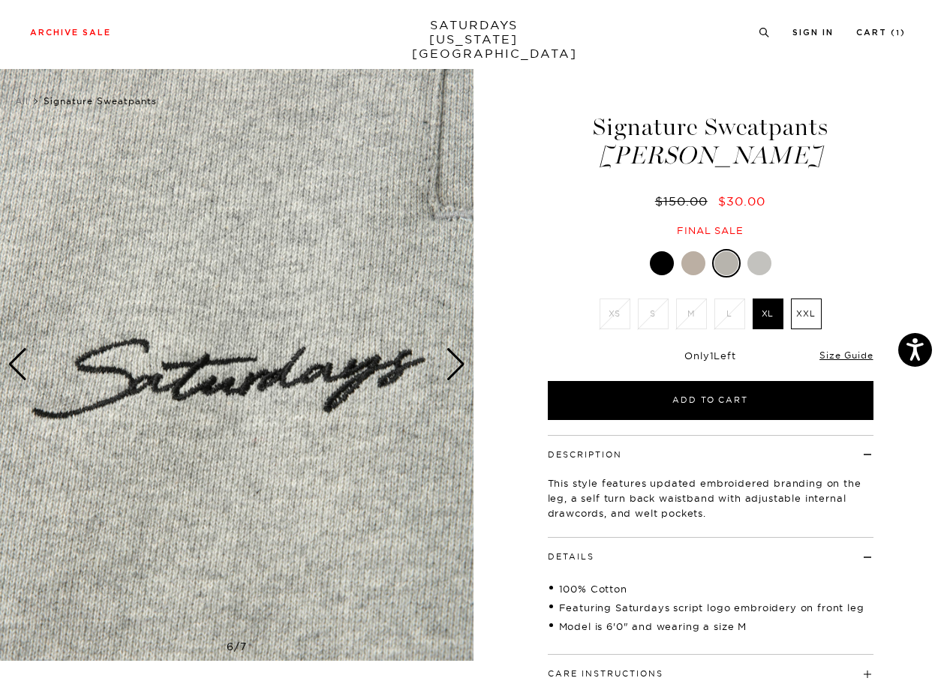
click at [461, 373] on div "Next slide" at bounding box center [456, 364] width 20 height 33
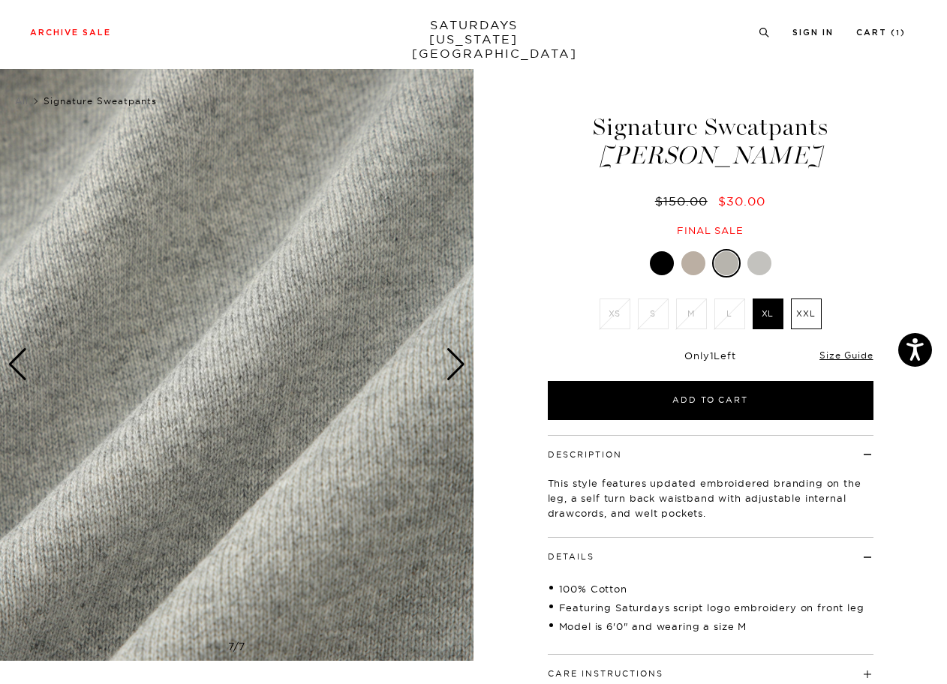
click at [461, 373] on div "Next slide" at bounding box center [456, 364] width 20 height 33
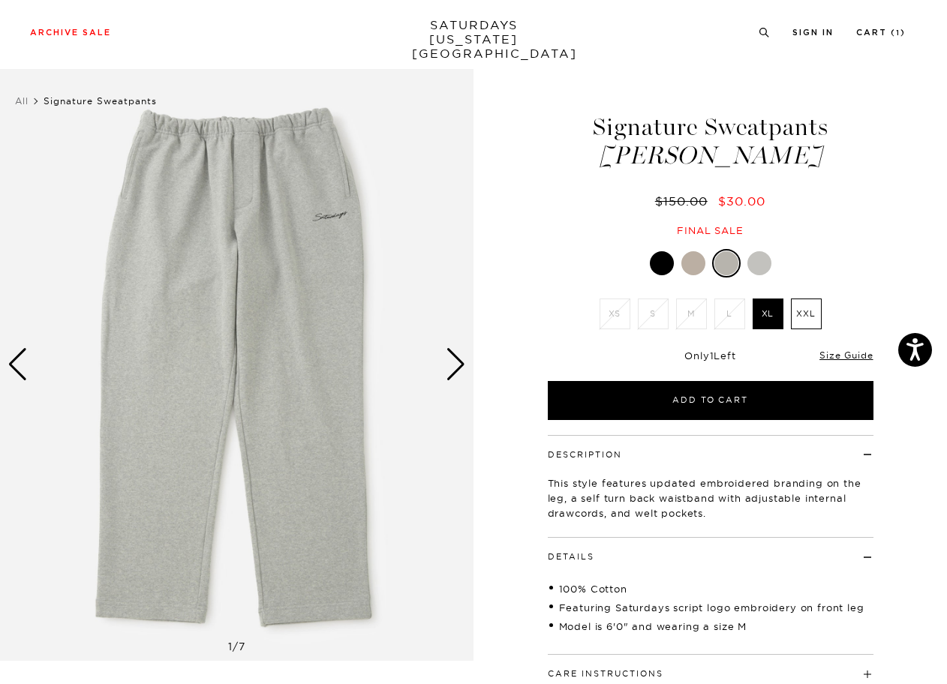
click at [761, 268] on div at bounding box center [759, 263] width 24 height 24
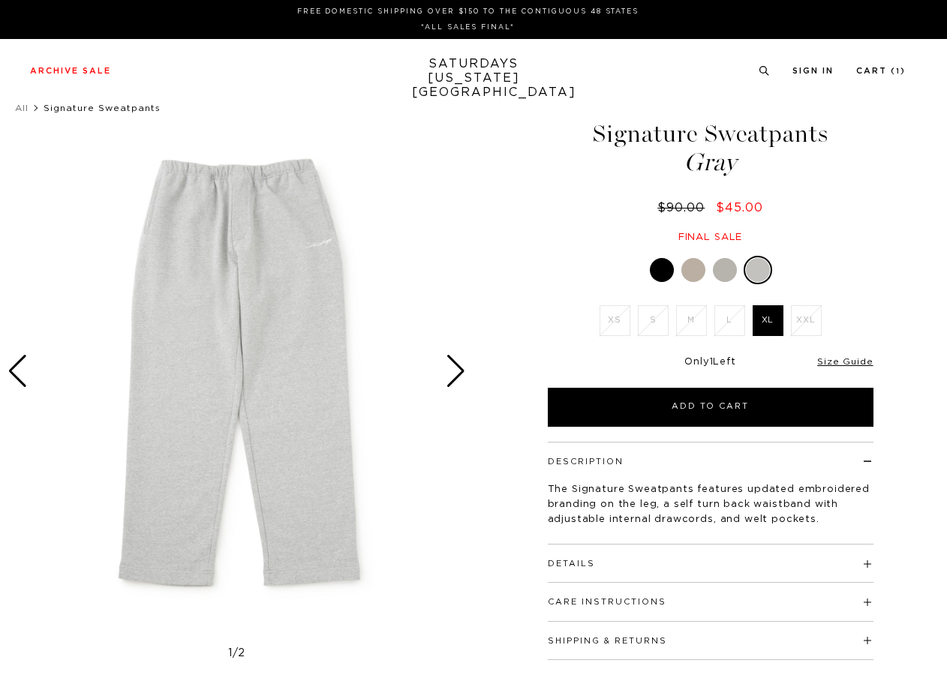
click at [759, 257] on link at bounding box center [758, 270] width 29 height 29
click at [718, 268] on div at bounding box center [725, 270] width 24 height 24
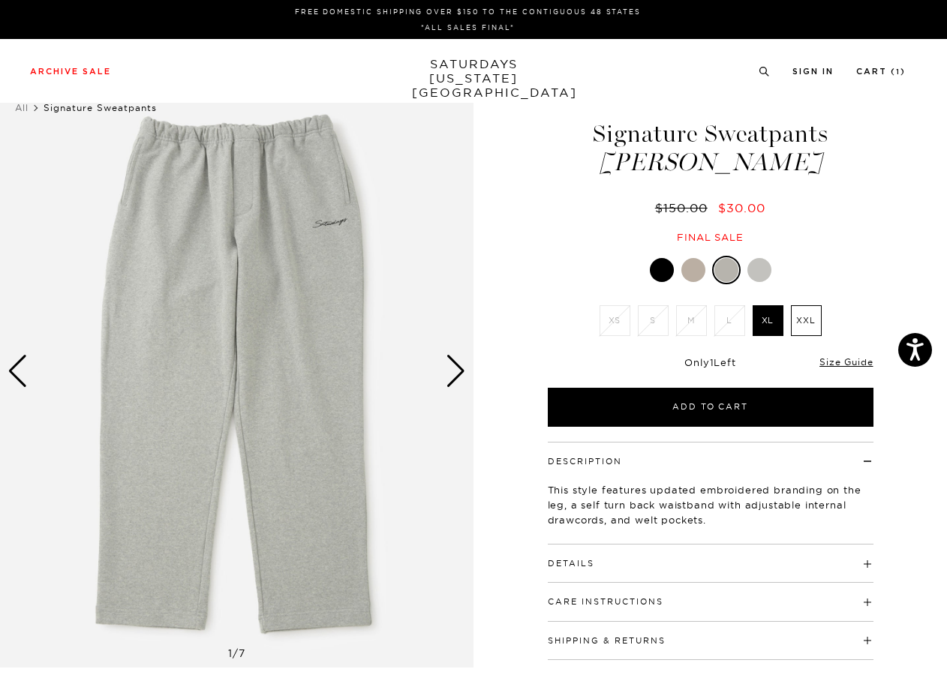
click at [758, 261] on div at bounding box center [759, 270] width 24 height 24
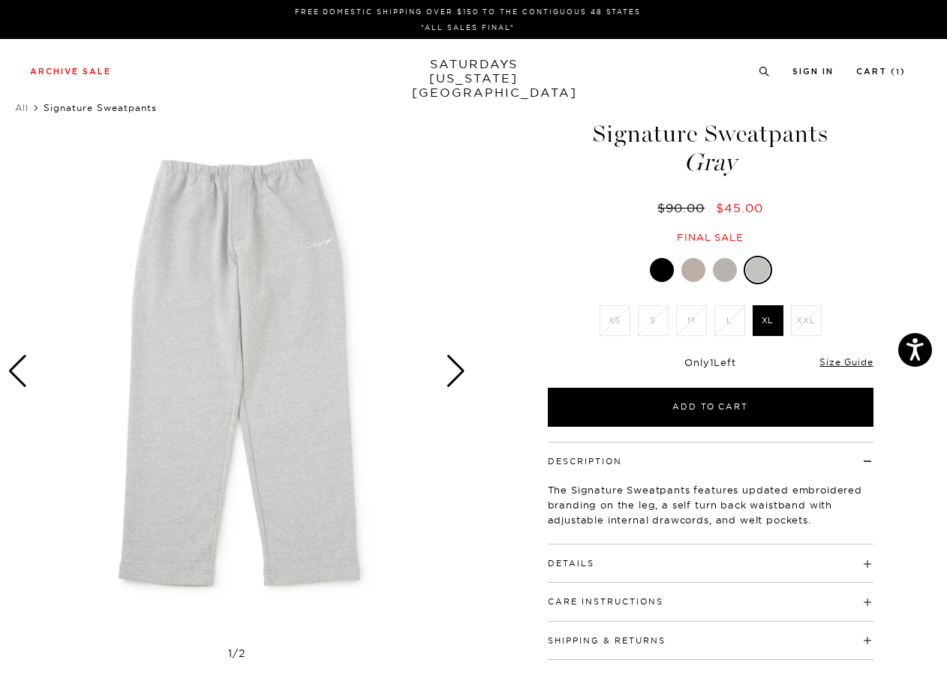
click at [461, 367] on div "Next slide" at bounding box center [456, 371] width 20 height 33
click at [458, 379] on div "Next slide" at bounding box center [456, 371] width 20 height 33
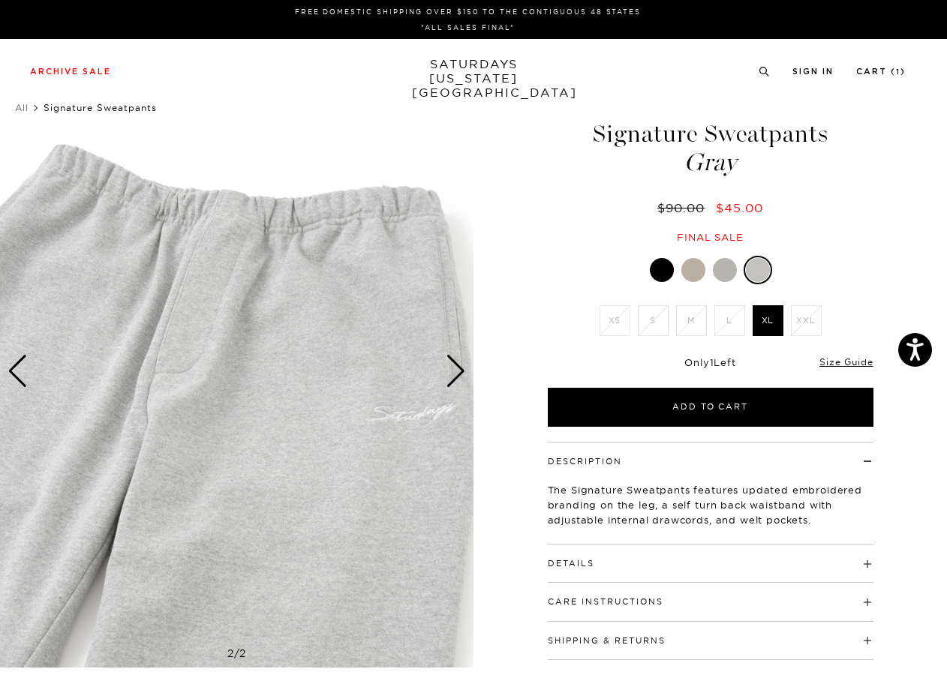
click at [458, 379] on div "Next slide" at bounding box center [456, 371] width 20 height 33
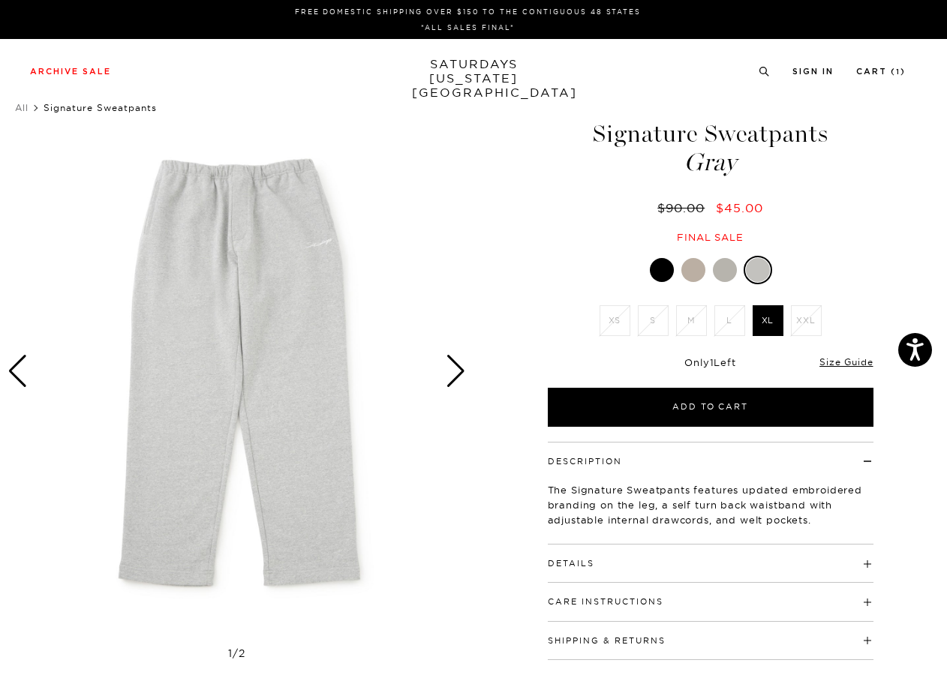
click at [458, 379] on div "Next slide" at bounding box center [456, 371] width 20 height 33
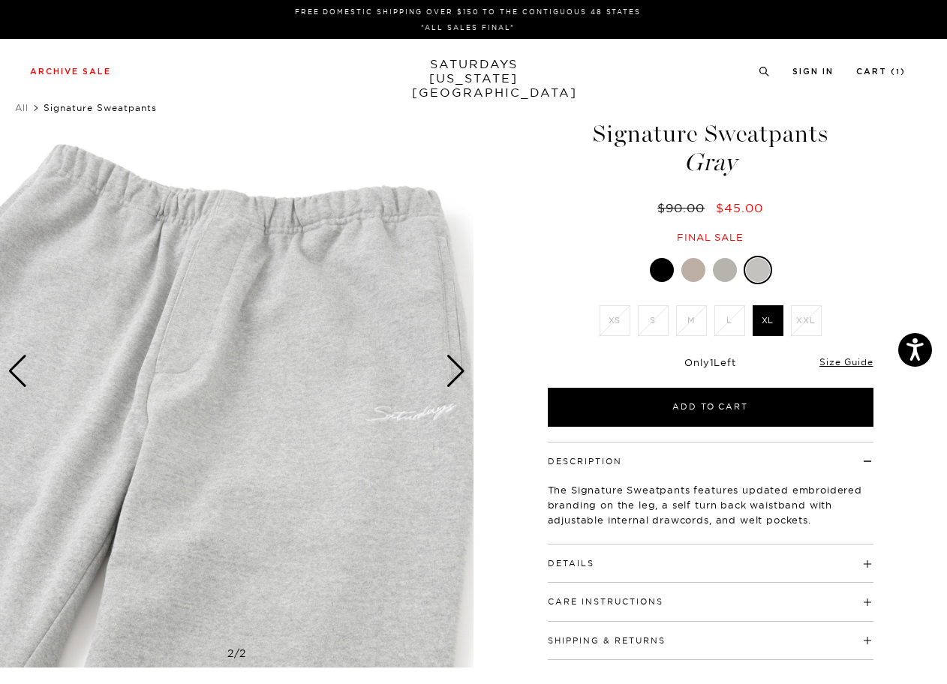
click at [724, 271] on div at bounding box center [725, 270] width 24 height 24
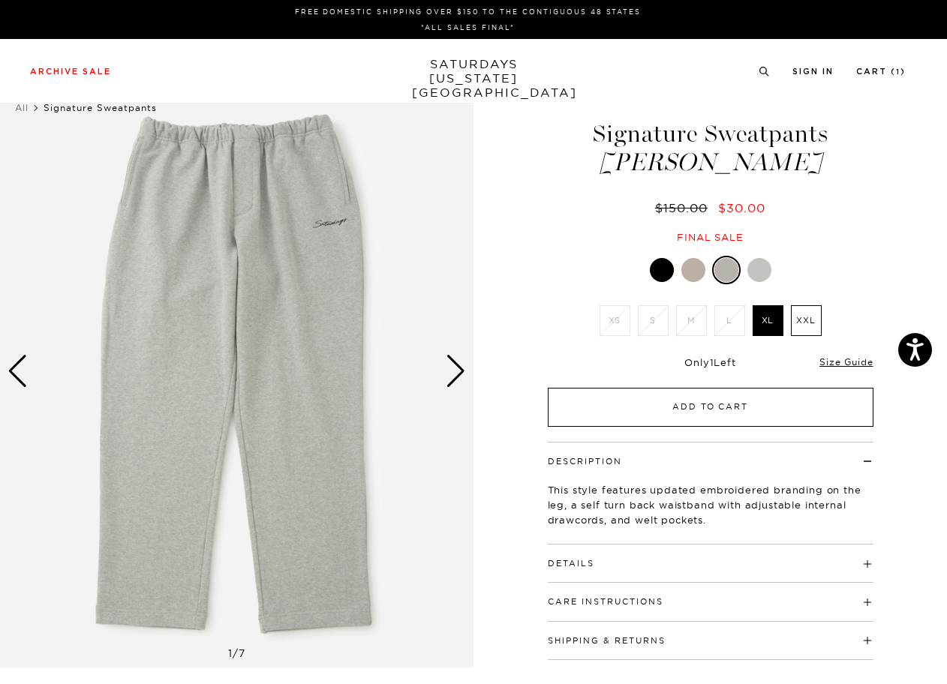
click at [701, 413] on button "Add to Cart" at bounding box center [711, 407] width 326 height 39
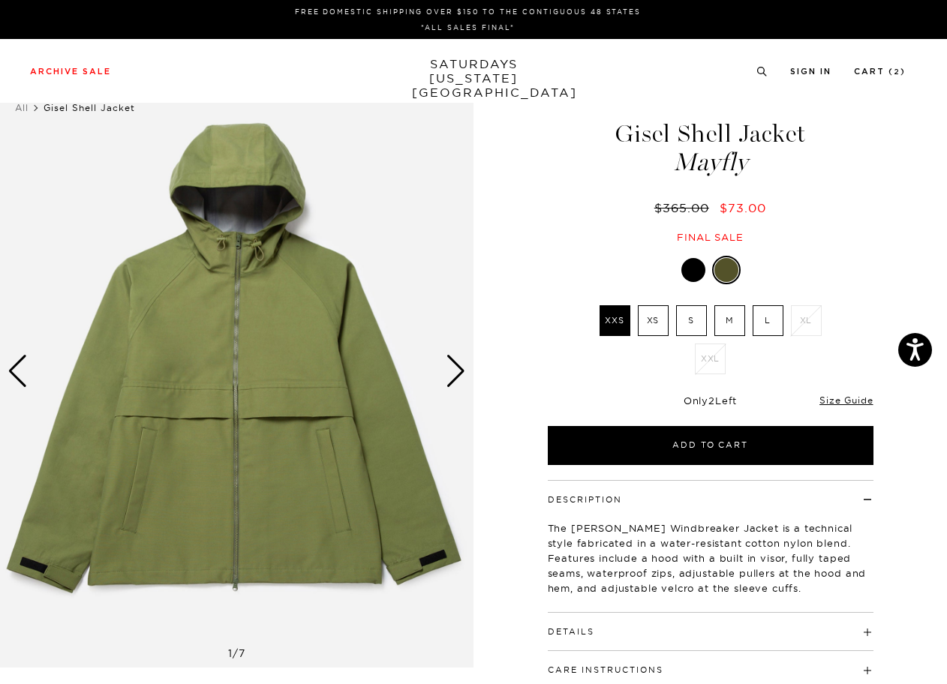
click at [723, 314] on label "M" at bounding box center [729, 320] width 31 height 31
click at [0, 0] on input "M" at bounding box center [0, 0] width 0 height 0
click at [457, 368] on div "Next slide" at bounding box center [456, 371] width 20 height 33
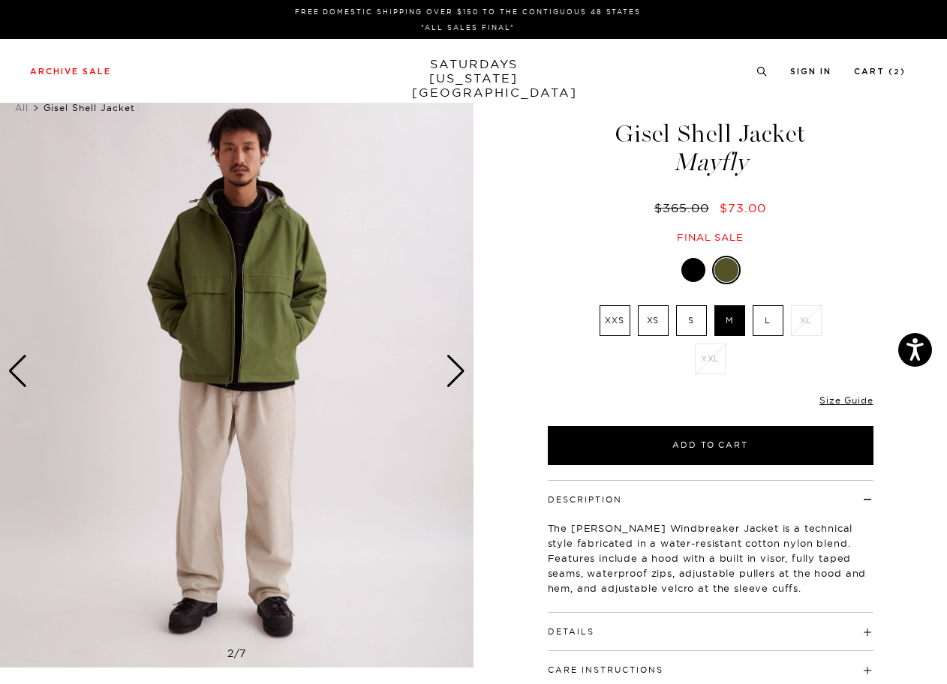
click at [457, 368] on div "Next slide" at bounding box center [456, 371] width 20 height 33
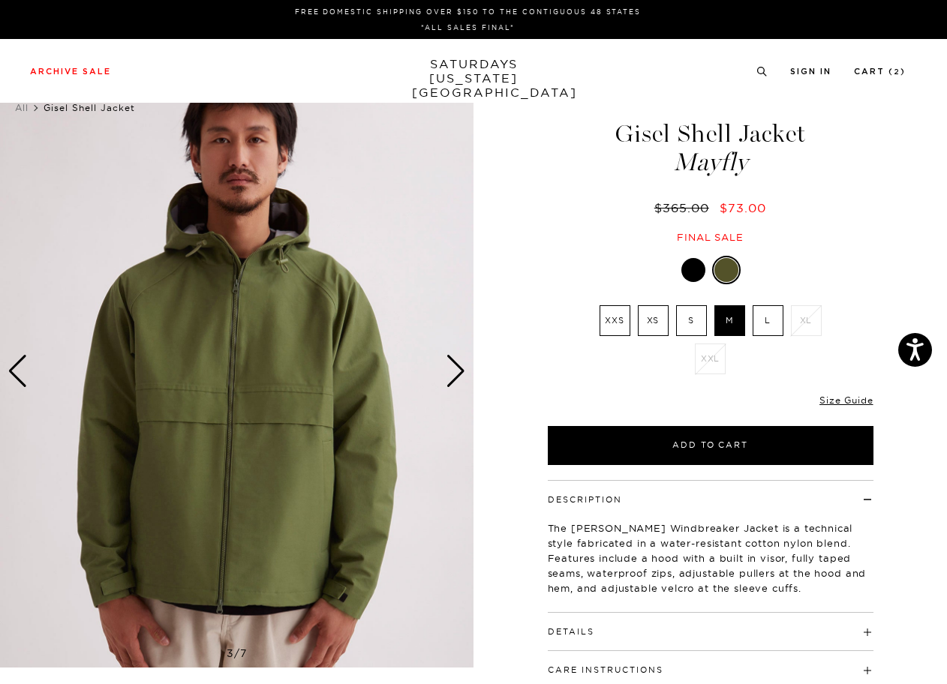
click at [457, 368] on div "Next slide" at bounding box center [456, 371] width 20 height 33
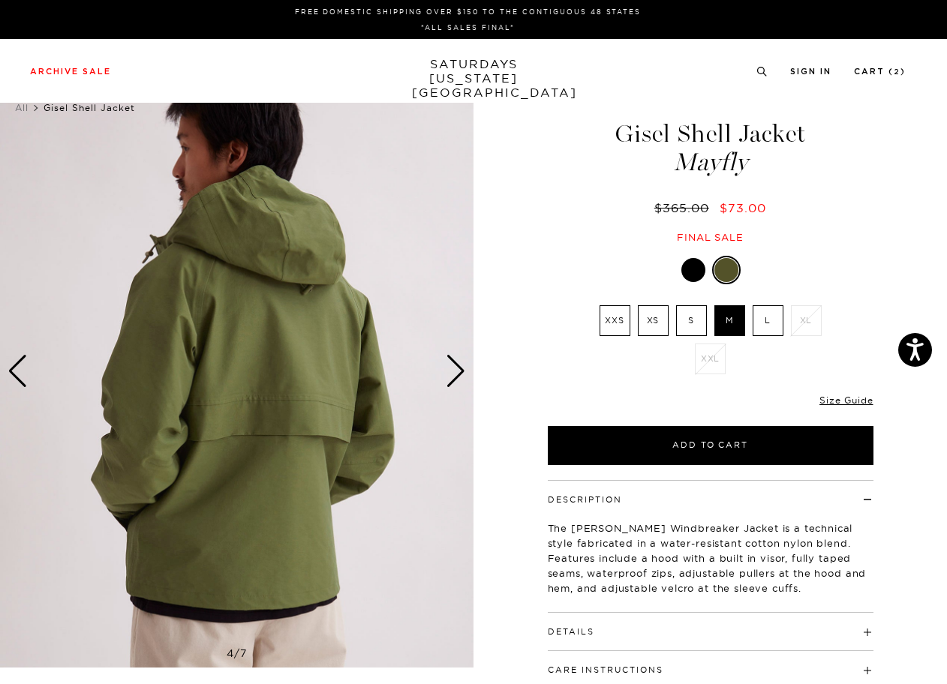
click at [457, 368] on div "Next slide" at bounding box center [456, 371] width 20 height 33
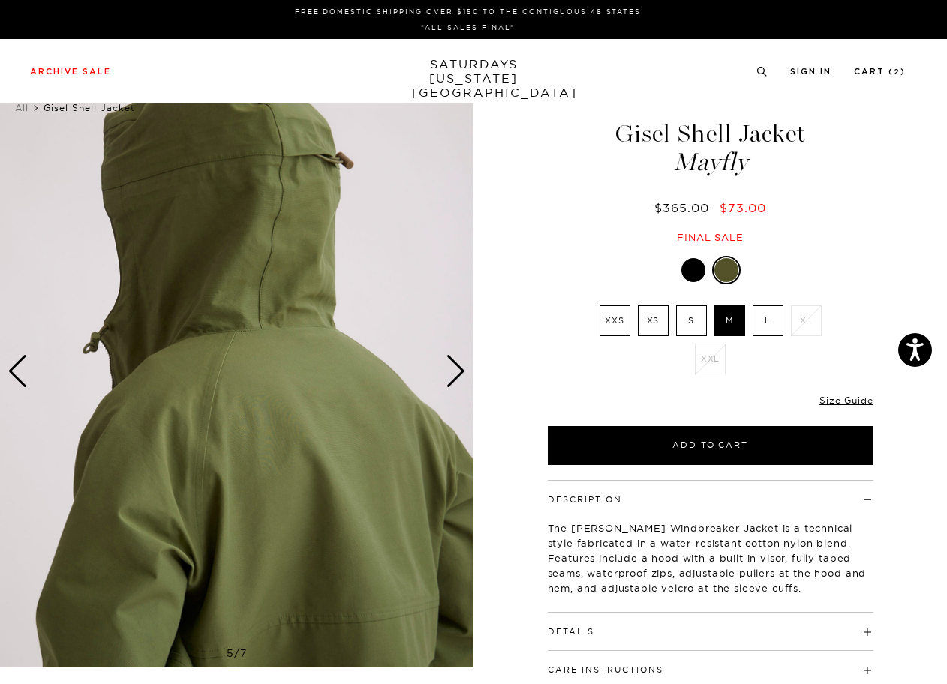
click at [457, 368] on div "Next slide" at bounding box center [456, 371] width 20 height 33
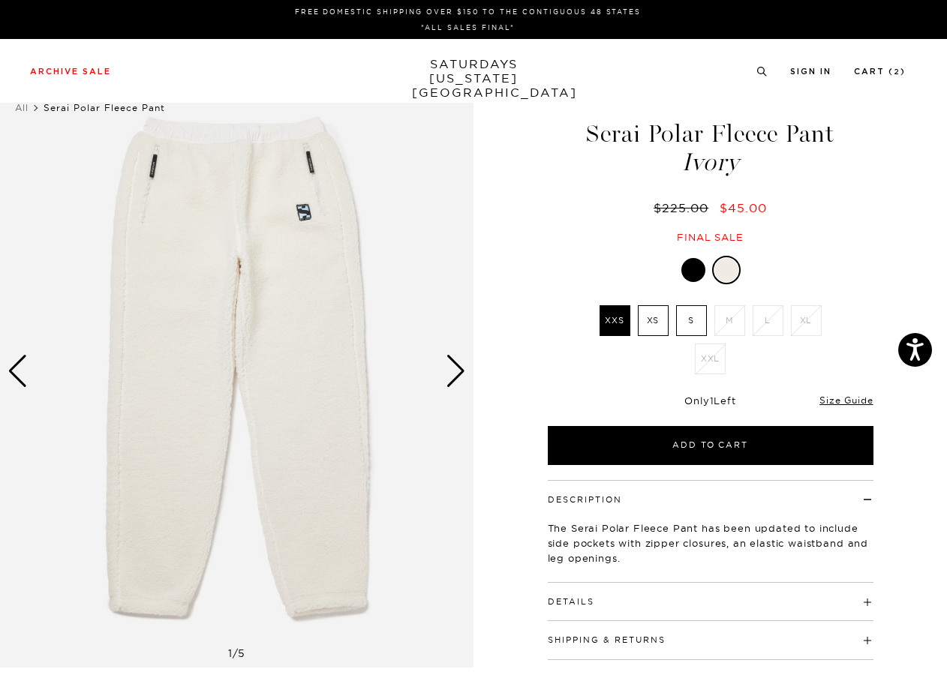
click at [689, 271] on div at bounding box center [693, 270] width 24 height 24
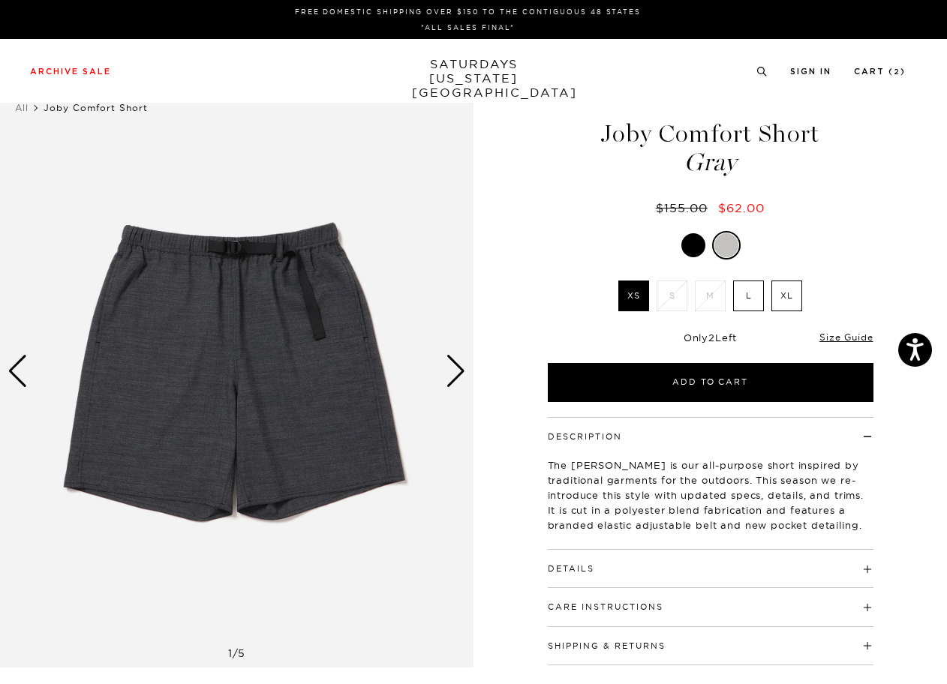
click at [695, 247] on div at bounding box center [693, 245] width 24 height 24
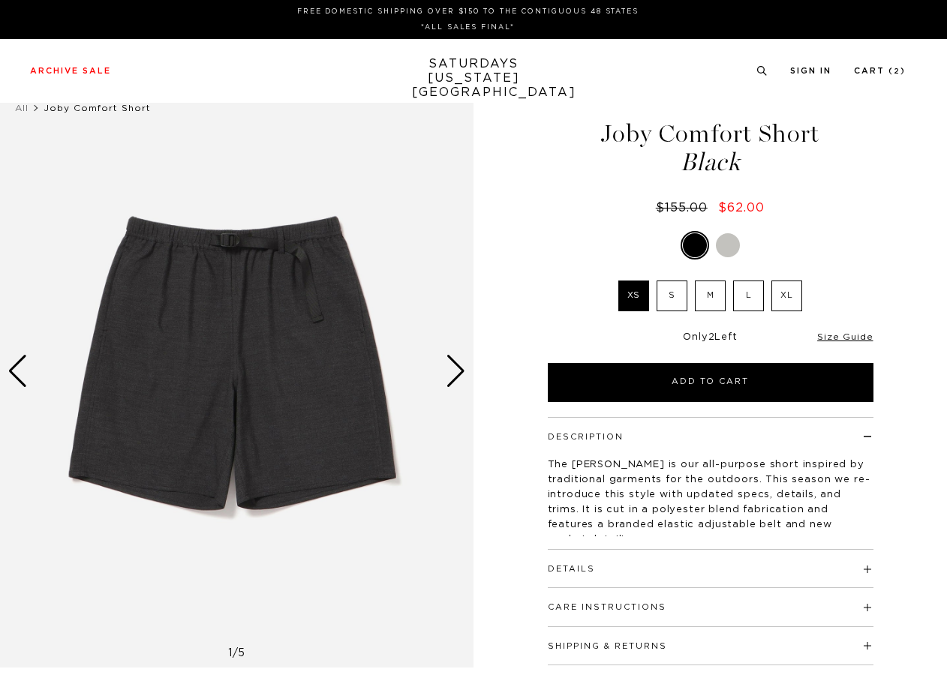
click at [747, 288] on label "L" at bounding box center [748, 296] width 31 height 31
click at [0, 0] on input "L" at bounding box center [0, 0] width 0 height 0
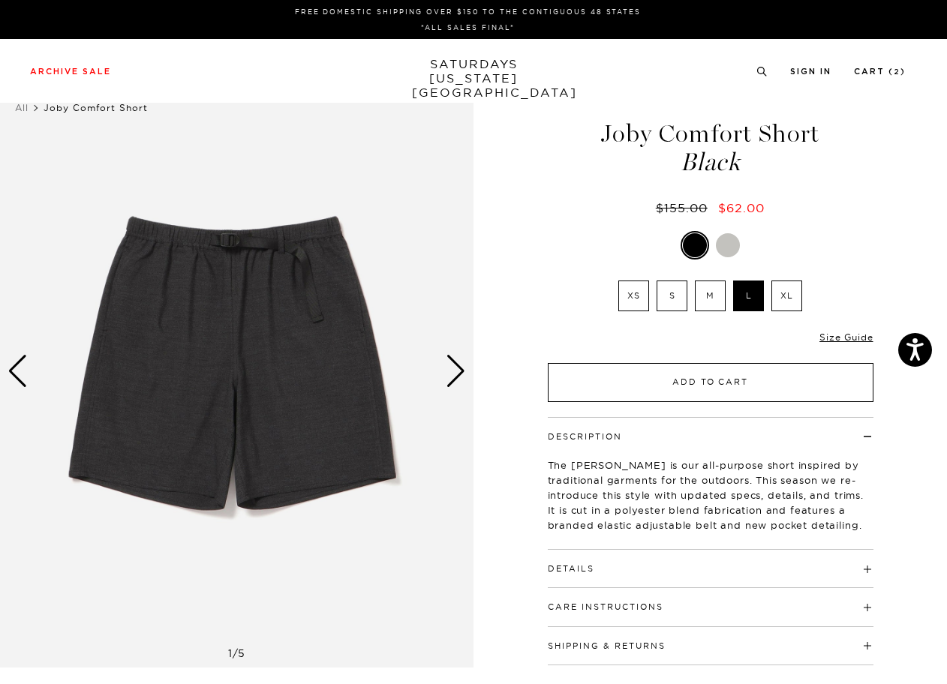
click at [717, 388] on button "Add to Cart" at bounding box center [711, 382] width 326 height 39
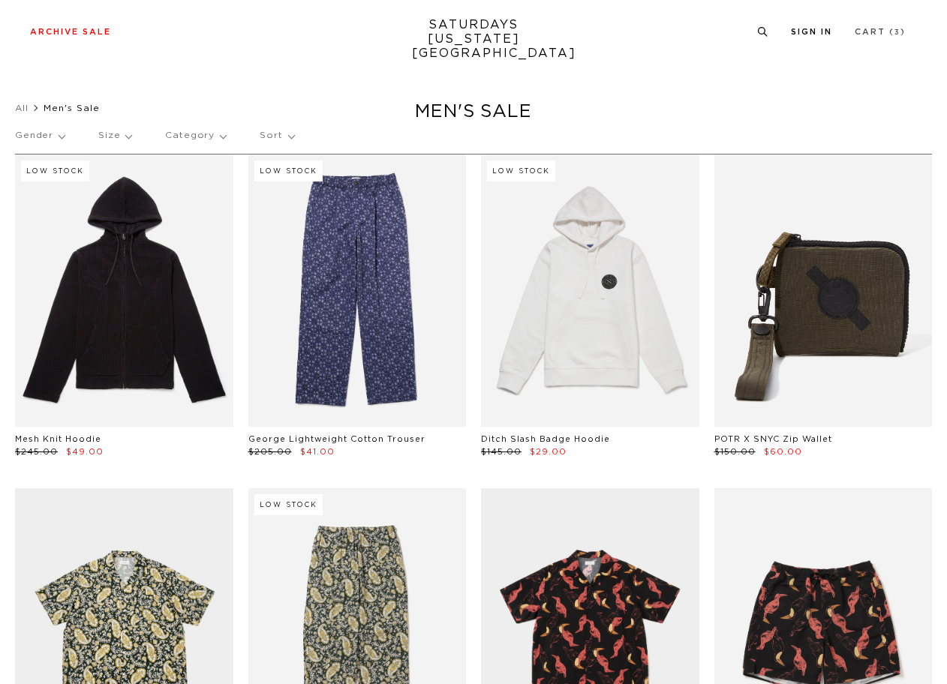
scroll to position [14614, 5]
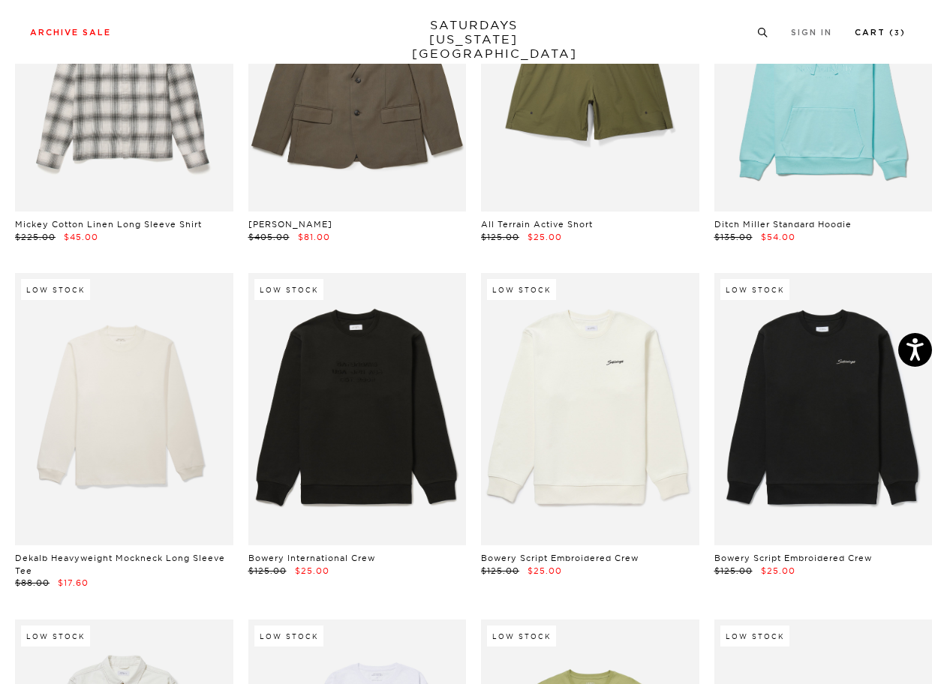
click at [877, 36] on link "Cart ( 3 )" at bounding box center [880, 33] width 51 height 8
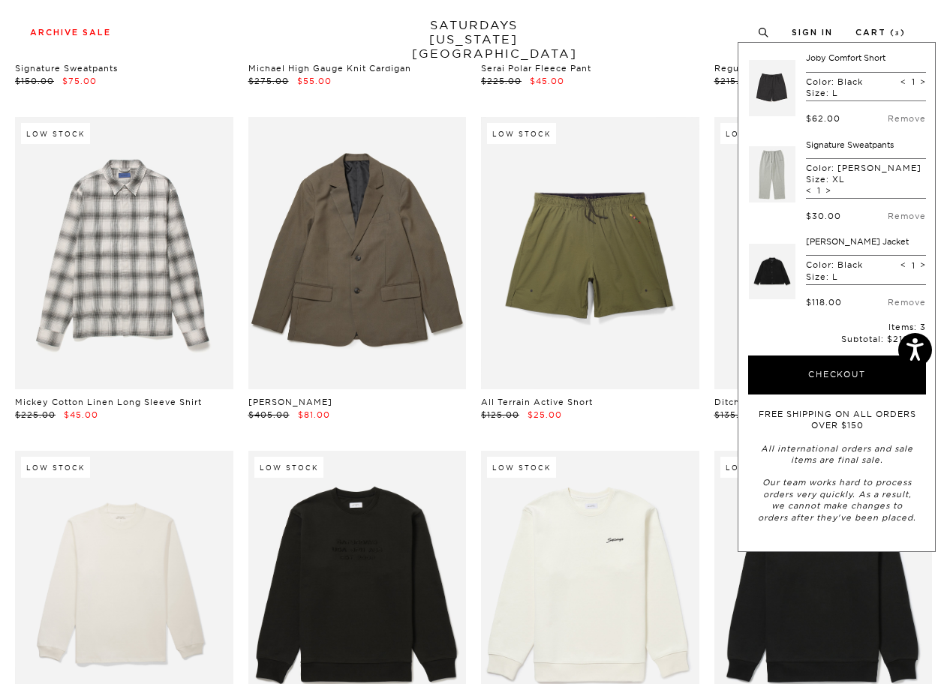
scroll to position [14338, 5]
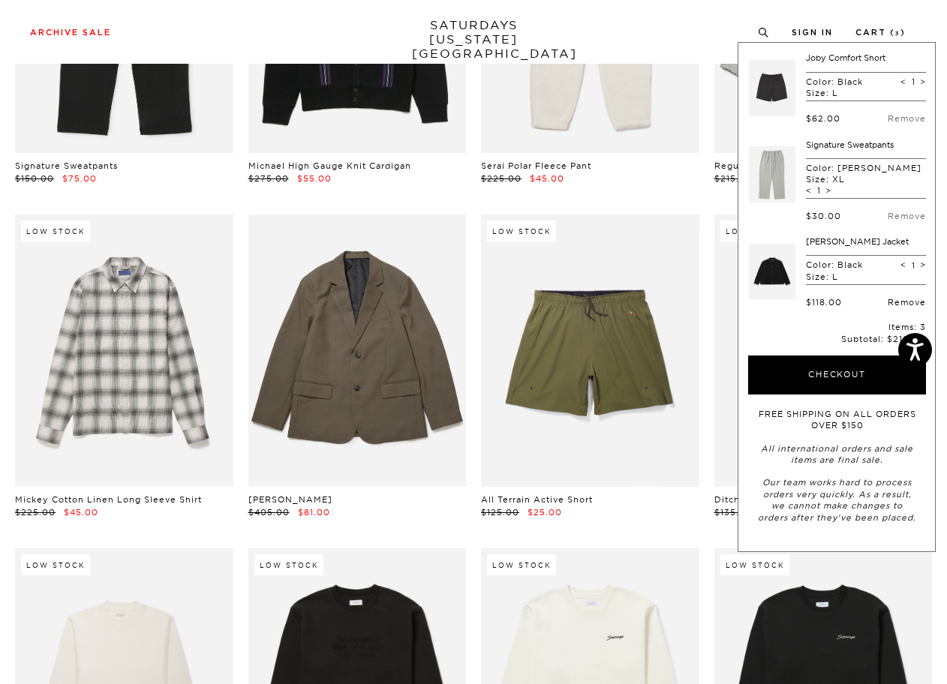
click at [906, 303] on link "Remove" at bounding box center [907, 302] width 38 height 11
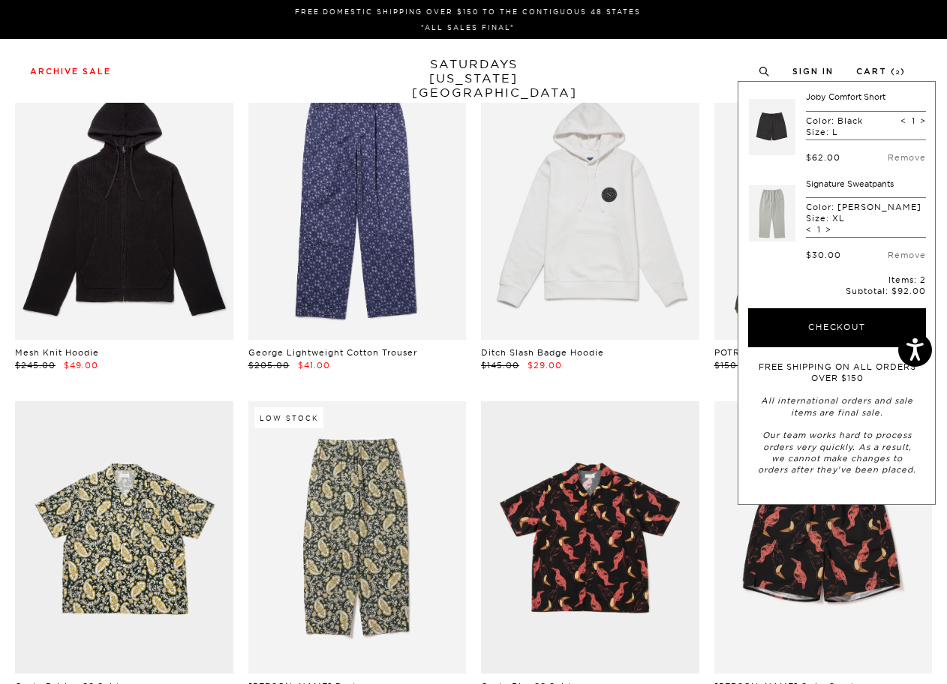
scroll to position [0, 5]
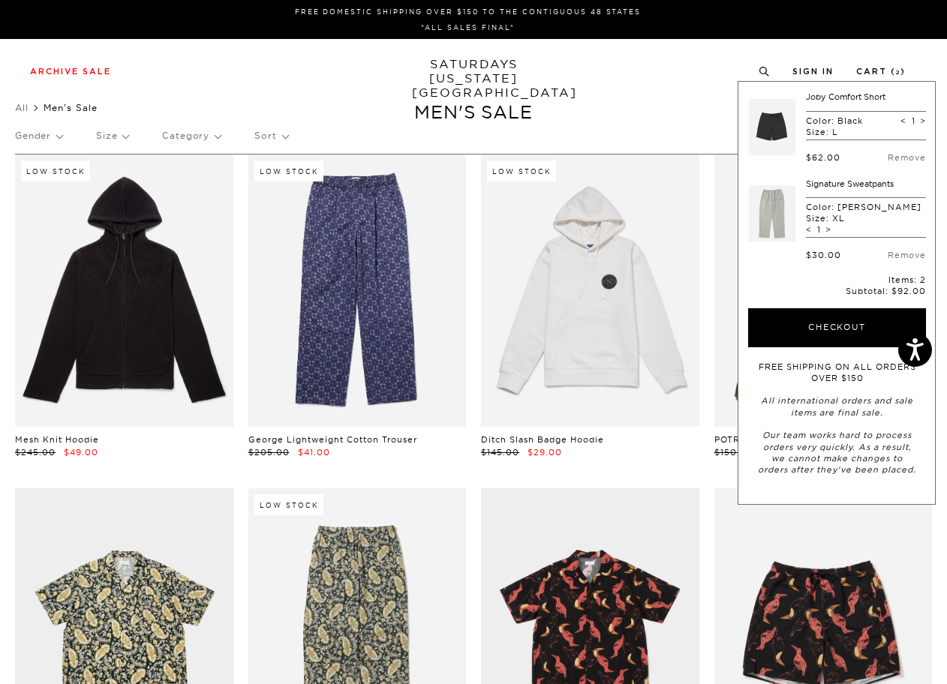
click at [473, 77] on link "SATURDAYS NEW YORK CITY" at bounding box center [474, 78] width 124 height 43
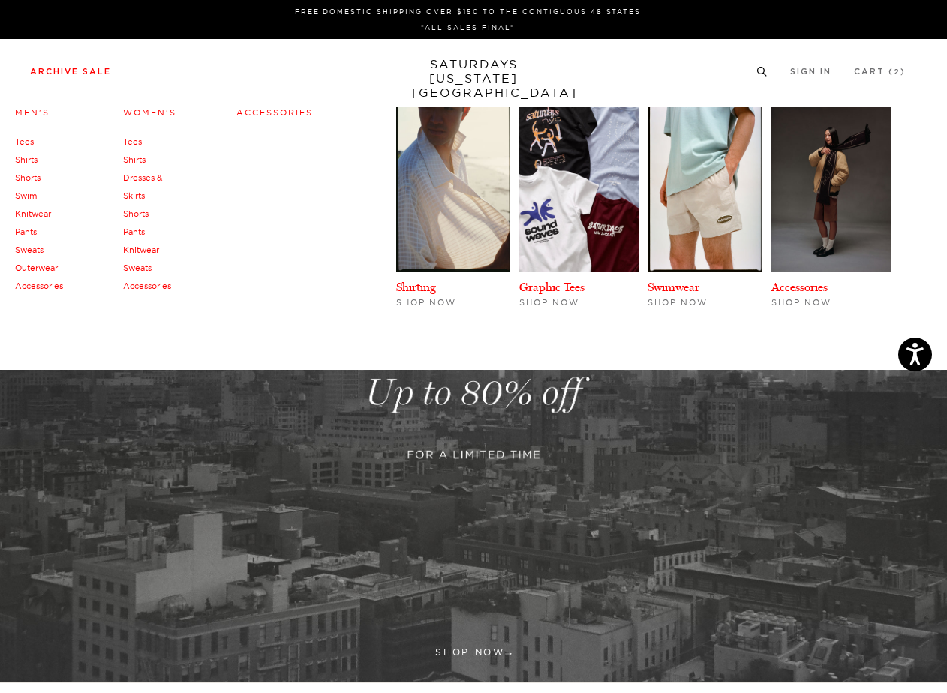
click at [30, 142] on link "Tees" at bounding box center [24, 142] width 19 height 11
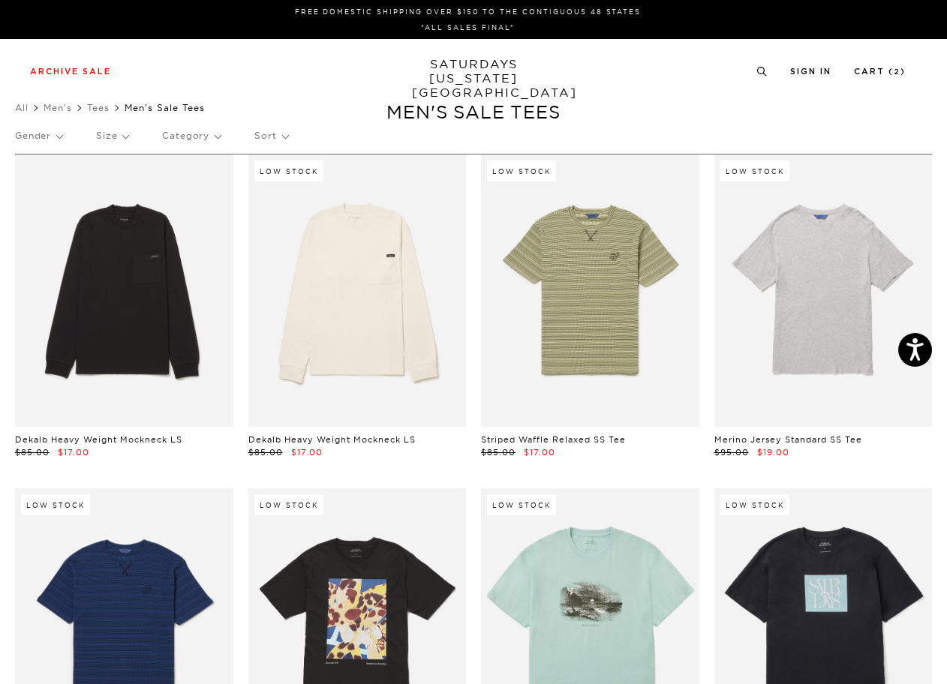
click at [119, 140] on p "Size" at bounding box center [112, 136] width 32 height 35
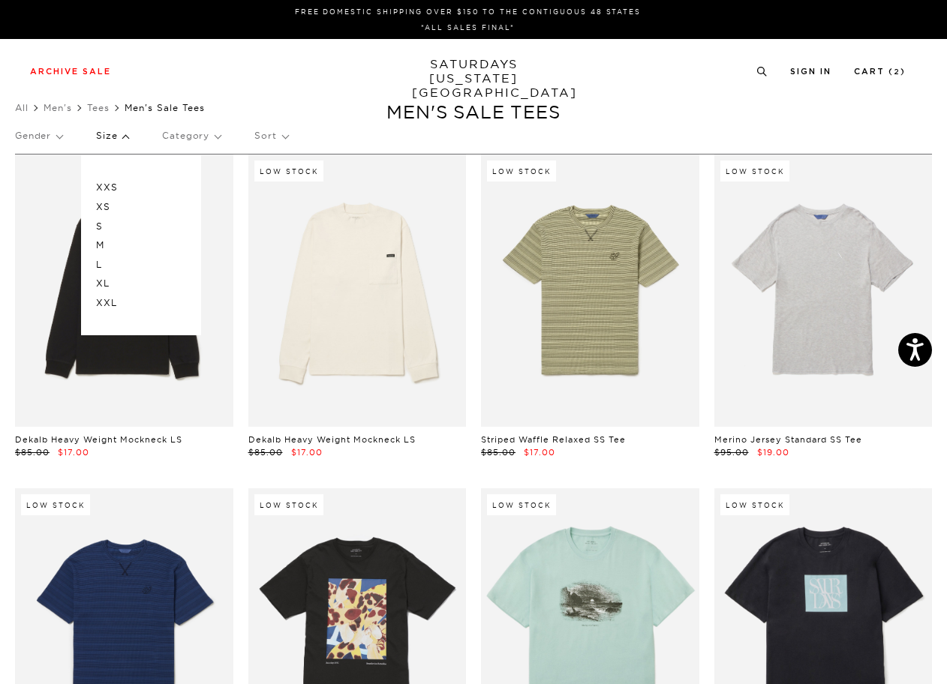
click at [98, 262] on p "L" at bounding box center [141, 265] width 90 height 20
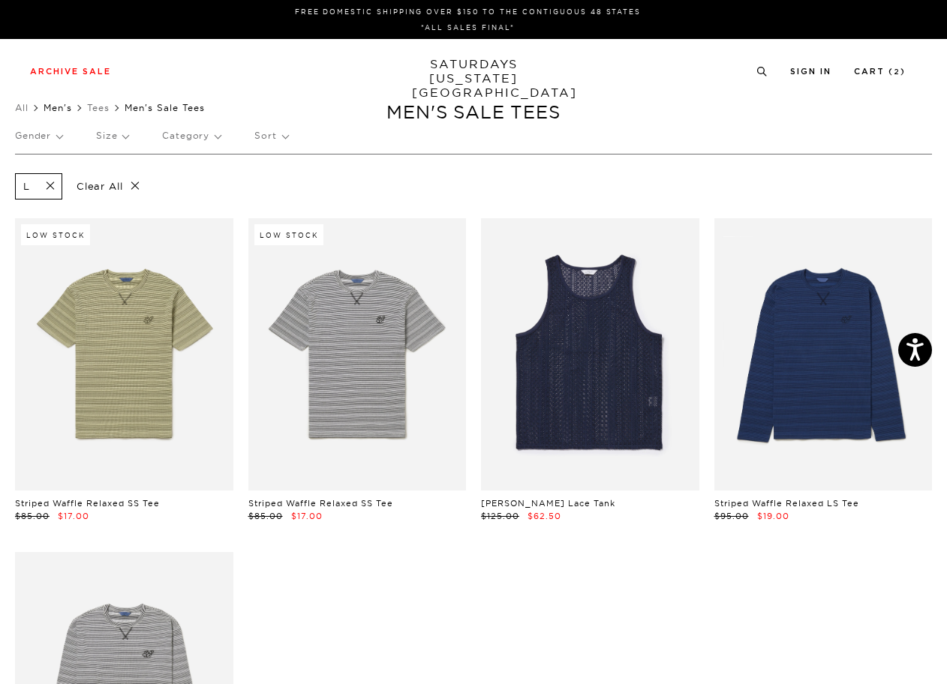
click at [62, 109] on link "Men's" at bounding box center [58, 107] width 29 height 11
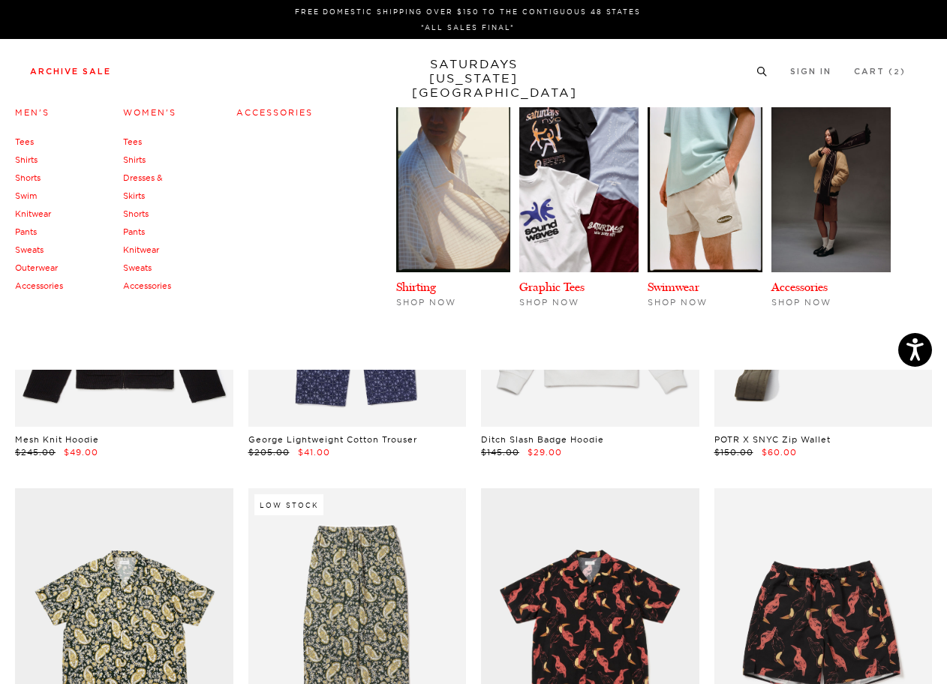
click at [29, 213] on link "Knitwear" at bounding box center [33, 214] width 36 height 11
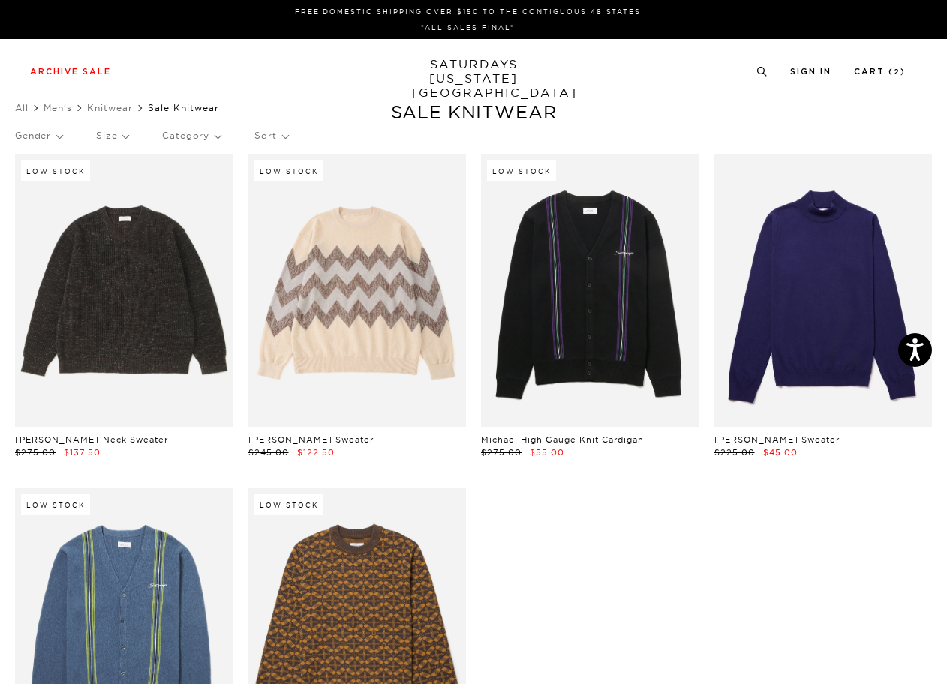
click at [29, 105] on li "All" at bounding box center [29, 108] width 29 height 15
click at [62, 104] on link "Men's" at bounding box center [58, 107] width 29 height 11
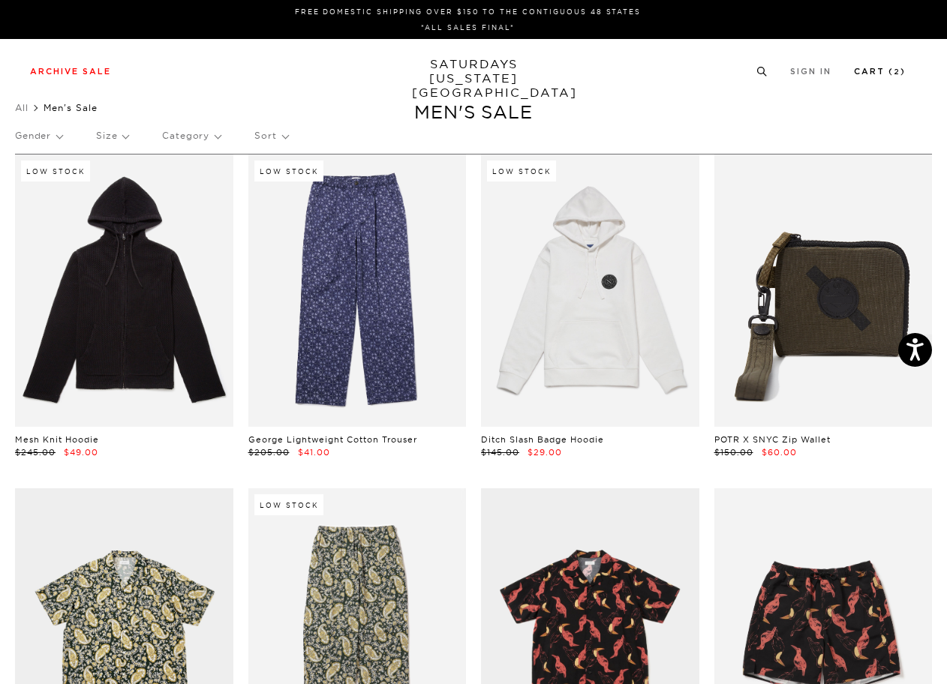
click at [882, 66] on li "Cart ( 2 )" at bounding box center [880, 71] width 52 height 14
click at [875, 76] on link "Cart ( 2 )" at bounding box center [880, 72] width 52 height 8
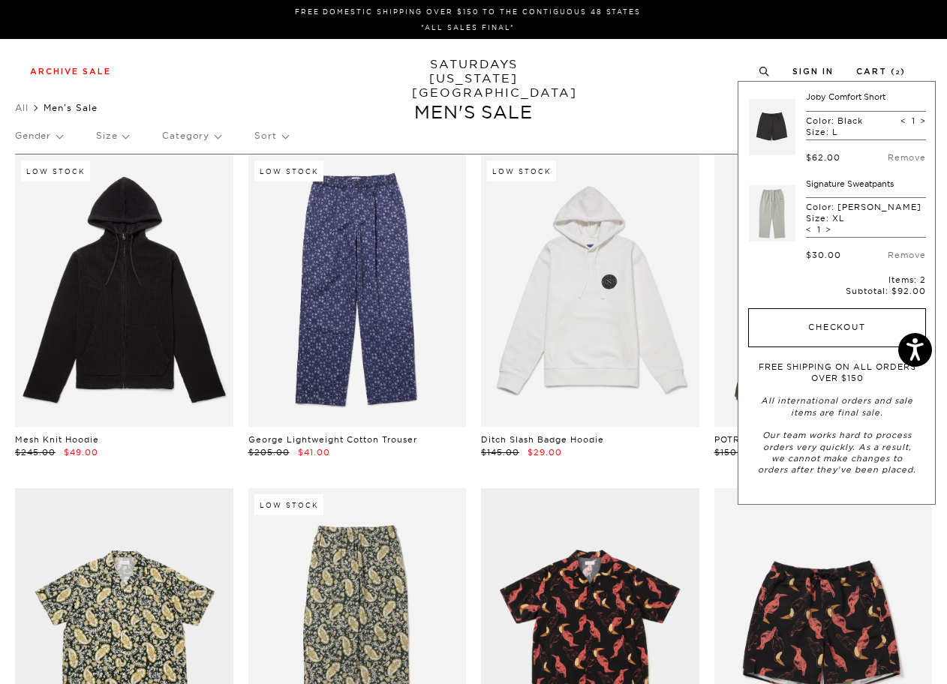
click at [826, 335] on button "Checkout" at bounding box center [837, 327] width 178 height 39
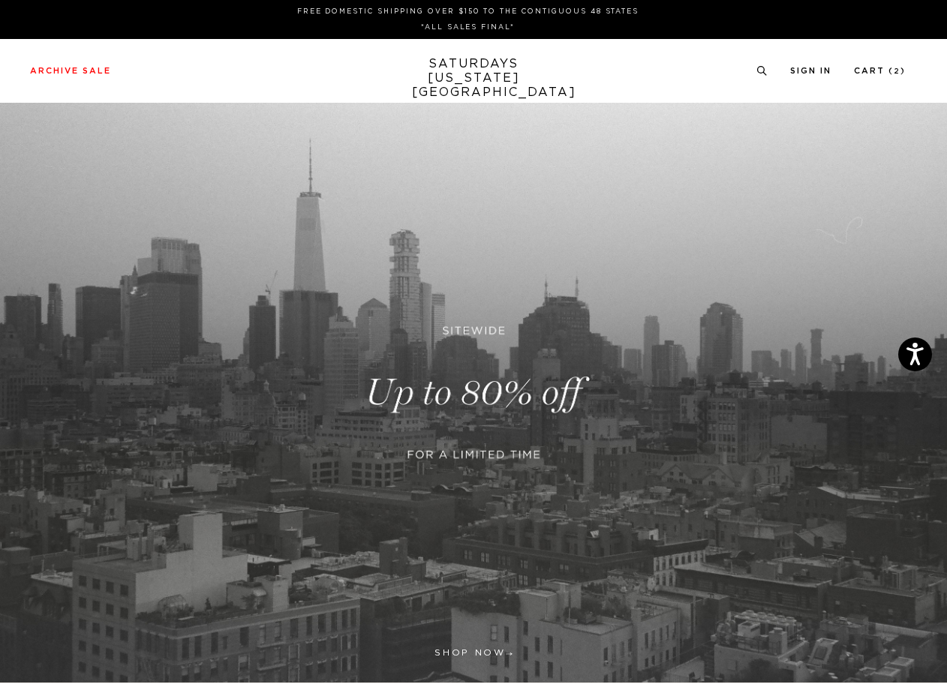
click at [458, 28] on p "*ALL SALES FINAL*" at bounding box center [468, 27] width 864 height 11
click at [443, 164] on link at bounding box center [473, 393] width 947 height 580
